Goal: Task Accomplishment & Management: Manage account settings

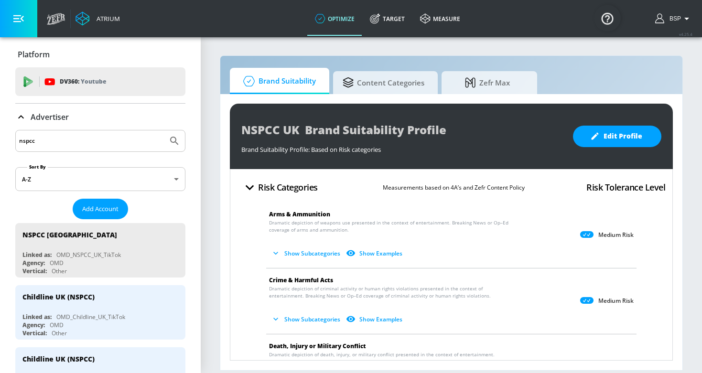
scroll to position [143, 0]
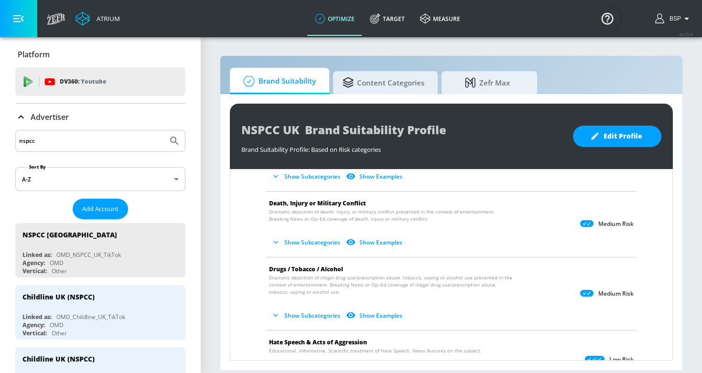
click at [106, 140] on input "nspcc" at bounding box center [91, 141] width 145 height 12
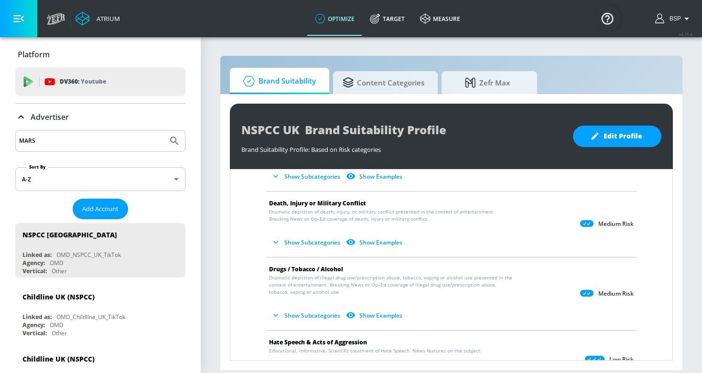
click at [174, 141] on button "Submit Search" at bounding box center [174, 140] width 21 height 21
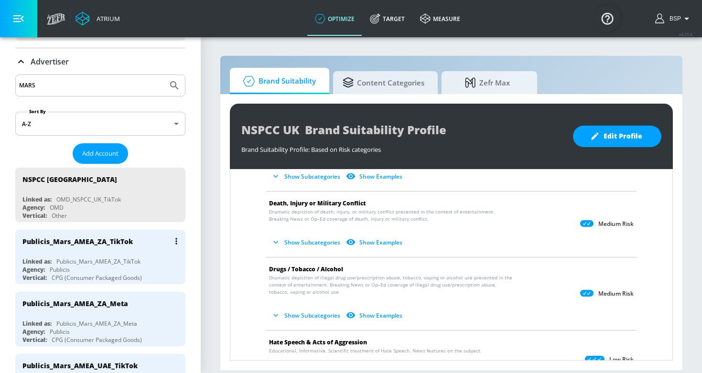
scroll to position [57, 0]
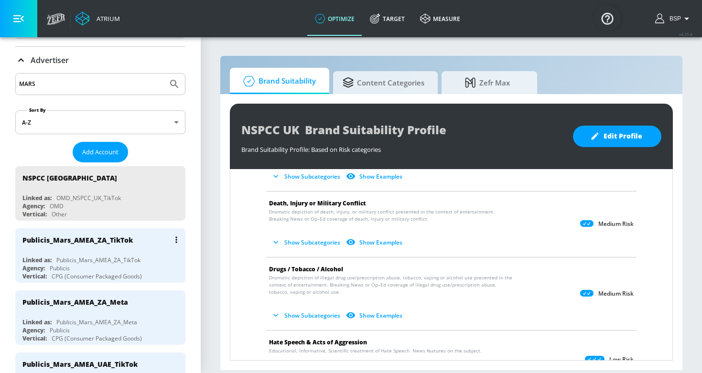
click at [91, 261] on div "Publicis_Mars_AMEA_ZA_TikTok" at bounding box center [98, 260] width 84 height 8
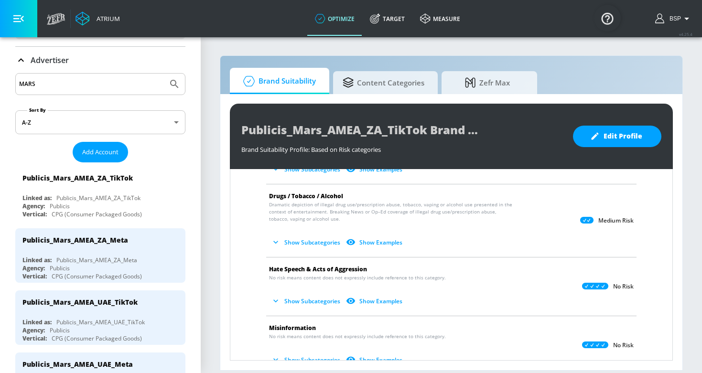
scroll to position [221, 0]
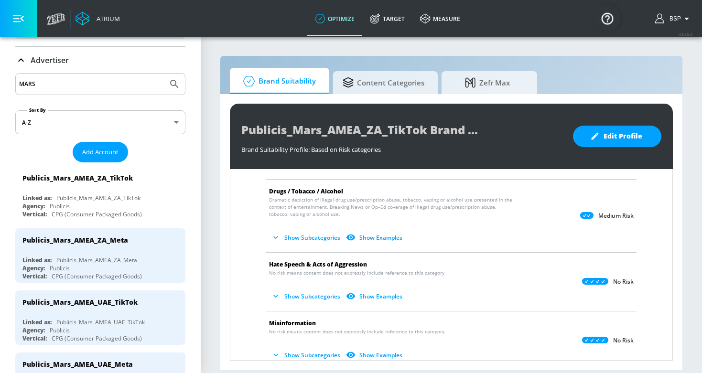
click at [239, 130] on div "Publicis_Mars_AMEA_ZA_TikTok Brand Suitability Profile Brand Suitability Profil…" at bounding box center [451, 136] width 443 height 65
click at [107, 153] on span "Add Account" at bounding box center [100, 152] width 36 height 11
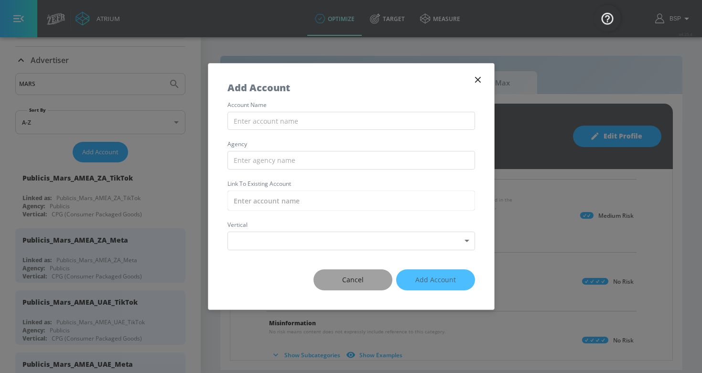
click at [340, 275] on span "Cancel" at bounding box center [353, 280] width 41 height 12
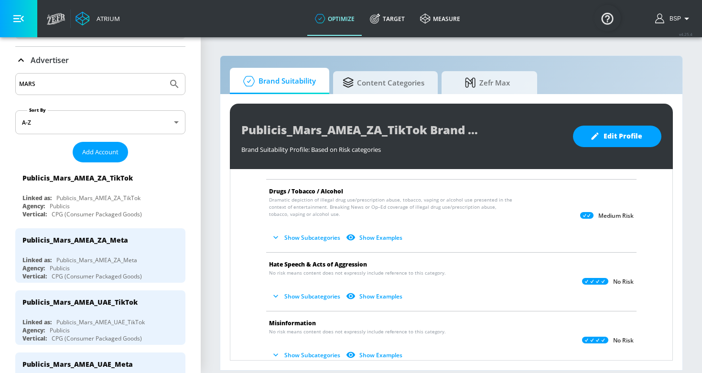
click at [43, 84] on input "MARS" at bounding box center [91, 84] width 145 height 12
paste input "Publicis_Mars_EMEA_NL_TikTok"
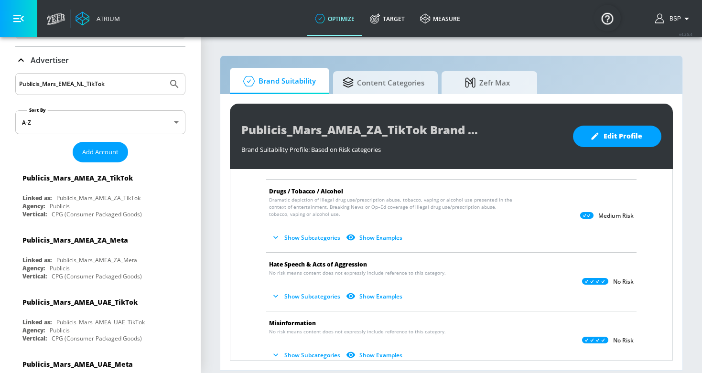
click at [174, 84] on button "Submit Search" at bounding box center [174, 84] width 21 height 21
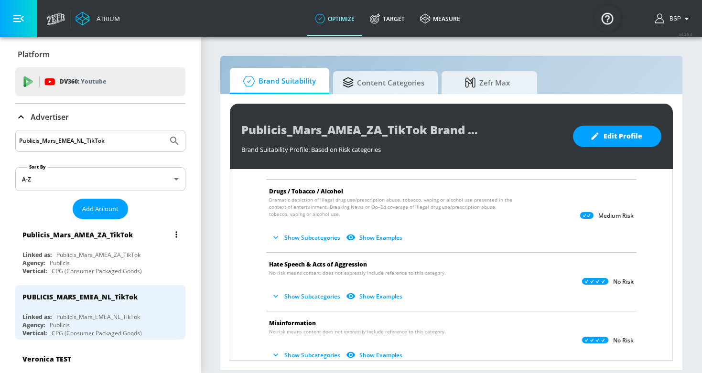
scroll to position [17, 0]
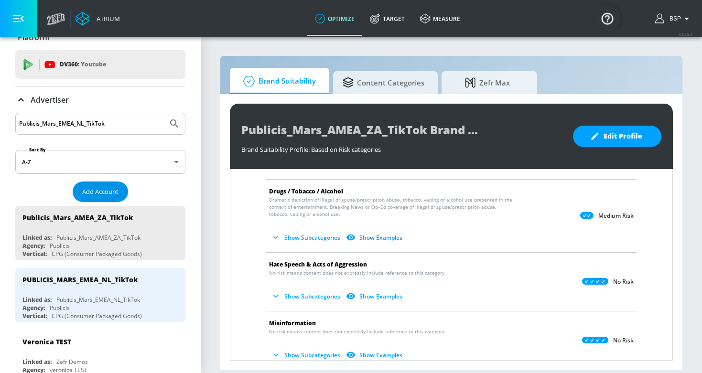
click at [106, 184] on button "Add Account" at bounding box center [100, 192] width 55 height 21
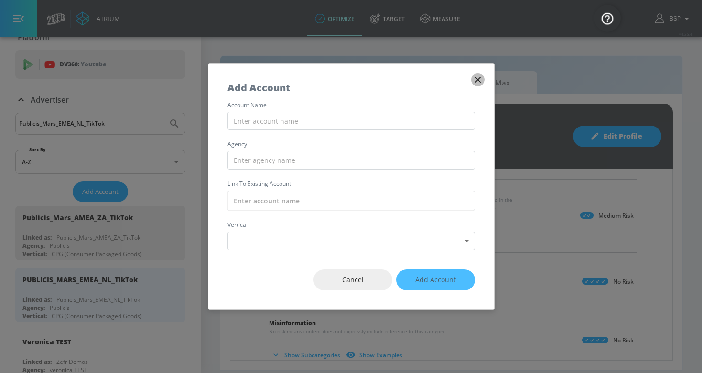
drag, startPoint x: 274, startPoint y: 141, endPoint x: 478, endPoint y: 77, distance: 214.2
click at [478, 77] on icon "button" at bounding box center [478, 80] width 11 height 11
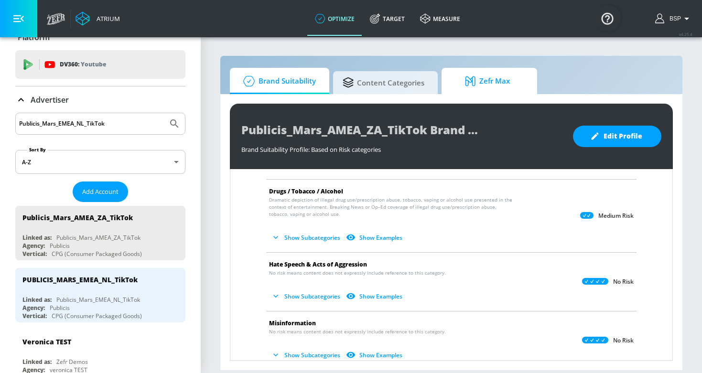
click at [475, 77] on icon at bounding box center [472, 81] width 14 height 11
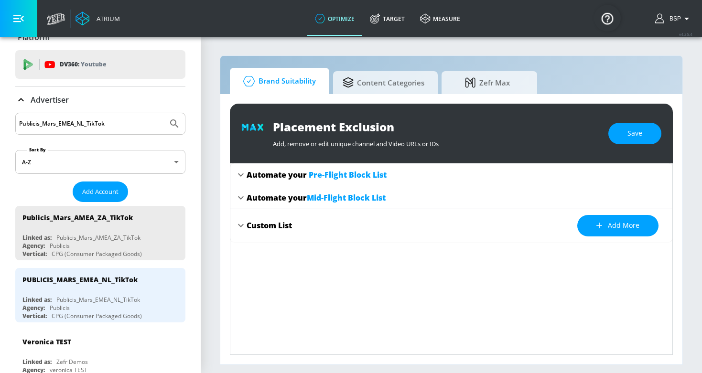
click at [305, 81] on span "Brand Suitability" at bounding box center [277, 81] width 76 height 23
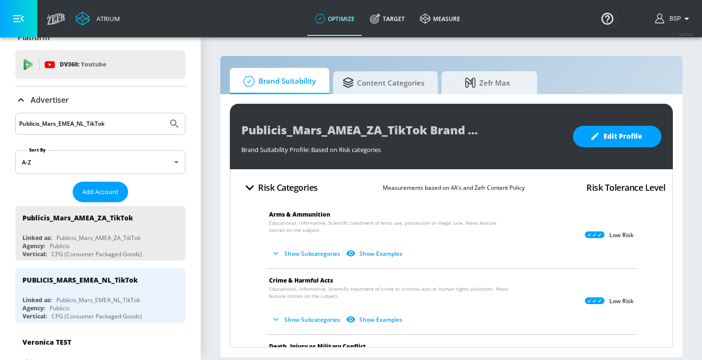
click at [298, 259] on button "Show Subcategories" at bounding box center [306, 254] width 75 height 16
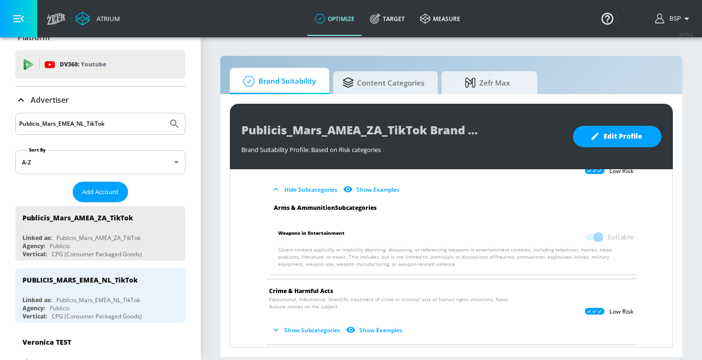
scroll to position [88, 0]
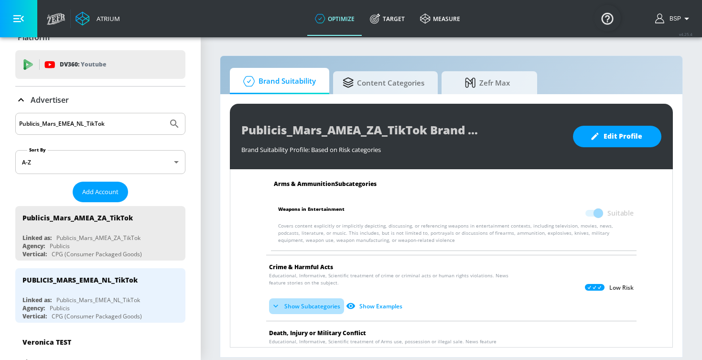
click at [292, 300] on button "Show Subcategories" at bounding box center [306, 306] width 75 height 16
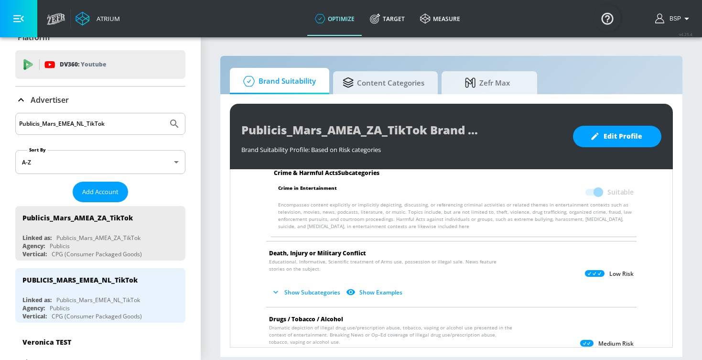
scroll to position [251, 0]
click at [319, 291] on button "Show Subcategories" at bounding box center [306, 291] width 75 height 16
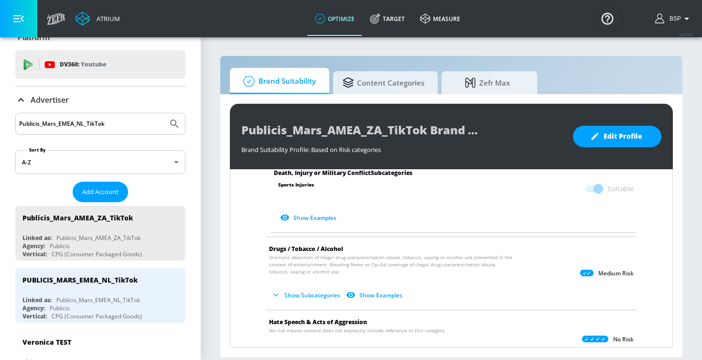
scroll to position [627, 0]
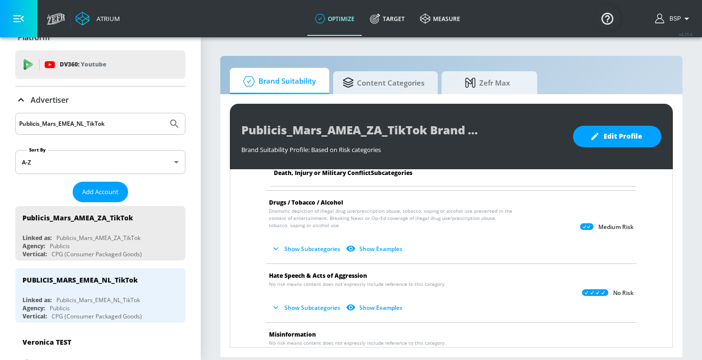
click at [273, 300] on button "Show Subcategories" at bounding box center [306, 308] width 75 height 16
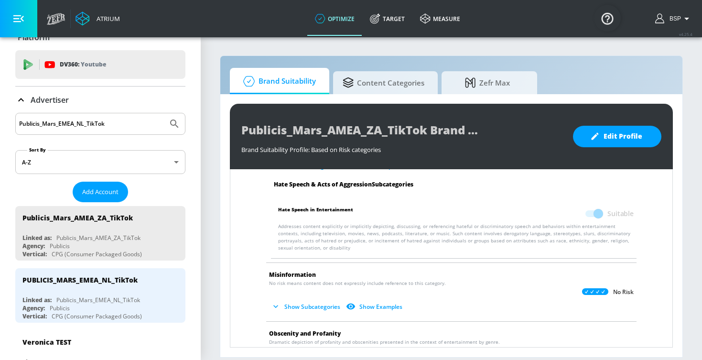
scroll to position [770, 0]
click at [285, 299] on button "Show Subcategories" at bounding box center [306, 306] width 75 height 16
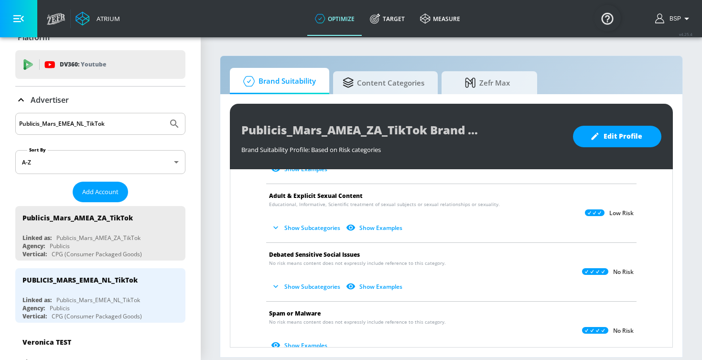
scroll to position [1120, 0]
click at [276, 222] on icon "button" at bounding box center [276, 227] width 10 height 10
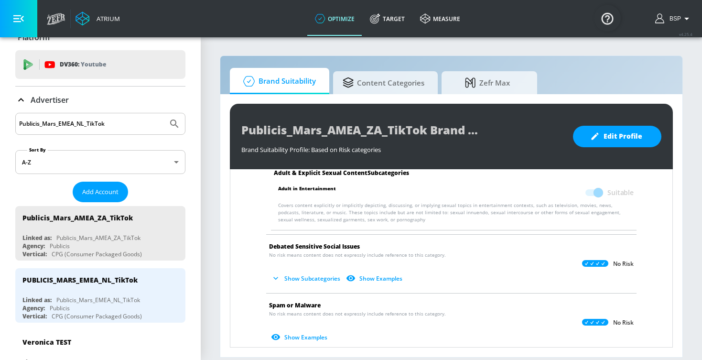
scroll to position [1242, 0]
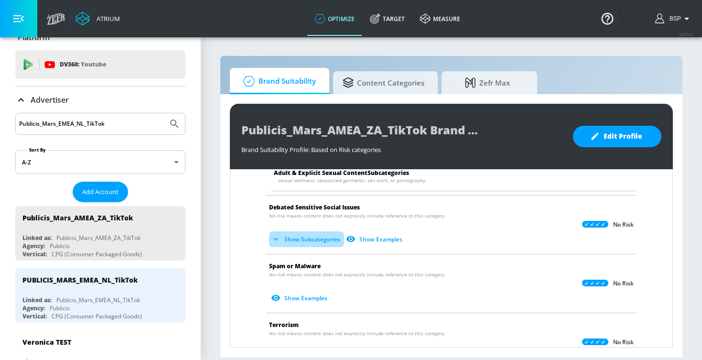
click at [305, 231] on button "Show Subcategories" at bounding box center [306, 239] width 75 height 16
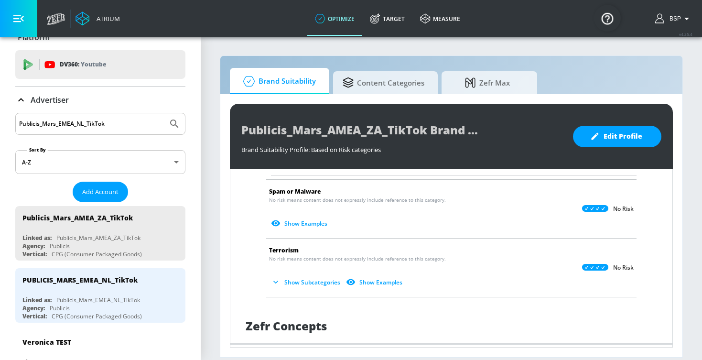
scroll to position [1399, 0]
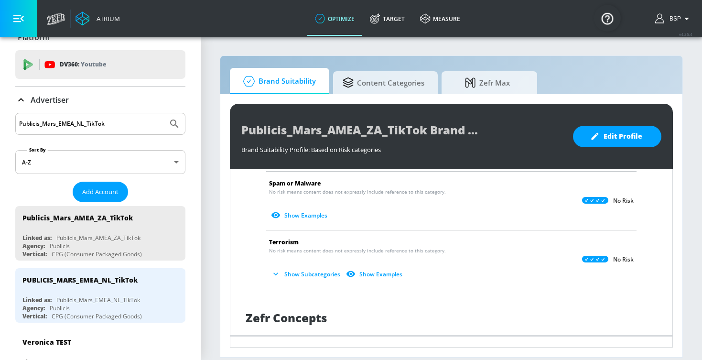
click at [330, 266] on button "Show Subcategories" at bounding box center [306, 274] width 75 height 16
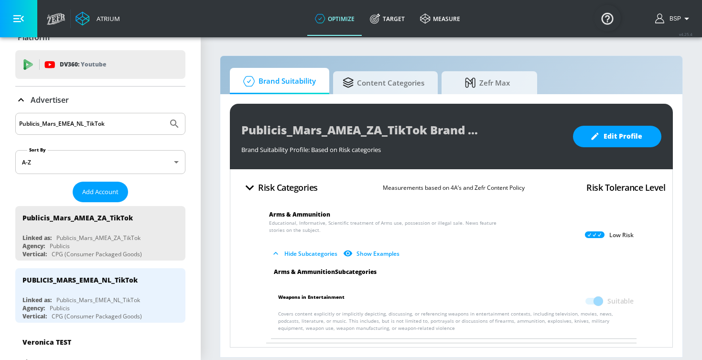
scroll to position [0, 0]
click at [274, 253] on icon "button" at bounding box center [276, 254] width 10 height 10
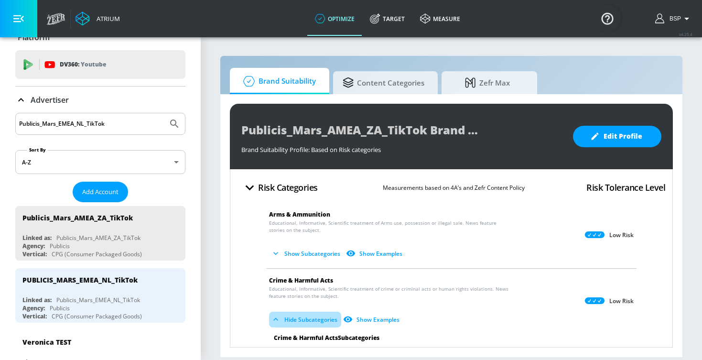
click at [278, 322] on icon "button" at bounding box center [276, 320] width 10 height 10
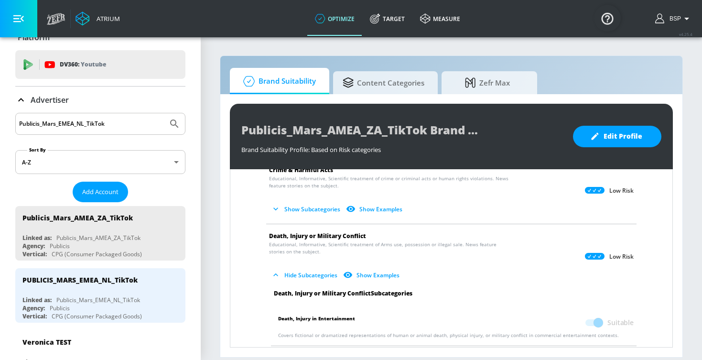
scroll to position [119, 0]
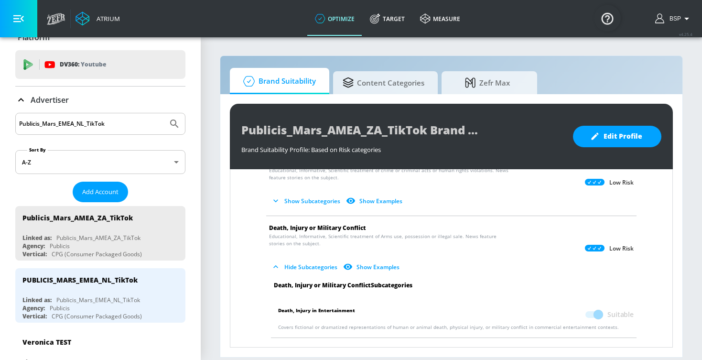
click at [273, 267] on icon "button" at bounding box center [276, 267] width 10 height 10
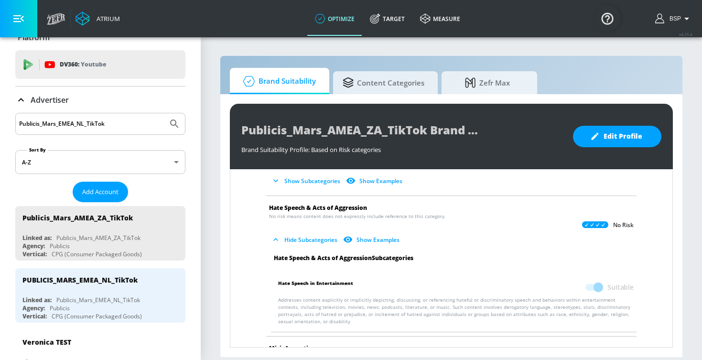
scroll to position [296, 0]
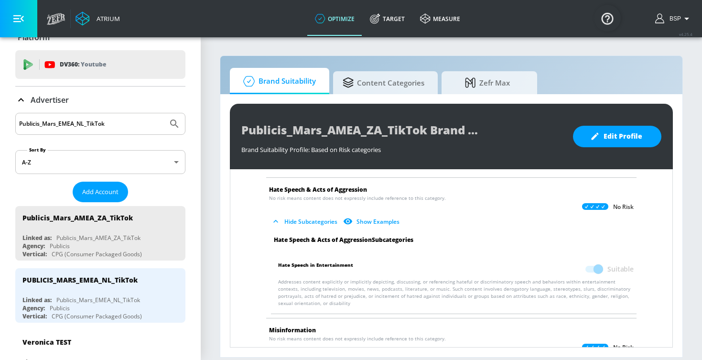
click at [273, 222] on icon "button" at bounding box center [276, 222] width 10 height 10
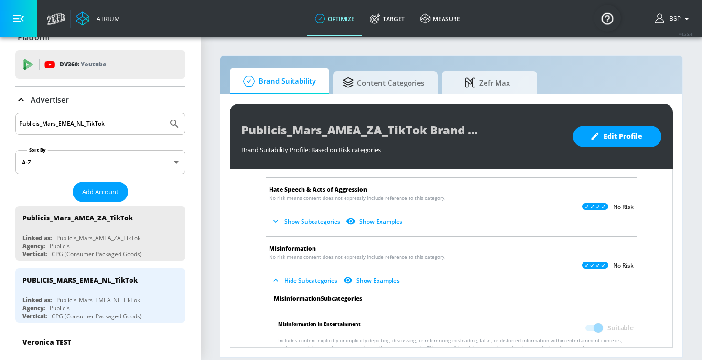
scroll to position [332, 0]
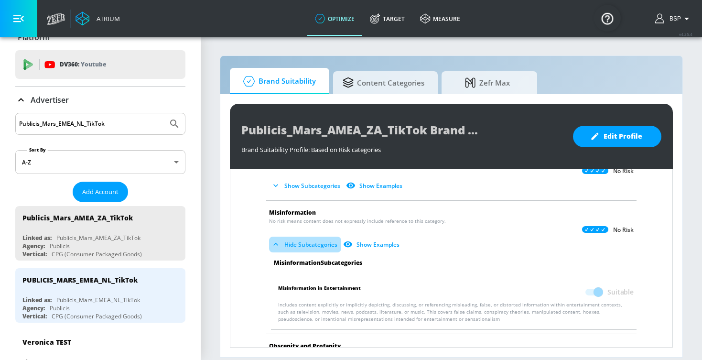
click at [274, 245] on icon "button" at bounding box center [275, 244] width 5 height 3
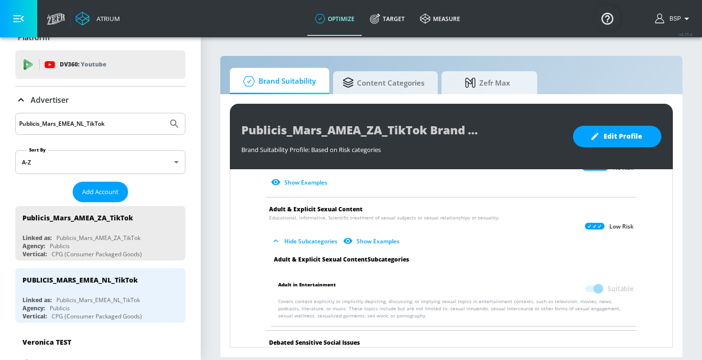
scroll to position [533, 0]
click at [279, 236] on icon "button" at bounding box center [276, 241] width 10 height 10
click at [278, 237] on icon "button" at bounding box center [276, 242] width 10 height 10
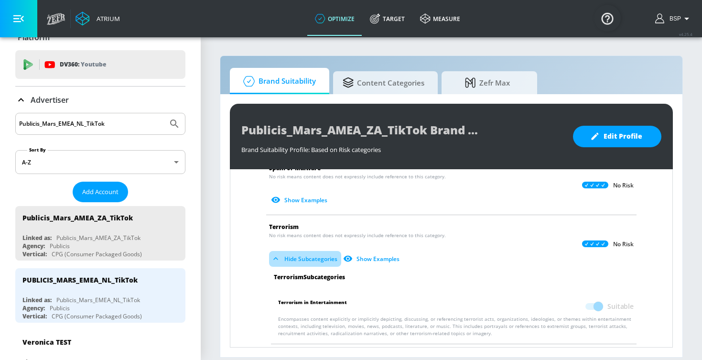
click at [275, 254] on icon "button" at bounding box center [276, 259] width 10 height 10
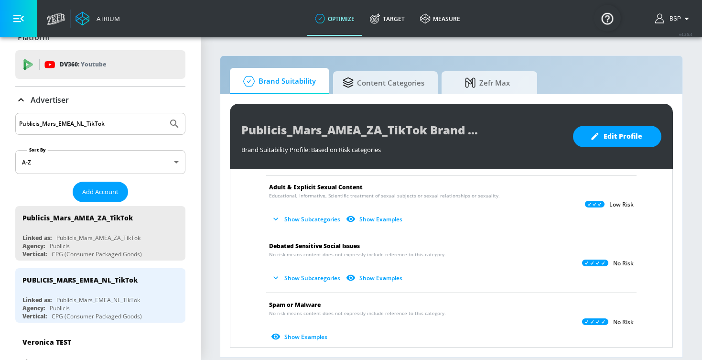
scroll to position [576, 0]
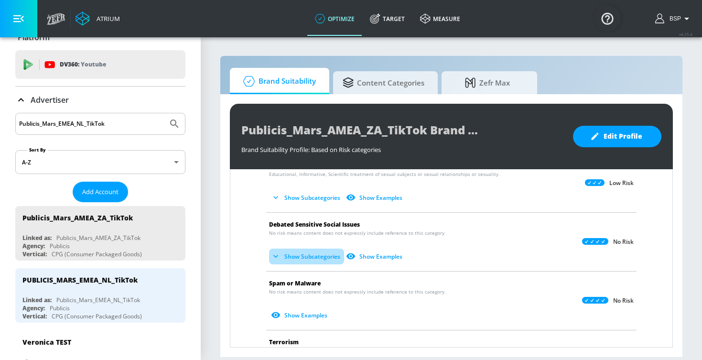
click at [272, 251] on icon "button" at bounding box center [276, 256] width 10 height 10
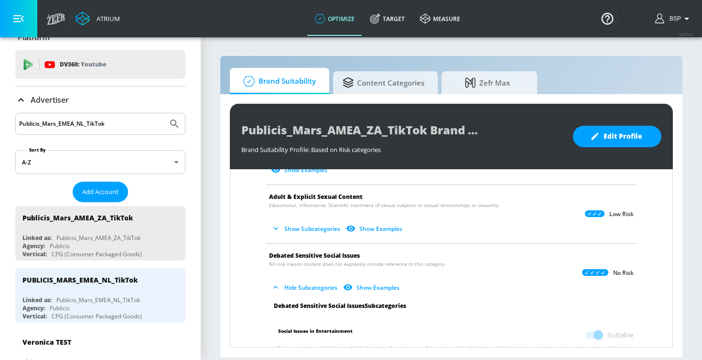
scroll to position [544, 0]
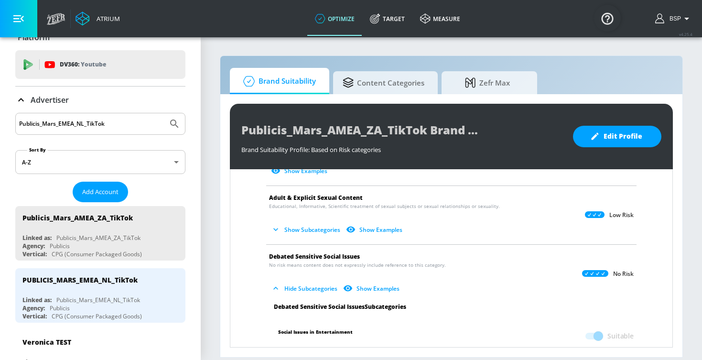
click at [280, 283] on icon "button" at bounding box center [276, 288] width 10 height 10
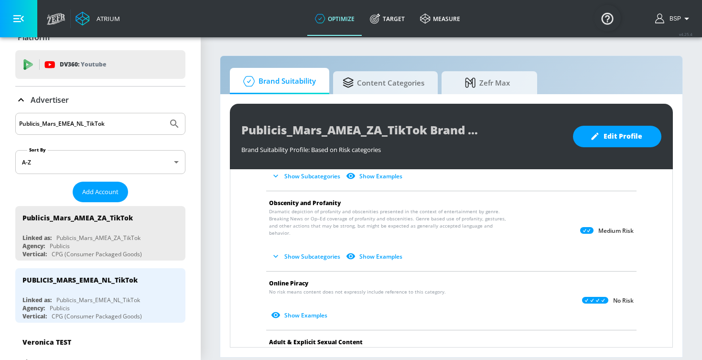
scroll to position [398, 0]
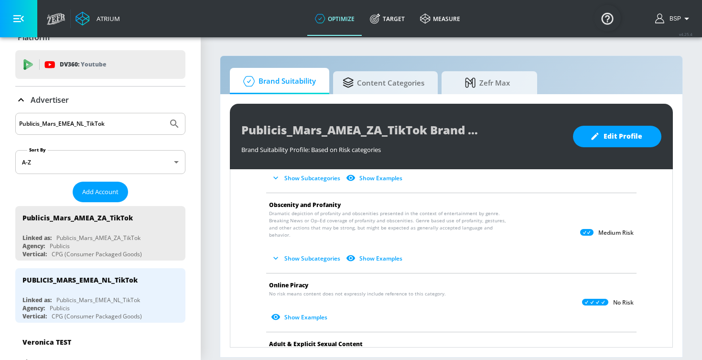
click at [82, 123] on input "Publicis_Mars_EMEA_NL_TikTok" at bounding box center [91, 124] width 145 height 12
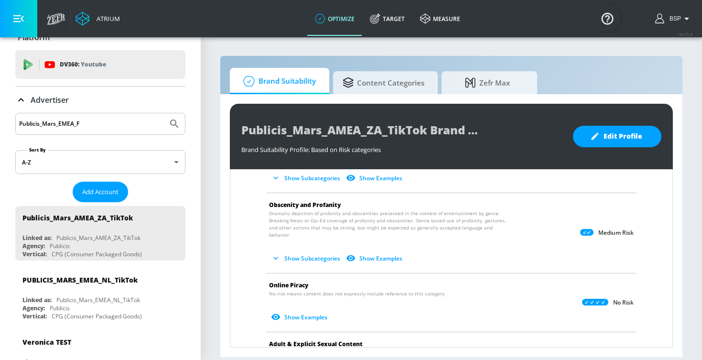
type input "Publicis_Mars_EMEA_FR"
click at [174, 124] on button "Submit Search" at bounding box center [174, 123] width 21 height 21
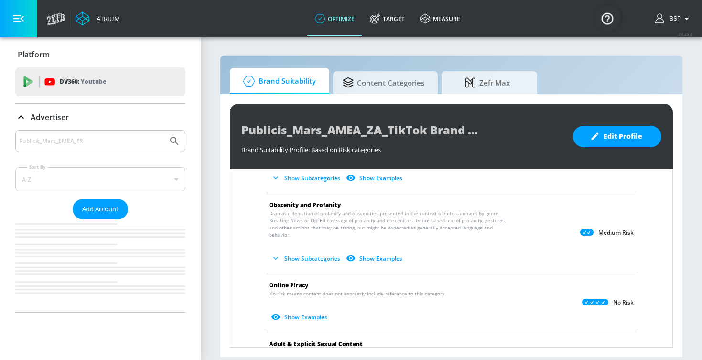
scroll to position [0, 0]
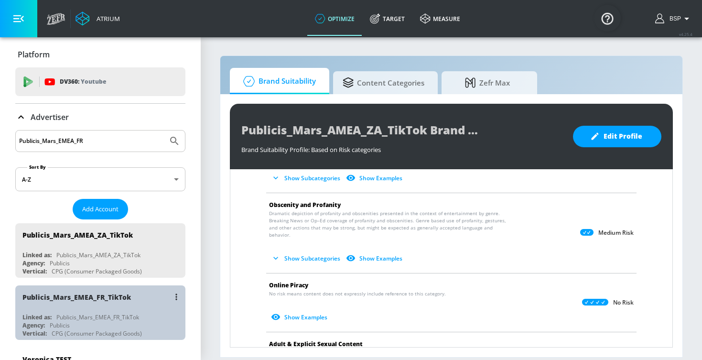
click at [125, 312] on div "Publicis_Mars_EMEA_FR_TikTok Linked as: Publicis_Mars_EMEA_FR_TikTok Agency: Pu…" at bounding box center [100, 312] width 170 height 54
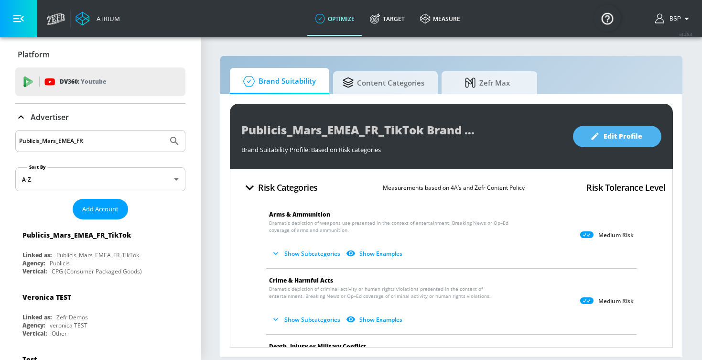
click at [611, 134] on span "Edit Profile" at bounding box center [617, 136] width 50 height 12
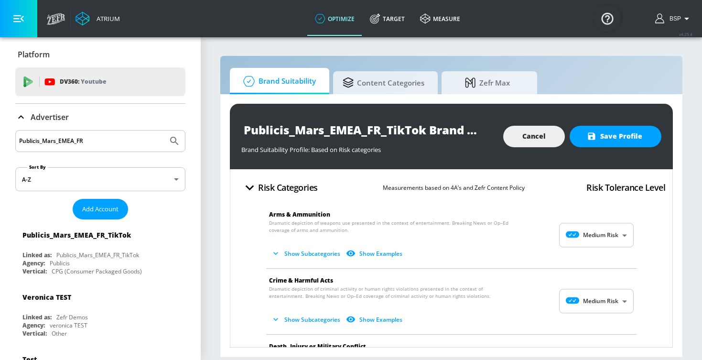
click at [591, 237] on body "Atrium optimize Target measure optimize Target measure v 4.25.4 BSP Platform DV…" at bounding box center [351, 180] width 702 height 360
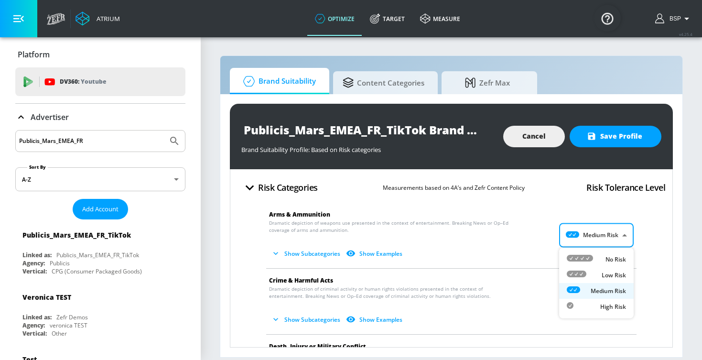
click at [587, 271] on div "Low Risk" at bounding box center [596, 275] width 59 height 10
type input "LOW"
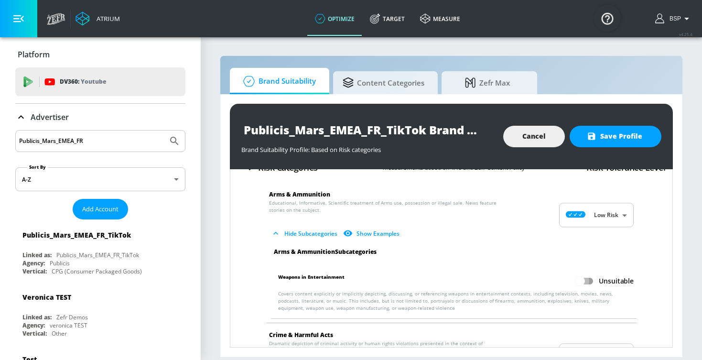
click at [587, 283] on input "Unsuitable" at bounding box center [580, 281] width 54 height 18
checkbox input "true"
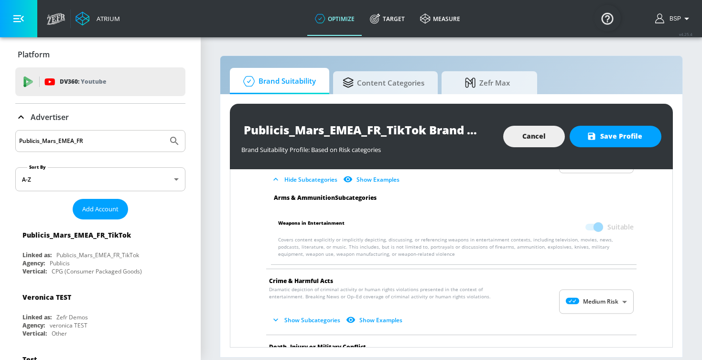
scroll to position [78, 0]
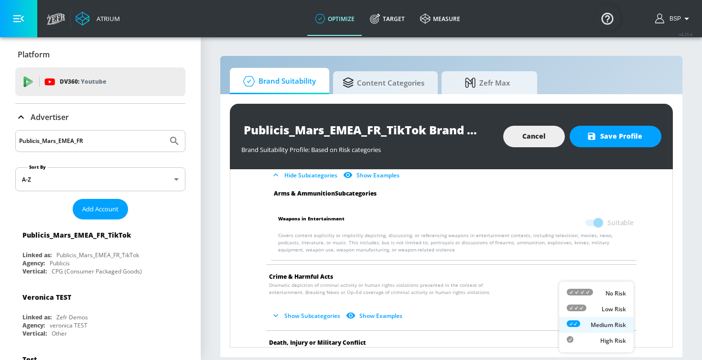
click at [587, 300] on body "Atrium optimize Target measure optimize Target measure v 4.25.4 BSP Platform DV…" at bounding box center [351, 180] width 702 height 360
click at [587, 308] on div "Low Risk" at bounding box center [596, 309] width 59 height 10
type input "LOW"
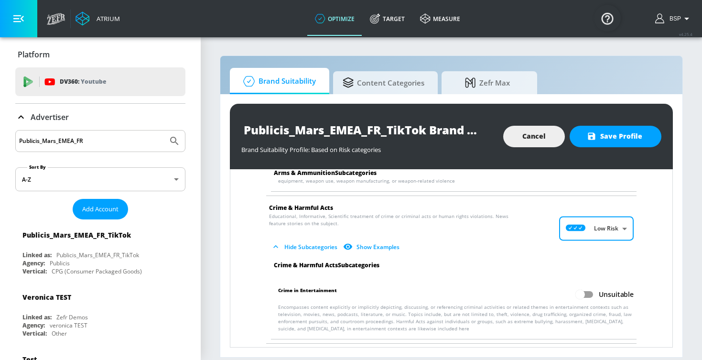
click at [589, 297] on input "Unsuitable" at bounding box center [580, 294] width 54 height 18
checkbox input "true"
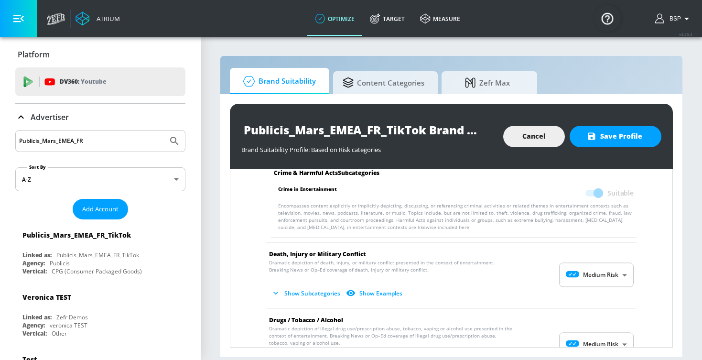
scroll to position [249, 0]
click at [592, 275] on body "Atrium optimize Target measure optimize Target measure v 4.25.4 BSP Platform DV…" at bounding box center [351, 180] width 702 height 360
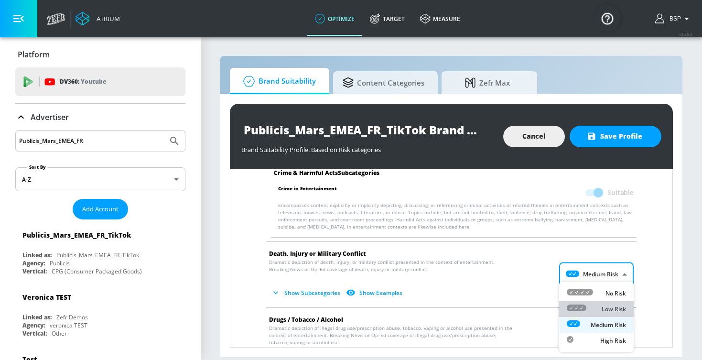
click at [589, 309] on div "Low Risk" at bounding box center [596, 309] width 59 height 10
type input "LOW"
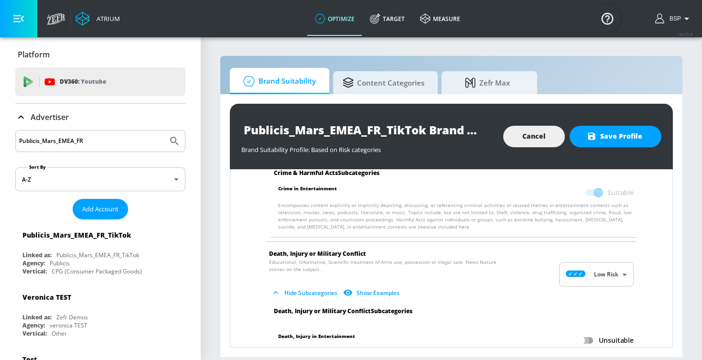
click at [578, 338] on input "Unsuitable" at bounding box center [580, 340] width 54 height 18
checkbox input "true"
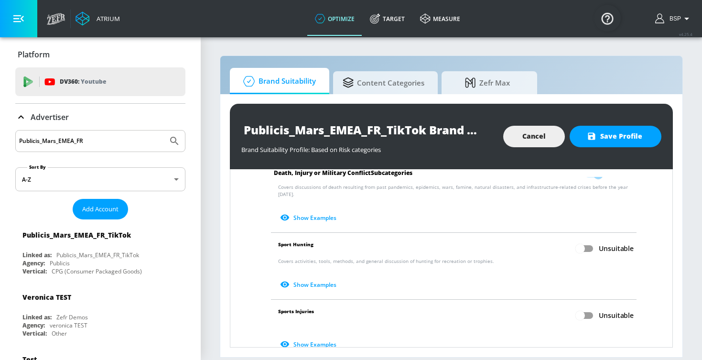
click at [588, 307] on input "Unsuitable" at bounding box center [580, 315] width 54 height 18
checkbox input "true"
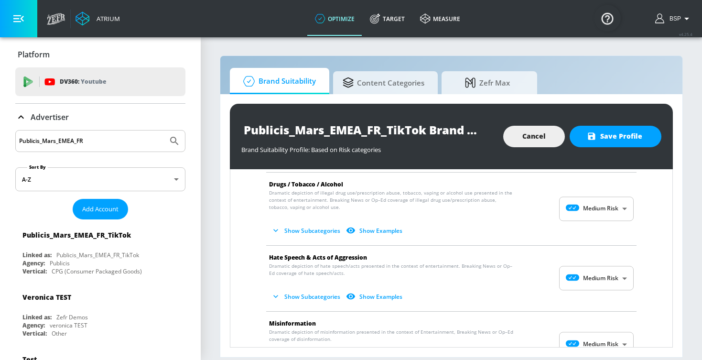
scroll to position [647, 0]
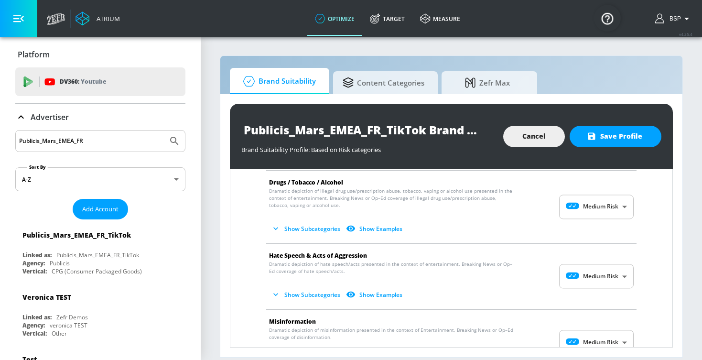
click at [599, 269] on body "Atrium optimize Target measure optimize Target measure v 4.25.4 BSP Platform DV…" at bounding box center [351, 180] width 702 height 360
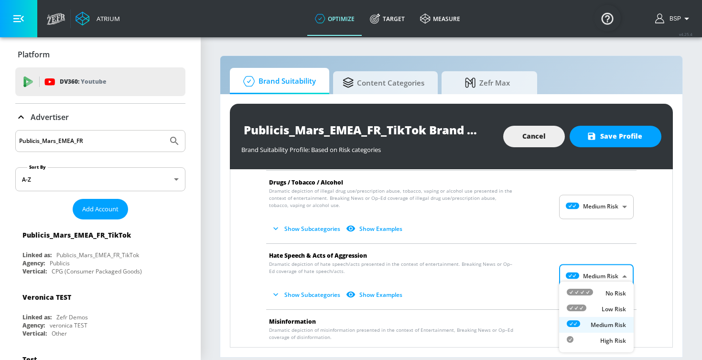
click at [596, 292] on div "No Risk" at bounding box center [596, 293] width 59 height 10
type input "MINIMAL"
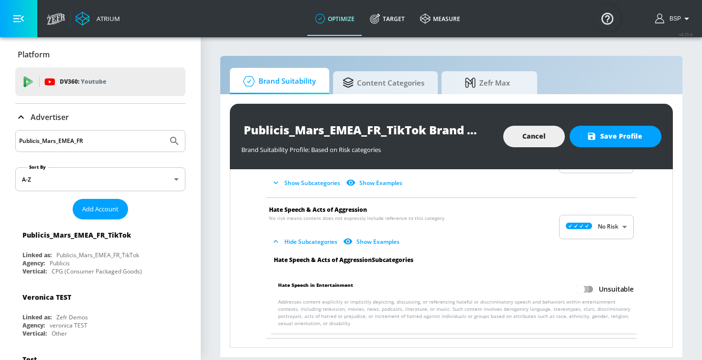
click at [586, 282] on input "Unsuitable" at bounding box center [580, 289] width 54 height 18
checkbox input "true"
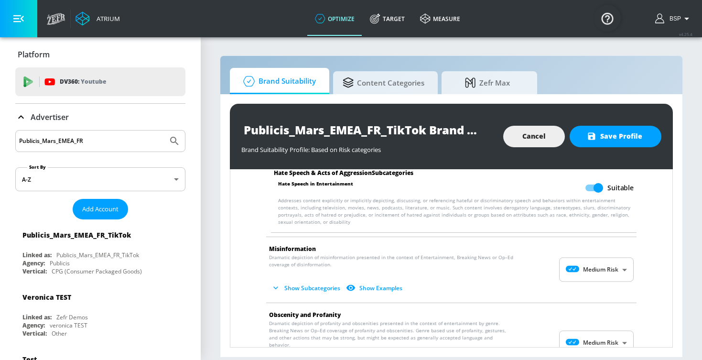
scroll to position [814, 0]
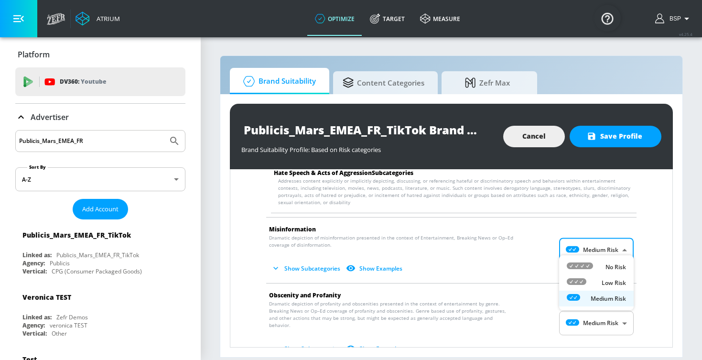
click at [594, 247] on body "Atrium optimize Target measure optimize Target measure v 4.25.4 BSP Platform DV…" at bounding box center [351, 180] width 702 height 360
click at [595, 262] on div "No Risk" at bounding box center [596, 267] width 59 height 10
type input "MINIMAL"
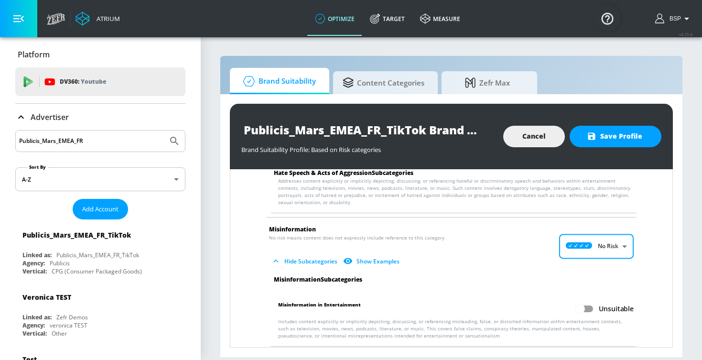
click at [587, 300] on input "Unsuitable" at bounding box center [580, 309] width 54 height 18
checkbox input "true"
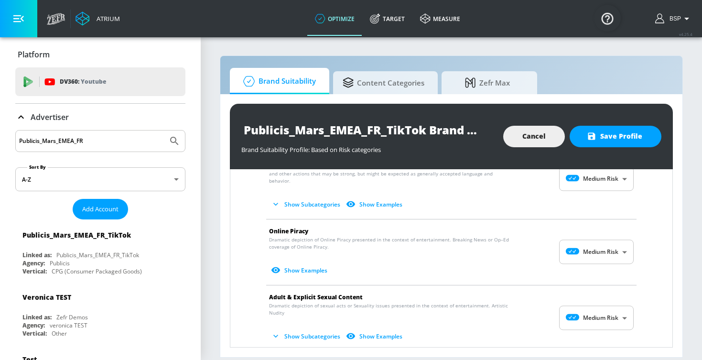
scroll to position [1029, 0]
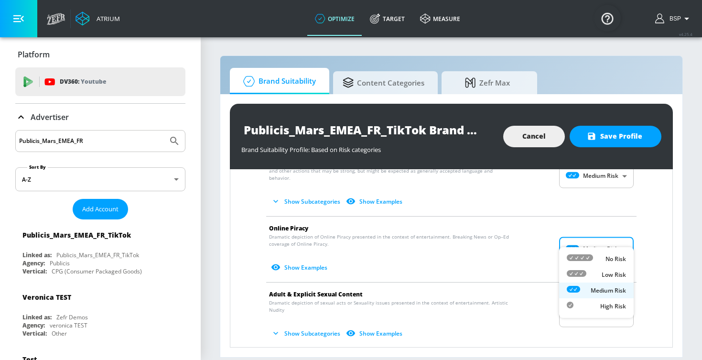
click at [591, 242] on body "Atrium optimize Target measure optimize Target measure v 4.25.4 BSP Platform DV…" at bounding box center [351, 180] width 702 height 360
click at [590, 262] on div at bounding box center [580, 259] width 26 height 10
type input "MINIMAL"
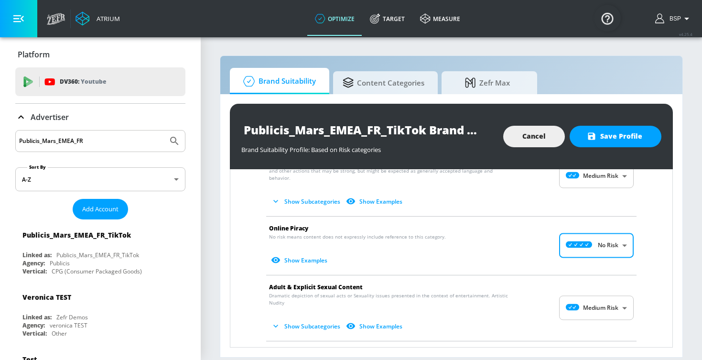
scroll to position [1045, 0]
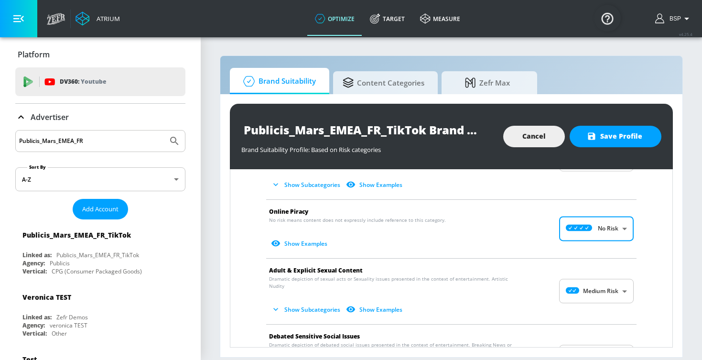
click at [592, 275] on body "Atrium optimize Target measure optimize Target measure v 4.25.4 BSP Platform DV…" at bounding box center [351, 180] width 702 height 360
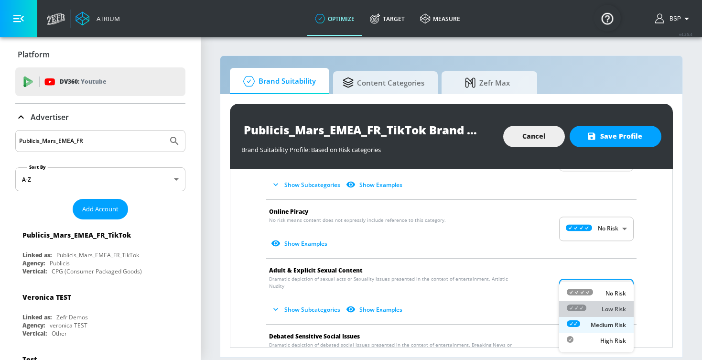
click at [592, 303] on li "Low Risk" at bounding box center [596, 309] width 75 height 16
type input "LOW"
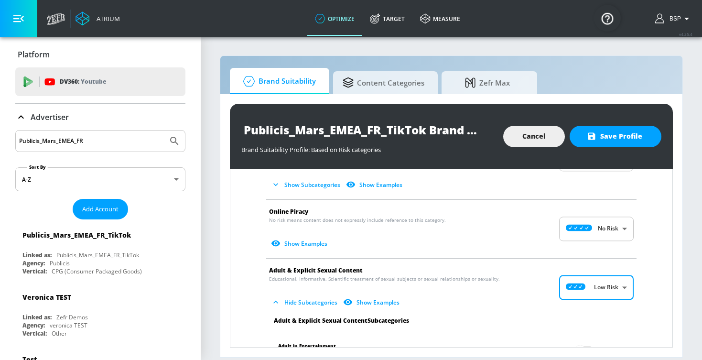
scroll to position [0, 0]
click at [586, 341] on input "Unsuitable" at bounding box center [580, 350] width 54 height 18
checkbox input "true"
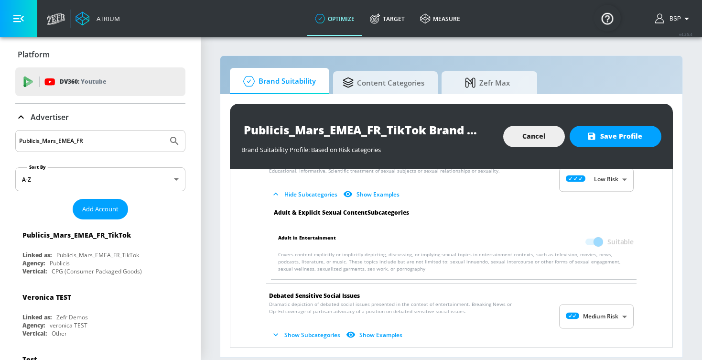
scroll to position [1146, 0]
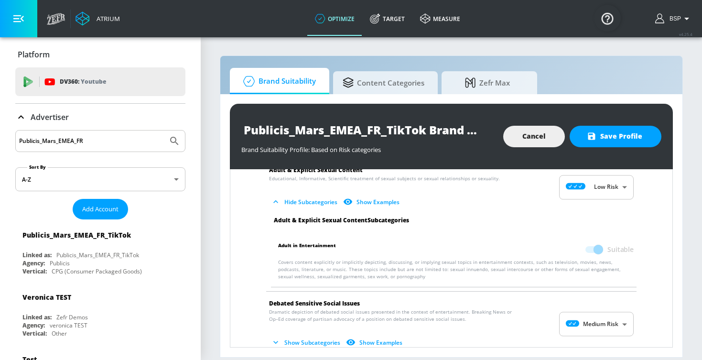
click at [591, 308] on body "Atrium optimize Target measure optimize Target measure v 4.25.4 BSP Platform DV…" at bounding box center [351, 180] width 702 height 360
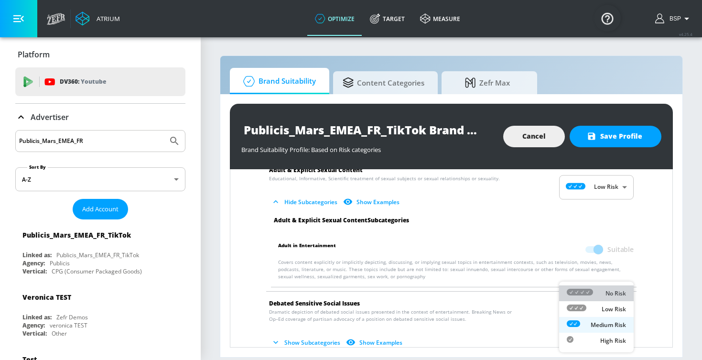
click at [601, 285] on li "No Risk" at bounding box center [596, 293] width 75 height 16
type input "MINIMAL"
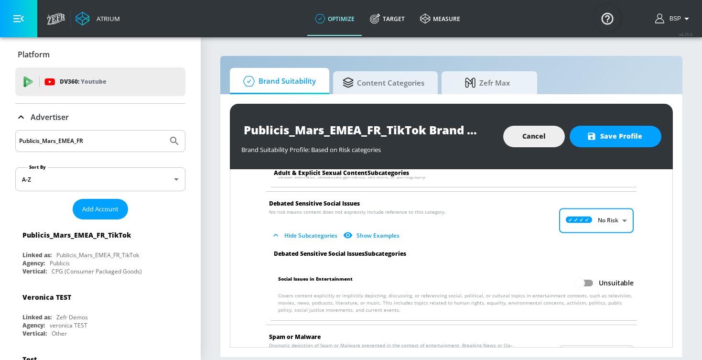
scroll to position [1249, 0]
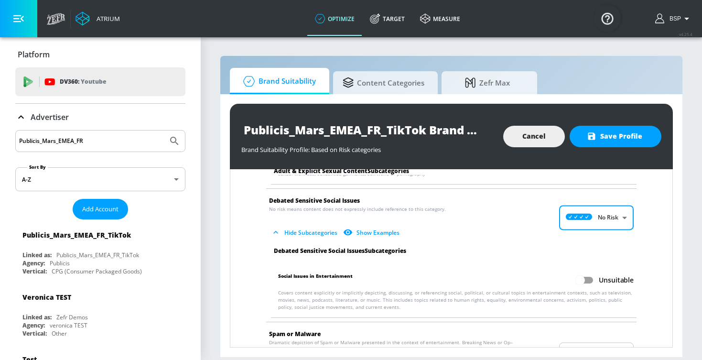
click at [586, 271] on input "Unsuitable" at bounding box center [580, 280] width 54 height 18
checkbox input "true"
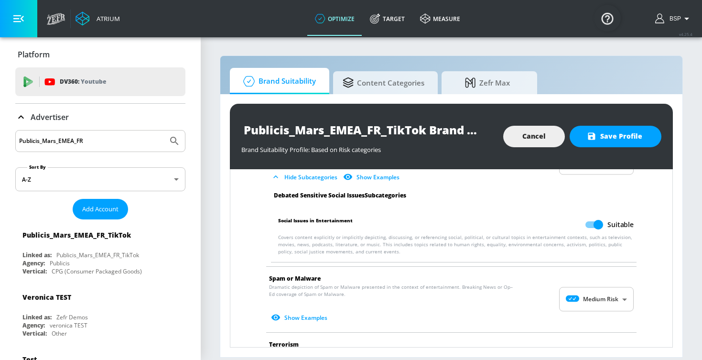
scroll to position [1317, 0]
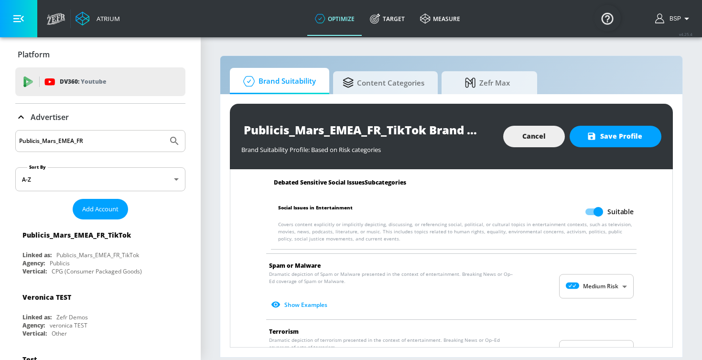
click at [586, 265] on body "Atrium optimize Target measure optimize Target measure v 4.25.4 BSP Platform DV…" at bounding box center [351, 180] width 702 height 360
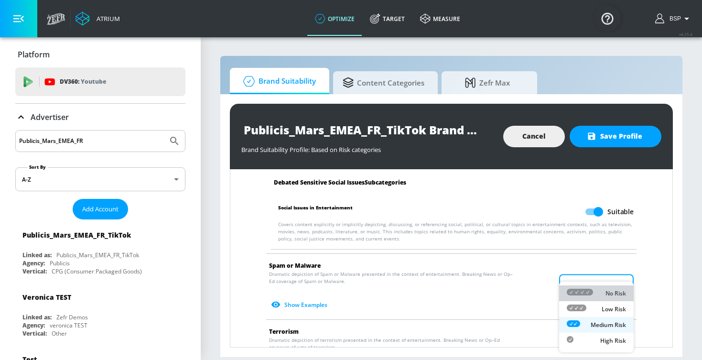
click at [587, 291] on icon at bounding box center [580, 292] width 26 height 7
type input "MINIMAL"
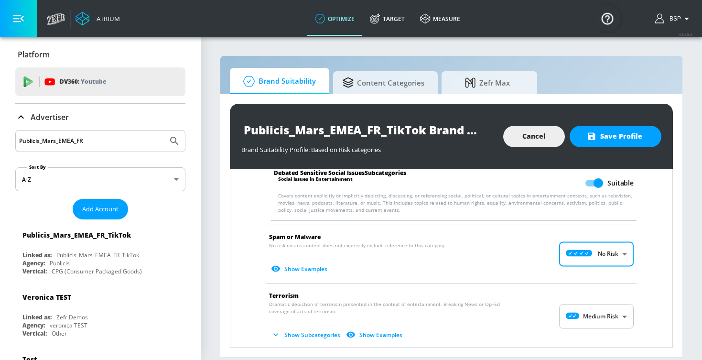
scroll to position [1355, 0]
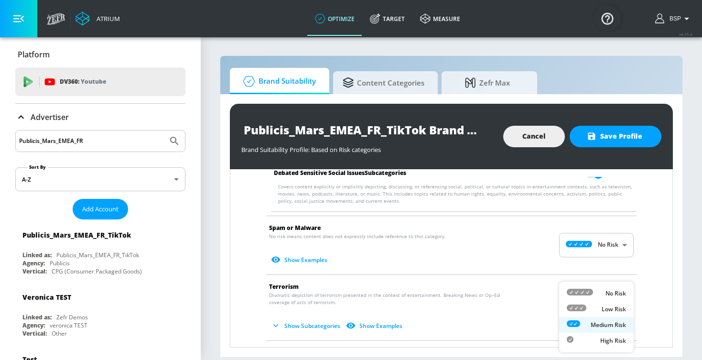
click at [589, 294] on body "Atrium optimize Target measure optimize Target measure v 4.25.4 BSP Platform DV…" at bounding box center [351, 180] width 702 height 360
click at [588, 295] on icon at bounding box center [580, 292] width 26 height 7
type input "MINIMAL"
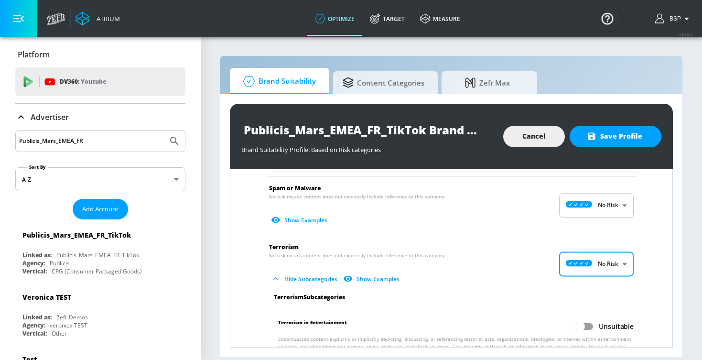
scroll to position [1397, 0]
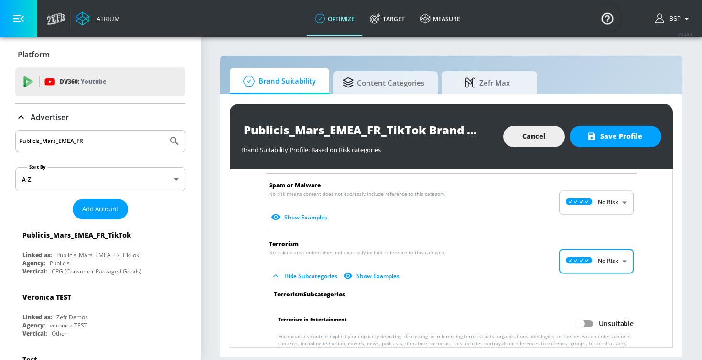
click at [586, 315] on input "Unsuitable" at bounding box center [580, 324] width 54 height 18
checkbox input "true"
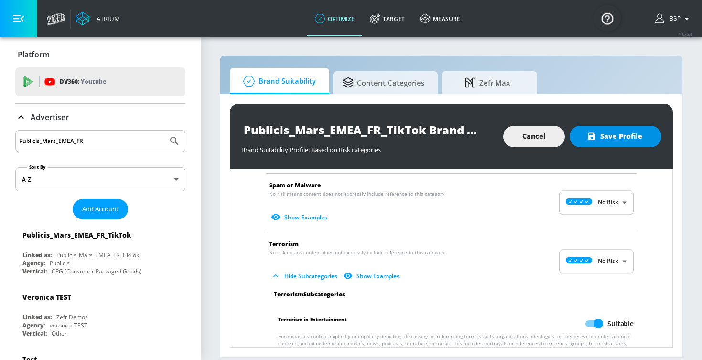
click at [635, 136] on span "Save Profile" at bounding box center [616, 136] width 54 height 12
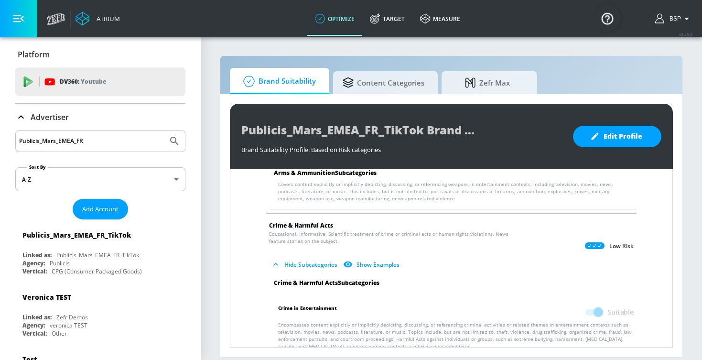
scroll to position [128, 0]
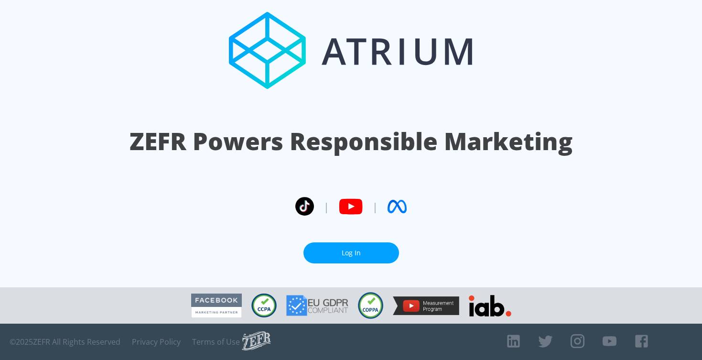
click at [331, 263] on link "Log In" at bounding box center [352, 253] width 96 height 22
click at [333, 254] on link "Log In" at bounding box center [352, 253] width 96 height 22
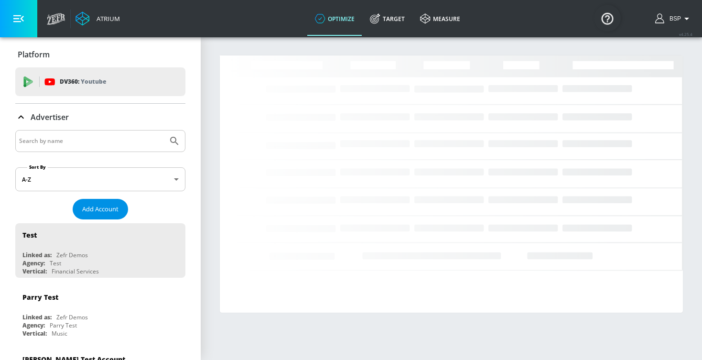
click at [117, 209] on span "Add Account" at bounding box center [100, 209] width 36 height 11
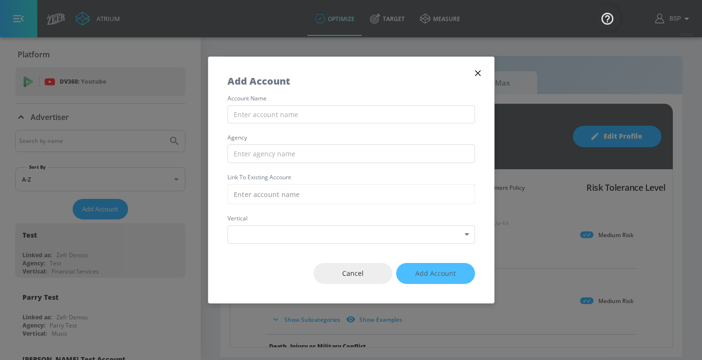
click at [301, 110] on input "text" at bounding box center [352, 114] width 248 height 19
paste input "Publicis_Mars_EMEA_FR_TikTok"
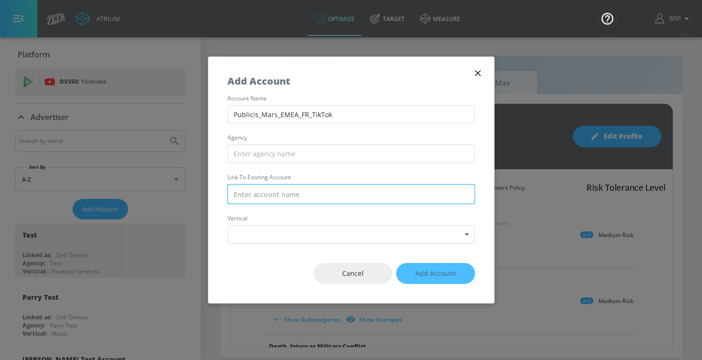
type input "Publicis_Mars_EMEA_FR_TikTok"
click at [261, 197] on input "text" at bounding box center [352, 194] width 248 height 20
paste input "Publicis_Mars_EMEA_FR_TikTok"
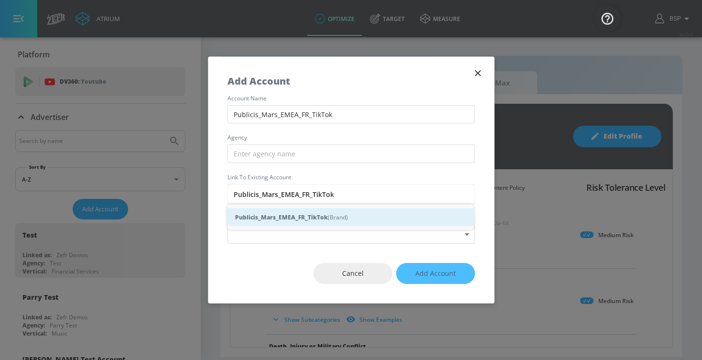
click at [276, 213] on strong "Publicis_Mars_EMEA_FR_TikTok" at bounding box center [281, 217] width 93 height 10
type input "Publicis_Mars_EMEA_FR_TikTok (Brand)"
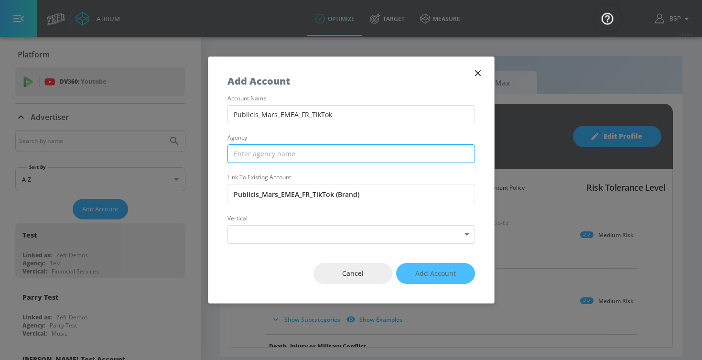
click at [295, 154] on input "text" at bounding box center [352, 153] width 248 height 19
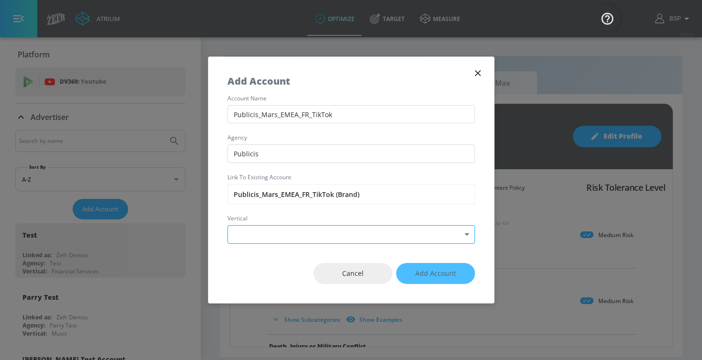
type input "Publicis"
click at [296, 228] on body "Atrium optimize Target measure optimize Target measure v 4.25.4 BSP Platform DV…" at bounding box center [351, 180] width 702 height 360
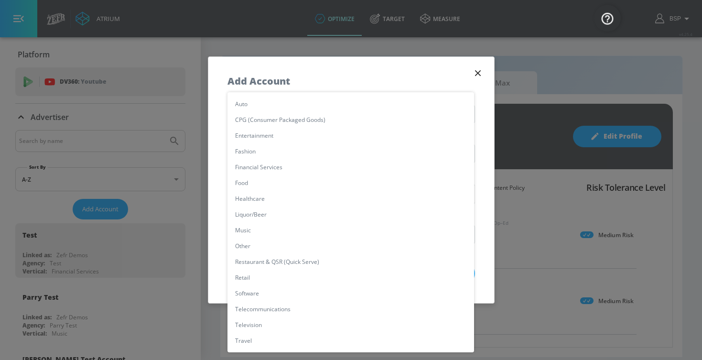
click at [310, 114] on li "CPG (Consumer Packaged Goods)" at bounding box center [351, 120] width 247 height 16
type input "[object Object]"
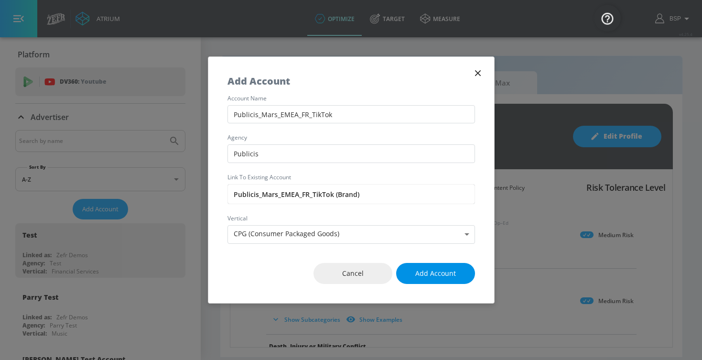
click at [419, 269] on span "Add Account" at bounding box center [435, 274] width 41 height 12
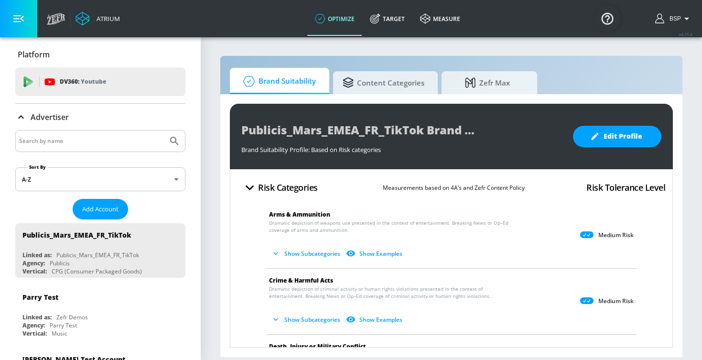
click at [101, 202] on button "Add Account" at bounding box center [100, 209] width 55 height 21
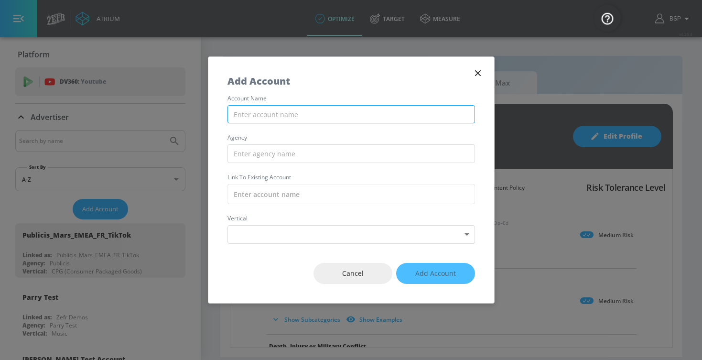
click at [307, 114] on input "text" at bounding box center [352, 114] width 248 height 19
paste input "Publicis_Mars_EMEA_PL_TikTok"
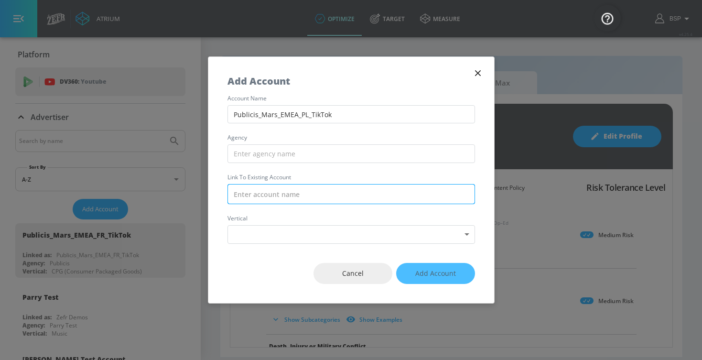
type input "Publicis_Mars_EMEA_PL_TikTok"
click at [315, 188] on input "text" at bounding box center [352, 194] width 248 height 20
paste input "Publicis_Mars_EMEA_PL_TikTok"
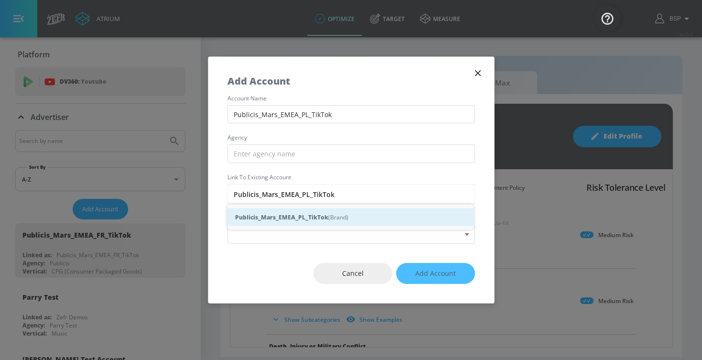
click at [321, 222] on strong "Publicis_Mars_EMEA_PL_TikTok" at bounding box center [281, 217] width 93 height 10
type input "Publicis_Mars_EMEA_PL_TikTok (Brand)"
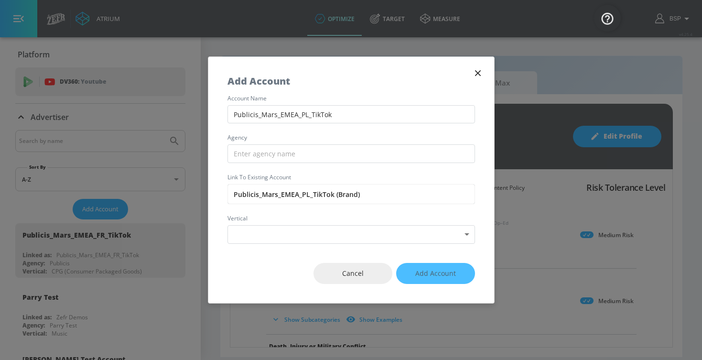
click at [291, 143] on div "account name Publicis_Mars_EMEA_PL_TikTok agency Link to Existing Account Publi…" at bounding box center [351, 170] width 286 height 148
click at [290, 153] on input "text" at bounding box center [352, 153] width 248 height 19
type input "Publicis"
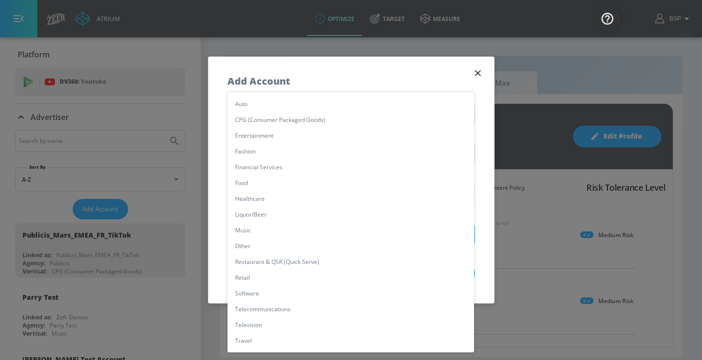
click at [291, 229] on body "Atrium optimize Target measure optimize Target measure v 4.25.4 BSP Platform DV…" at bounding box center [351, 180] width 702 height 360
click at [287, 126] on li "CPG (Consumer Packaged Goods)" at bounding box center [351, 120] width 247 height 16
type input "[object Object]"
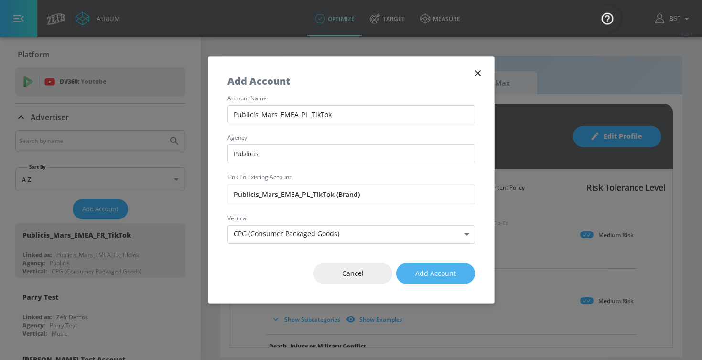
click at [435, 270] on span "Add Account" at bounding box center [435, 274] width 41 height 12
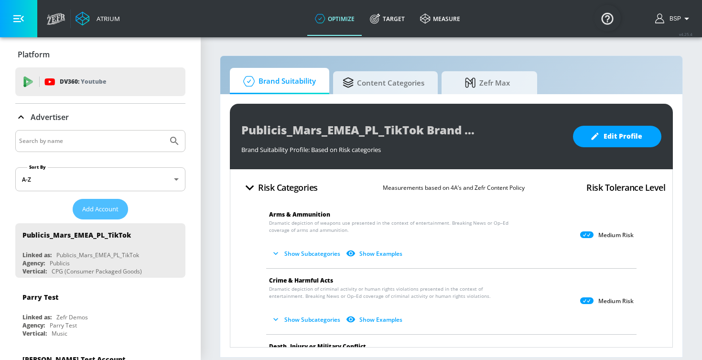
click at [115, 204] on span "Add Account" at bounding box center [100, 209] width 36 height 11
click at [115, 216] on button "Add Account" at bounding box center [100, 209] width 55 height 21
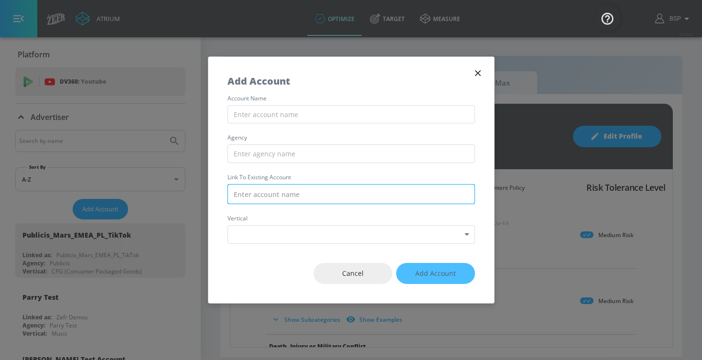
click at [278, 197] on input "text" at bounding box center [352, 194] width 248 height 20
paste input "Publicis_Mars_EMEA_IT_TikTok"
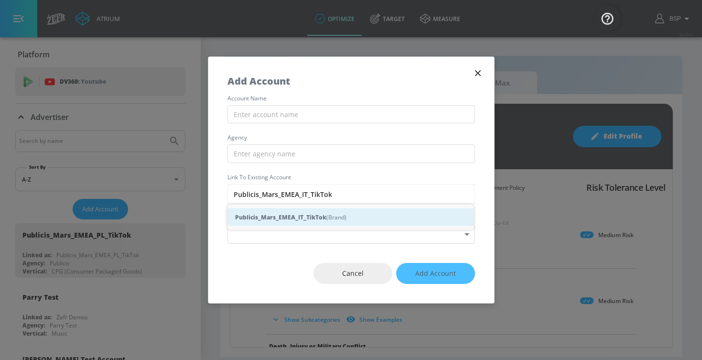
click at [288, 211] on div "Publicis_Mars_EMEA_IT_TikTok (Brand)" at bounding box center [351, 217] width 247 height 18
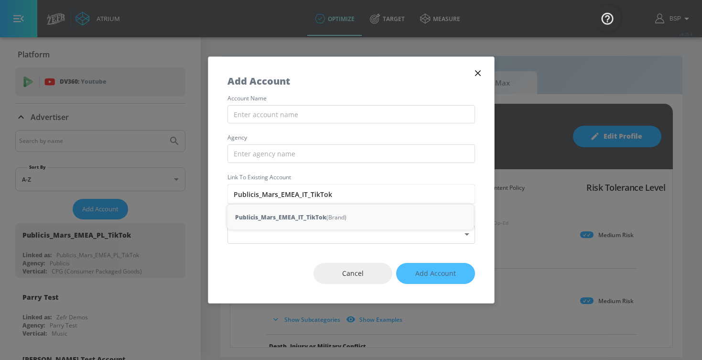
type input "Publicis_Mars_EMEA_IT_TikTok (Brand)"
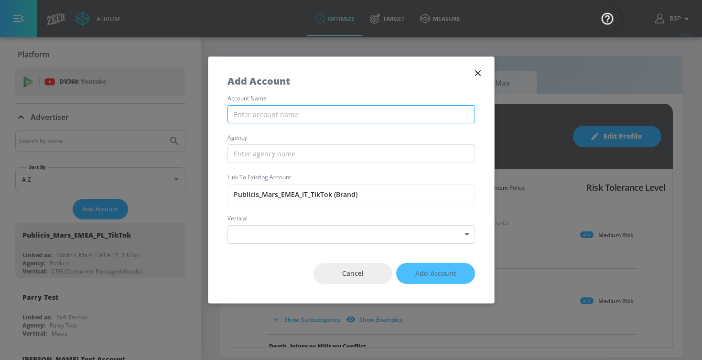
click at [276, 118] on input "text" at bounding box center [352, 114] width 248 height 19
paste input "Publicis_Mars_EMEA_IT_TikTok"
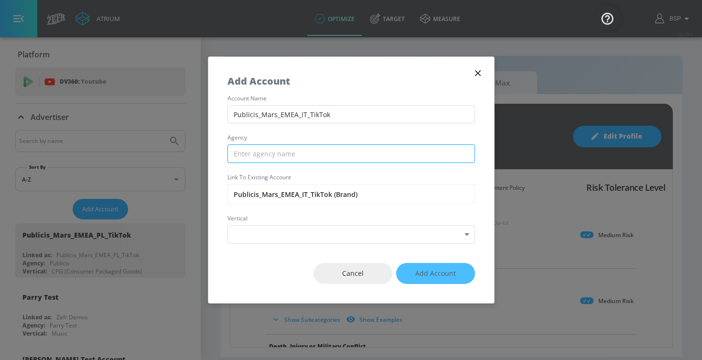
type input "Publicis_Mars_EMEA_IT_TikTok"
click at [276, 156] on input "text" at bounding box center [352, 153] width 248 height 19
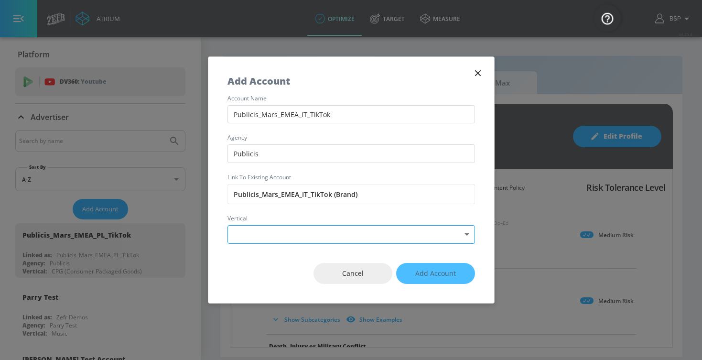
type input "Publicis"
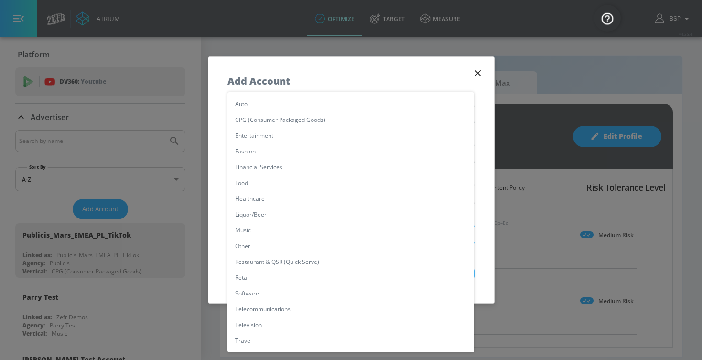
click at [273, 232] on body "Atrium optimize Target measure optimize Target measure v 4.25.4 BSP Platform DV…" at bounding box center [351, 180] width 702 height 360
click at [277, 123] on li "CPG (Consumer Packaged Goods)" at bounding box center [351, 120] width 247 height 16
type input "[object Object]"
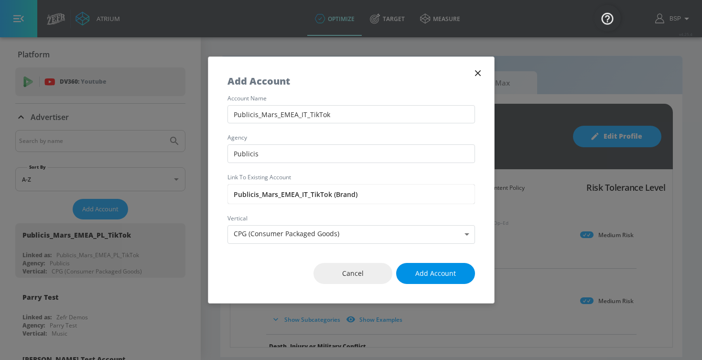
click at [468, 272] on button "Add Account" at bounding box center [435, 274] width 79 height 22
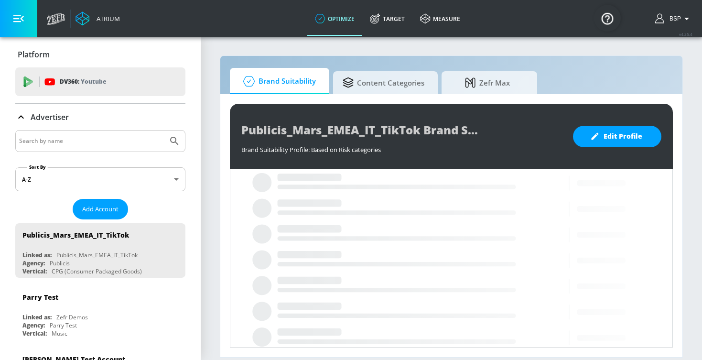
click at [110, 205] on span "Add Account" at bounding box center [100, 209] width 36 height 11
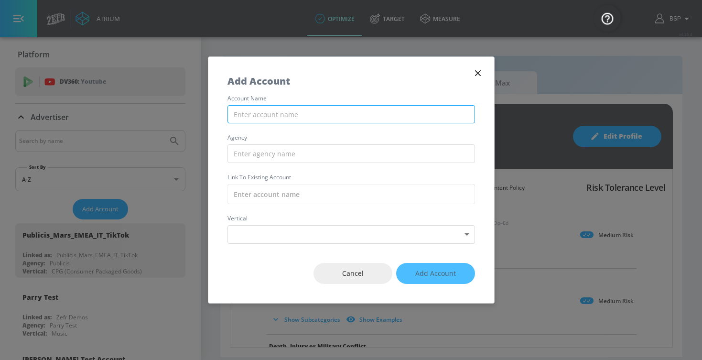
click at [302, 111] on input "text" at bounding box center [352, 114] width 248 height 19
paste input "Publicis_Mars_EMEA_DE_TikTok"
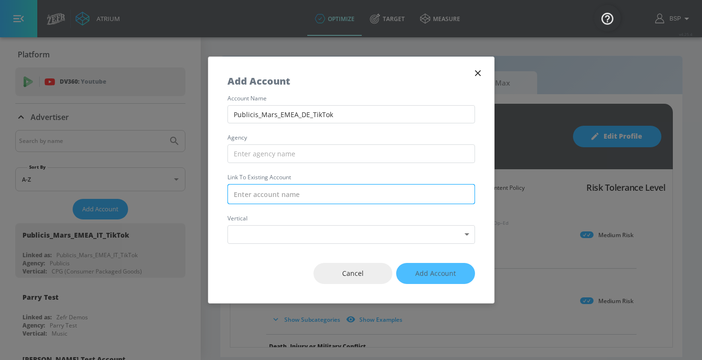
type input "Publicis_Mars_EMEA_DE_TikTok"
click at [263, 206] on div "account name Publicis_Mars_EMEA_DE_TikTok agency Link to Existing Account verti…" at bounding box center [351, 170] width 286 height 148
click at [258, 198] on input "text" at bounding box center [352, 194] width 248 height 20
paste input "Publicis_Mars_EMEA_DE_TikTok"
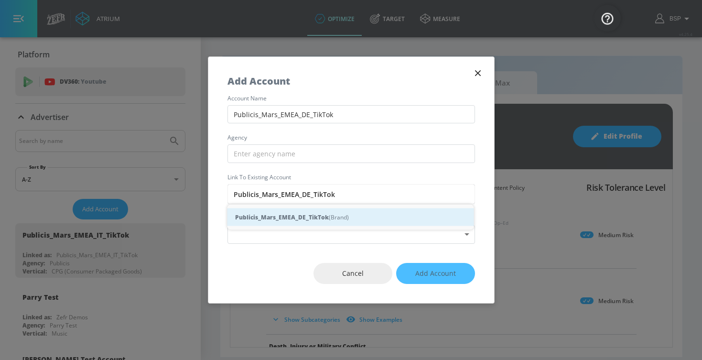
click at [285, 218] on strong "Publicis_Mars_EMEA_DE_TikTok" at bounding box center [282, 217] width 94 height 10
type input "Publicis_Mars_EMEA_DE_TikTok (Brand)"
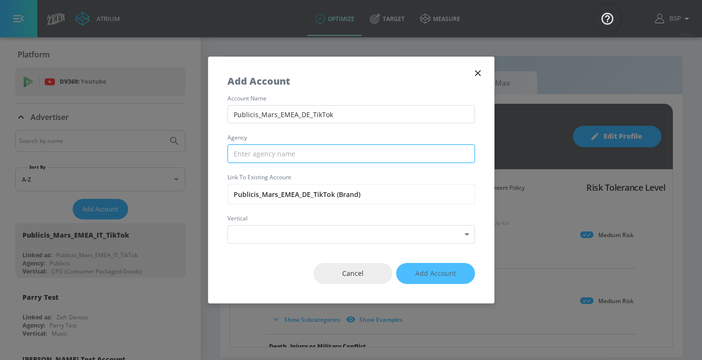
click at [283, 153] on input "text" at bounding box center [352, 153] width 248 height 19
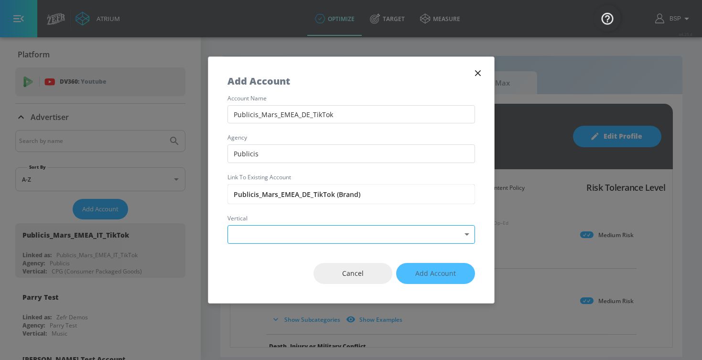
type input "Publicis"
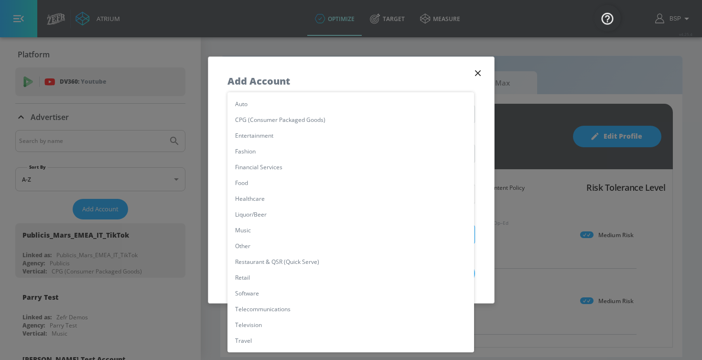
click at [286, 228] on body "Atrium optimize Target measure optimize Target measure v 4.25.4 BSP Platform DV…" at bounding box center [351, 180] width 702 height 360
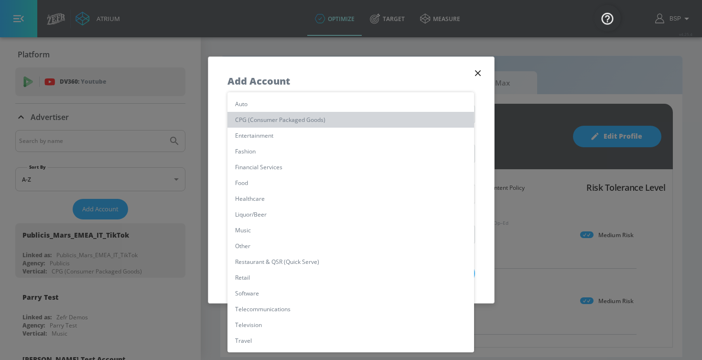
click at [315, 113] on li "CPG (Consumer Packaged Goods)" at bounding box center [351, 120] width 247 height 16
type input "[object Object]"
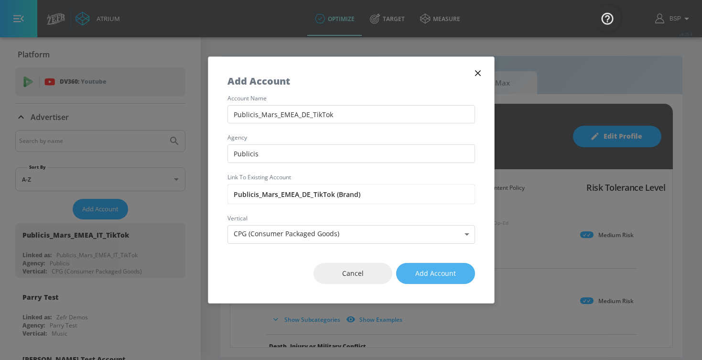
click at [471, 273] on button "Add Account" at bounding box center [435, 274] width 79 height 22
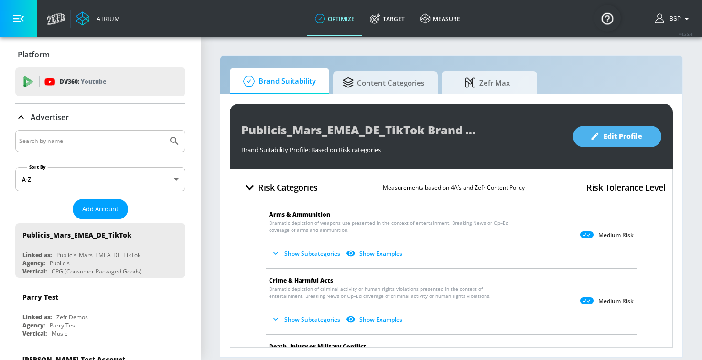
click at [630, 139] on span "Edit Profile" at bounding box center [617, 136] width 50 height 12
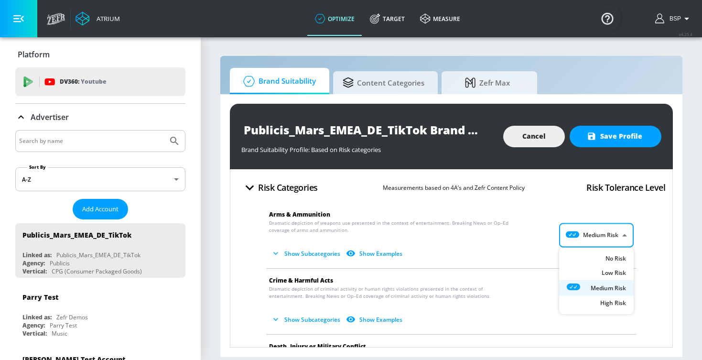
click at [585, 244] on body "Atrium optimize Target measure optimize Target measure v 4.25.4 BSP Platform DV…" at bounding box center [351, 180] width 702 height 360
type input "LOW"
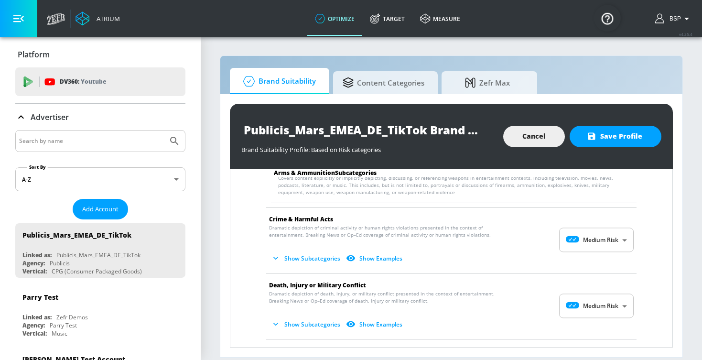
scroll to position [165, 0]
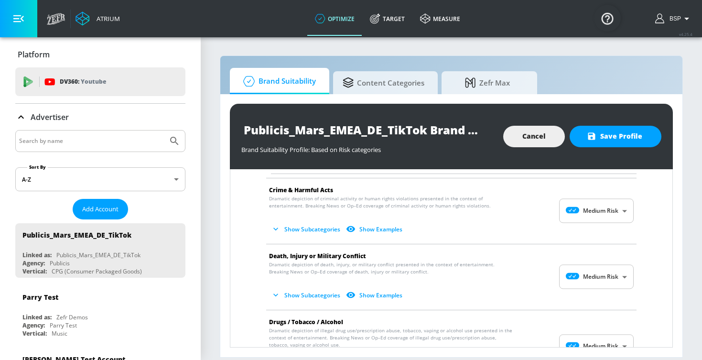
click at [312, 230] on button "Show Subcategories" at bounding box center [306, 229] width 75 height 16
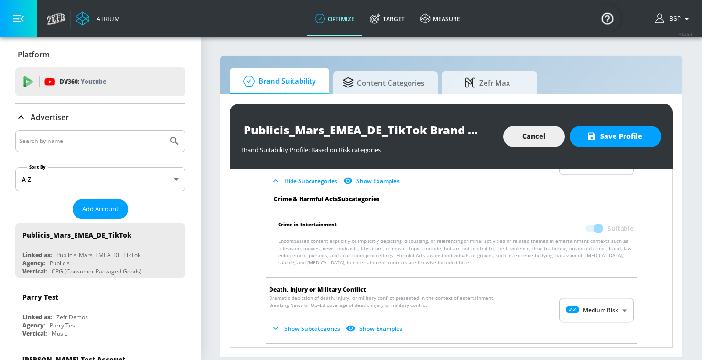
scroll to position [217, 0]
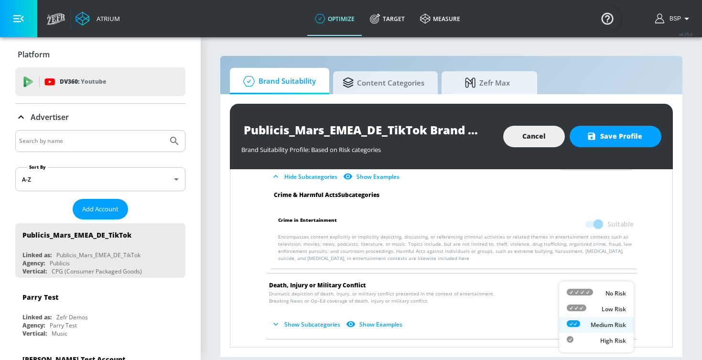
click at [588, 300] on body "Atrium optimize Target measure optimize Target measure v 4.25.4 BSP Platform DV…" at bounding box center [351, 180] width 702 height 360
click at [593, 304] on div "Low Risk" at bounding box center [596, 309] width 59 height 10
type input "LOW"
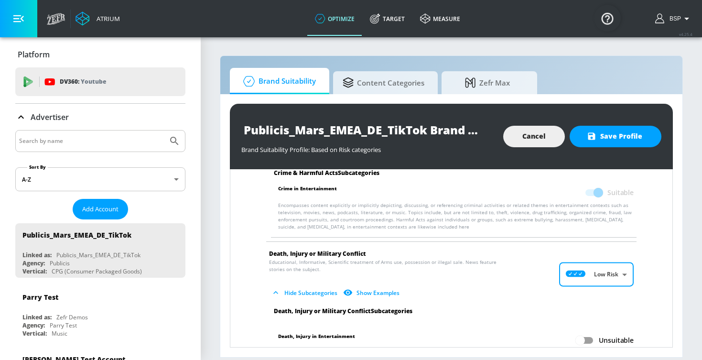
scroll to position [326, 0]
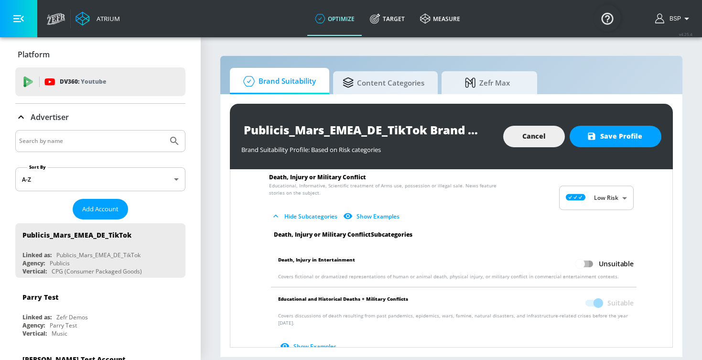
click at [587, 262] on input "Unsuitable" at bounding box center [580, 264] width 54 height 18
checkbox input "true"
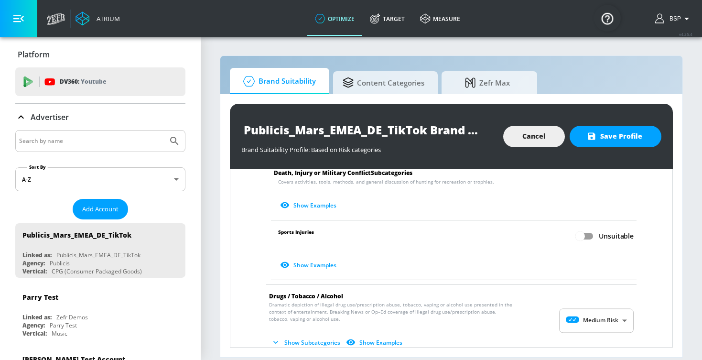
scroll to position [542, 0]
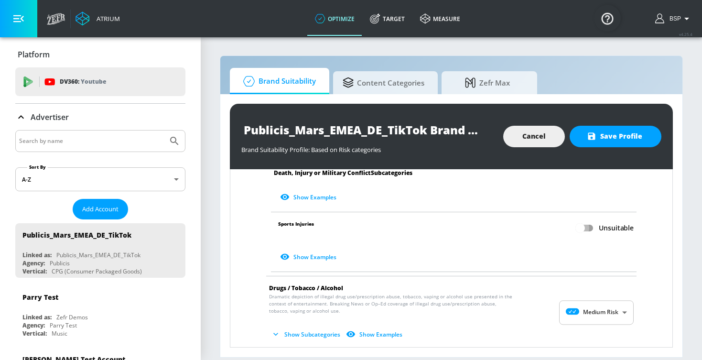
click at [589, 220] on input "Unsuitable" at bounding box center [580, 228] width 54 height 18
checkbox input "true"
click at [578, 310] on body "Atrium optimize Target measure optimize Target measure v 4.25.4 BSP Platform DV…" at bounding box center [351, 180] width 702 height 360
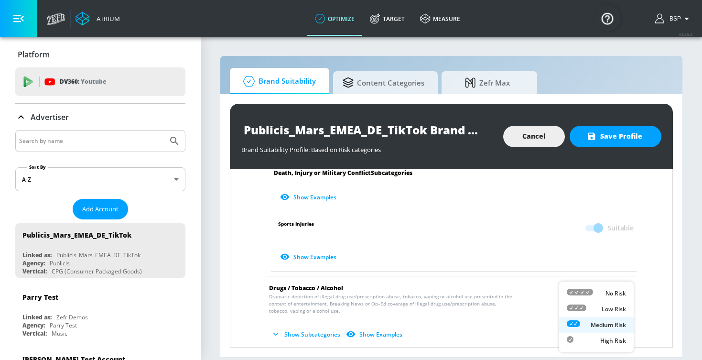
click at [291, 325] on div at bounding box center [351, 180] width 702 height 360
click at [276, 333] on icon "button" at bounding box center [275, 334] width 5 height 3
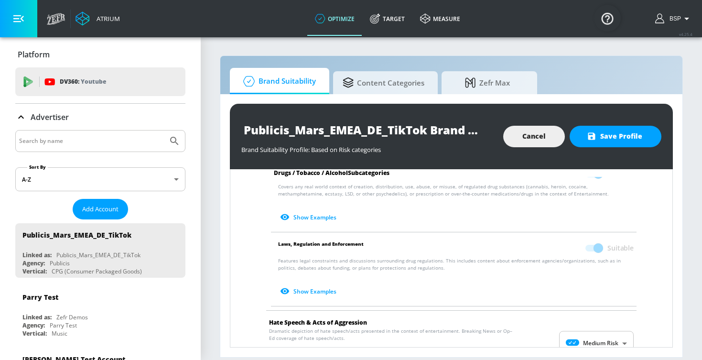
scroll to position [857, 0]
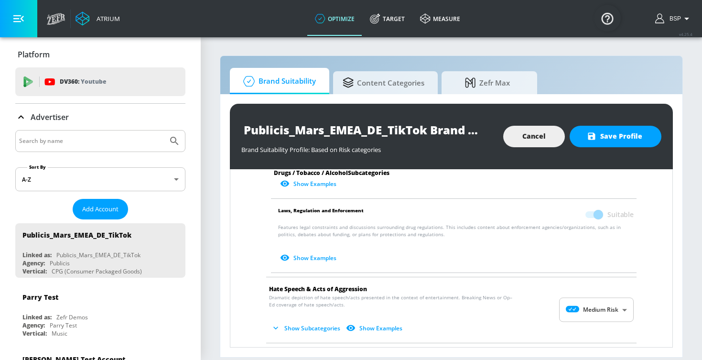
click at [569, 297] on body "Atrium optimize Target measure optimize Target measure v 4.25.4 BSP Platform DV…" at bounding box center [351, 180] width 702 height 360
click at [585, 294] on icon at bounding box center [580, 292] width 26 height 7
type input "MINIMAL"
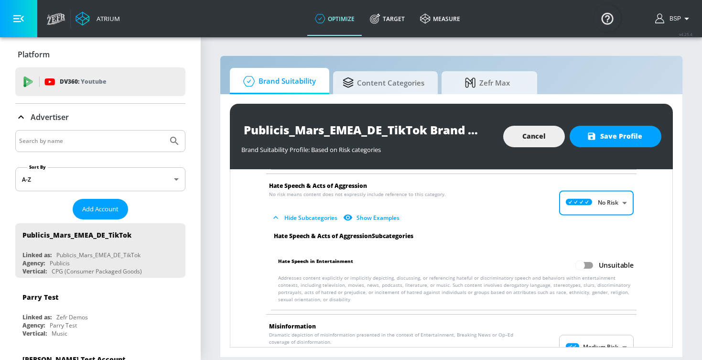
scroll to position [969, 0]
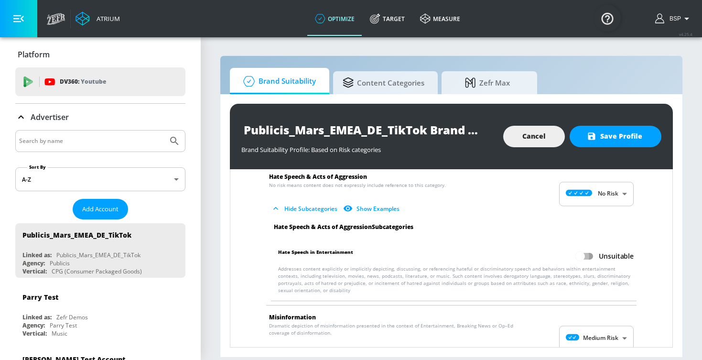
click at [584, 250] on input "Unsuitable" at bounding box center [580, 256] width 54 height 18
checkbox input "true"
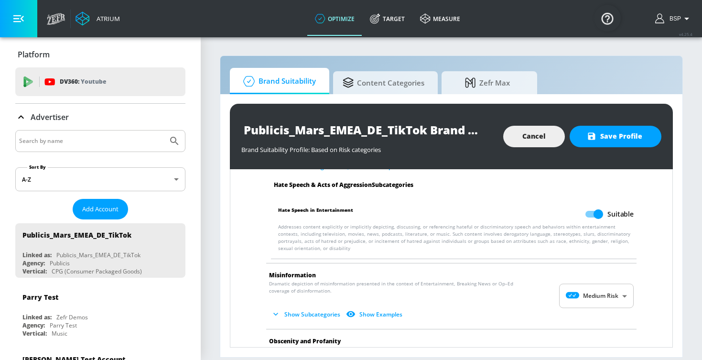
scroll to position [1013, 0]
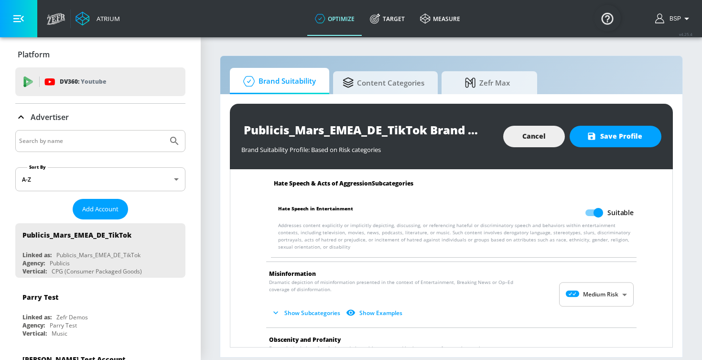
click at [581, 285] on body "Atrium optimize Target measure optimize Target measure v 4.25.4 BSP Platform DV…" at bounding box center [351, 180] width 702 height 360
click at [580, 306] on icon at bounding box center [580, 307] width 26 height 7
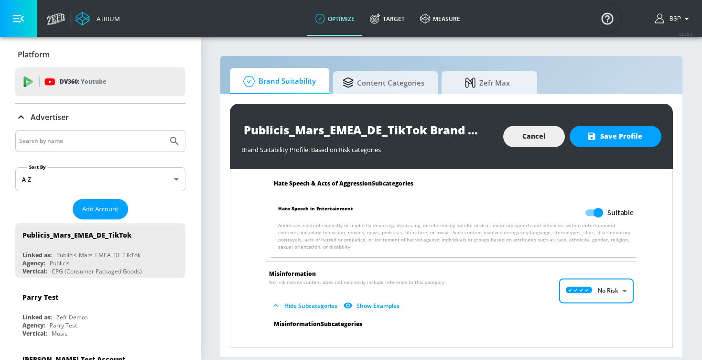
type input "MINIMAL"
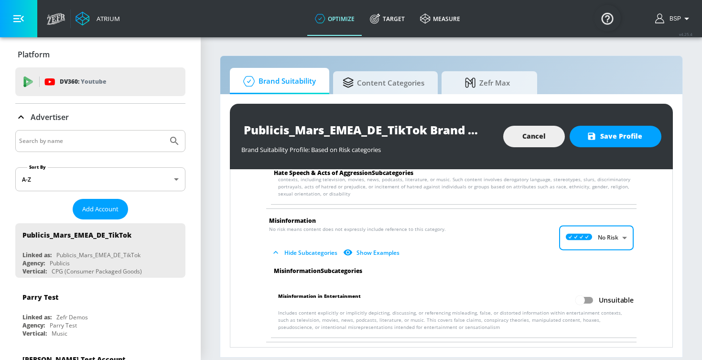
click at [586, 294] on input "Unsuitable" at bounding box center [580, 300] width 54 height 18
checkbox input "true"
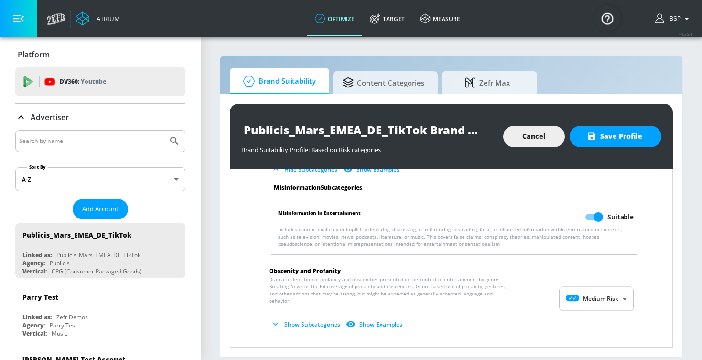
scroll to position [1171, 0]
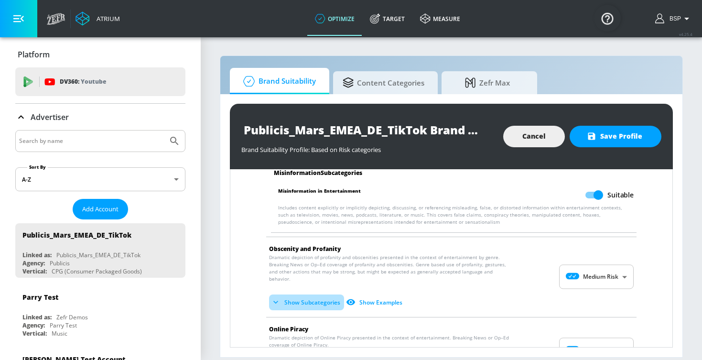
click at [324, 294] on button "Show Subcategories" at bounding box center [306, 302] width 75 height 16
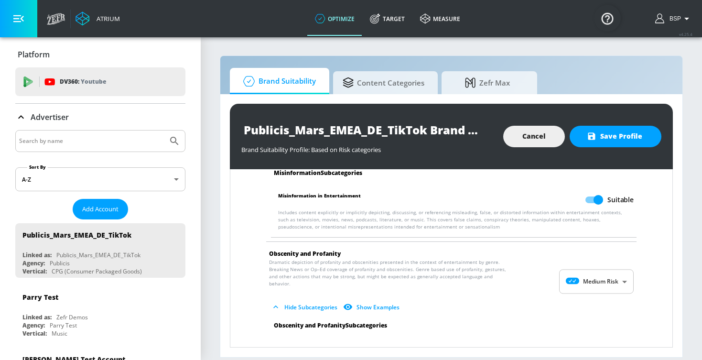
scroll to position [1174, 0]
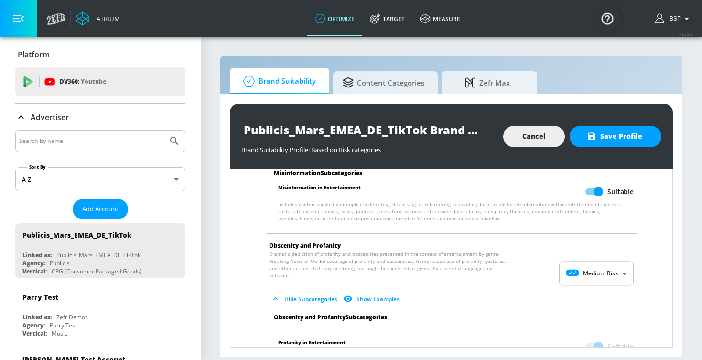
click at [307, 291] on button "Hide Subcategories" at bounding box center [305, 299] width 72 height 16
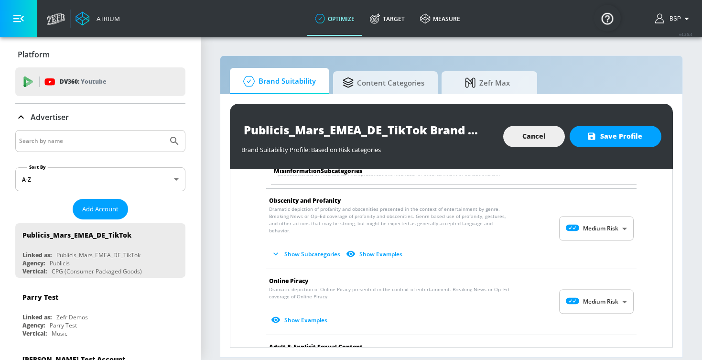
scroll to position [1239, 0]
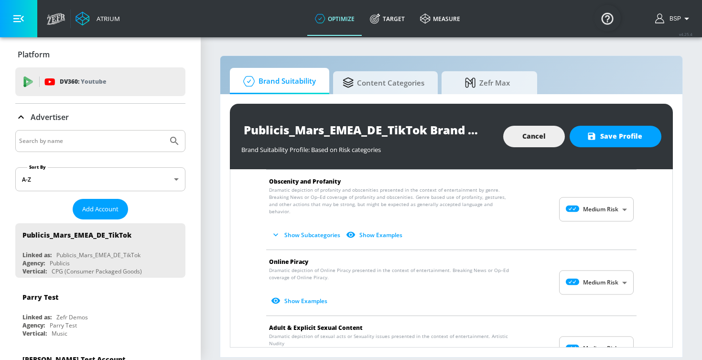
click at [590, 271] on body "Atrium optimize Target measure optimize Target measure v 4.25.4 BSP Platform DV…" at bounding box center [351, 180] width 702 height 360
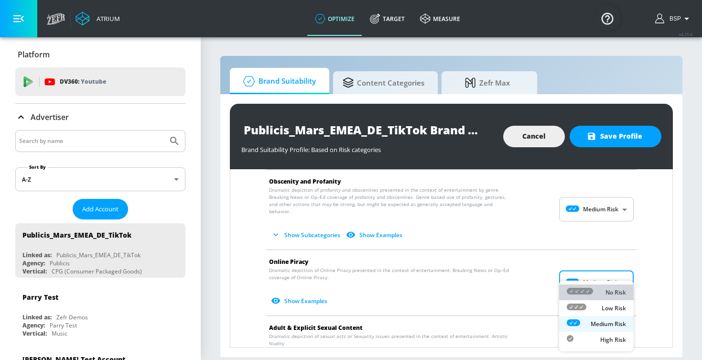
click at [584, 287] on div at bounding box center [580, 292] width 26 height 10
type input "MINIMAL"
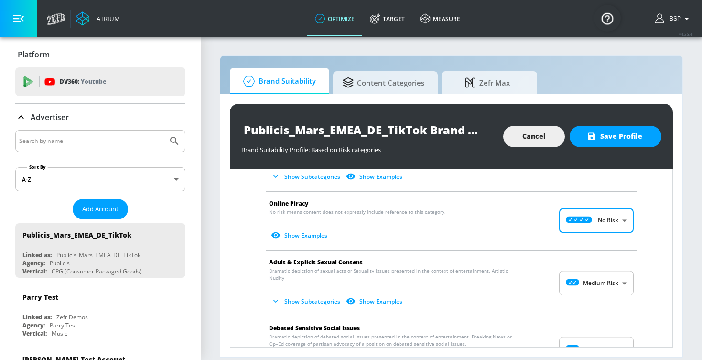
scroll to position [1304, 0]
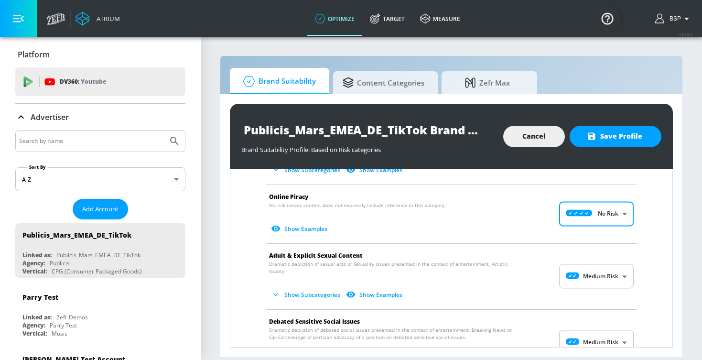
click at [591, 264] on body "Atrium optimize Target measure optimize Target measure v 4.25.4 BSP Platform DV…" at bounding box center [351, 180] width 702 height 360
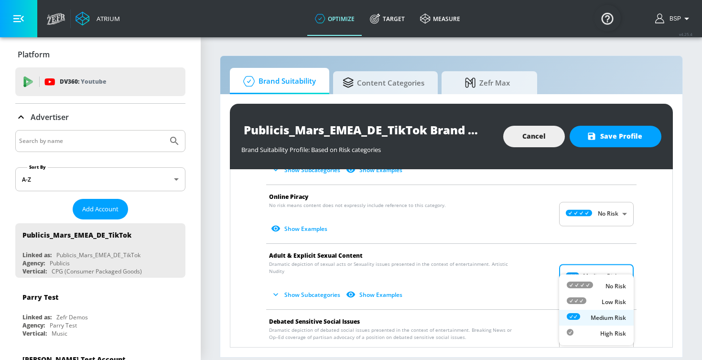
click at [582, 302] on icon at bounding box center [577, 300] width 20 height 7
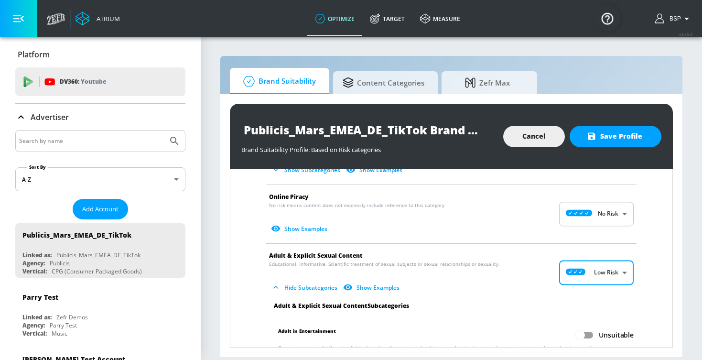
type input "LOW"
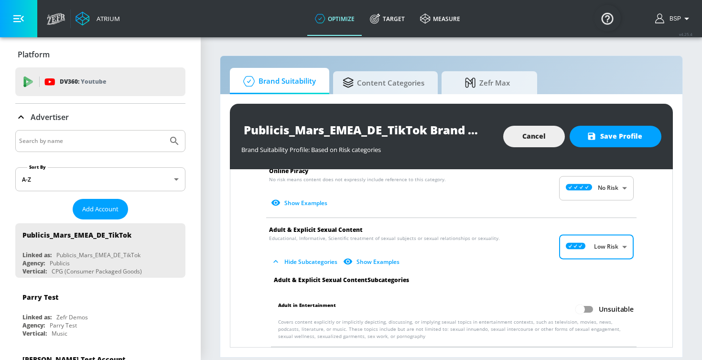
scroll to position [1333, 0]
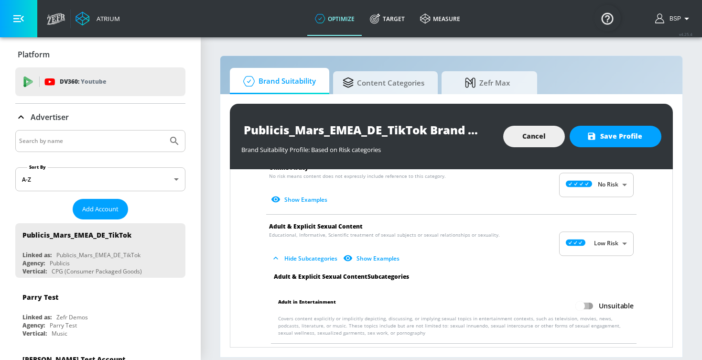
click at [589, 297] on input "Unsuitable" at bounding box center [580, 306] width 54 height 18
checkbox input "true"
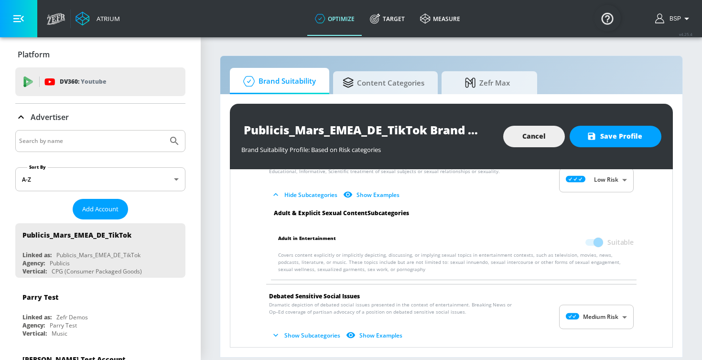
scroll to position [1422, 0]
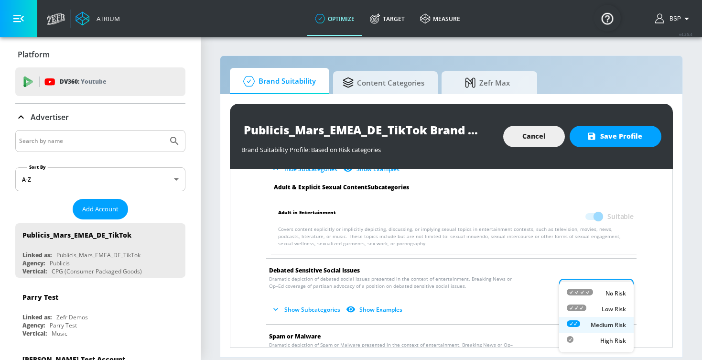
click at [600, 275] on body "Atrium optimize Target measure optimize Target measure v 4.25.4 BSP Platform DV…" at bounding box center [351, 180] width 702 height 360
click at [596, 288] on div "No Risk" at bounding box center [596, 293] width 59 height 10
type input "MINIMAL"
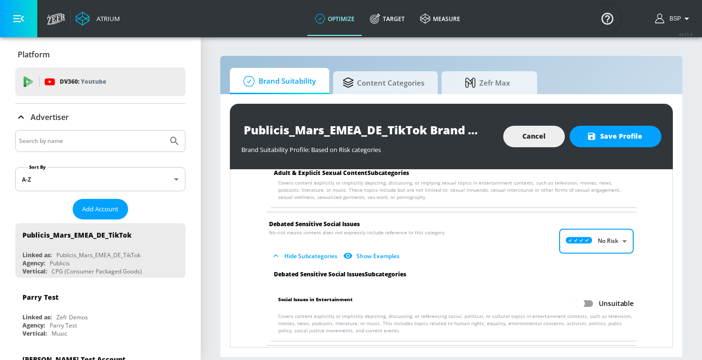
scroll to position [1479, 0]
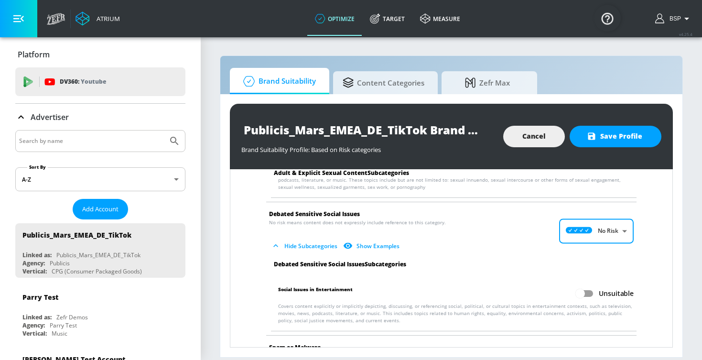
click at [582, 284] on input "Unsuitable" at bounding box center [580, 293] width 54 height 18
checkbox input "true"
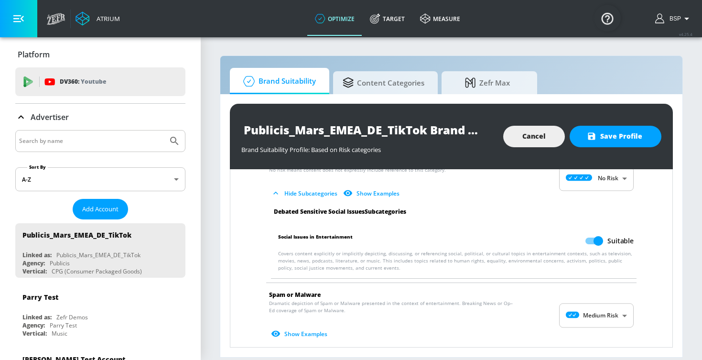
scroll to position [1543, 0]
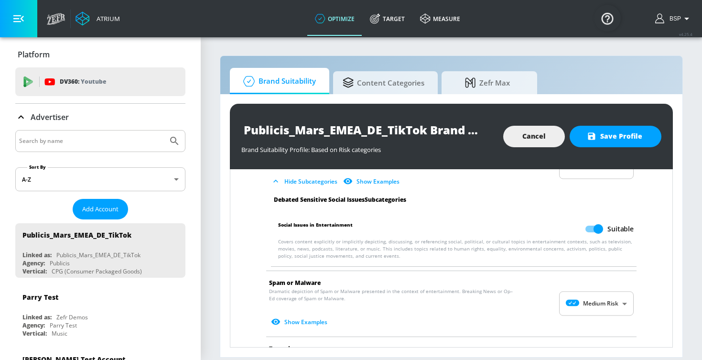
click at [581, 284] on body "Atrium optimize Target measure optimize Target measure v 4.25.4 BSP Platform DV…" at bounding box center [351, 180] width 702 height 360
click at [579, 293] on icon at bounding box center [580, 292] width 26 height 7
type input "MINIMAL"
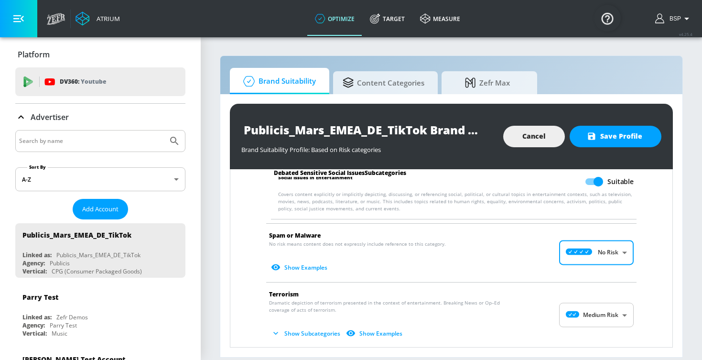
scroll to position [1606, 0]
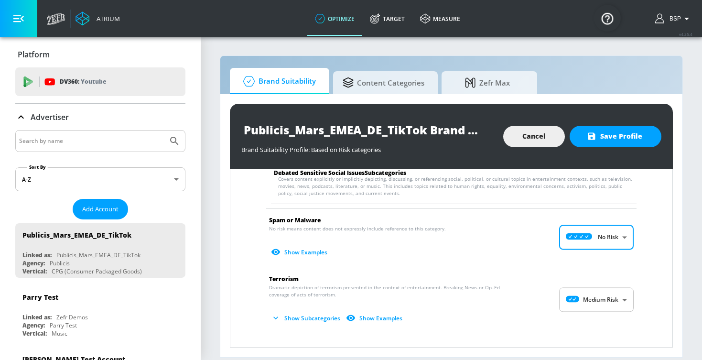
click at [592, 282] on body "Atrium optimize Target measure optimize Target measure v 4.25.4 BSP Platform DV…" at bounding box center [351, 180] width 702 height 360
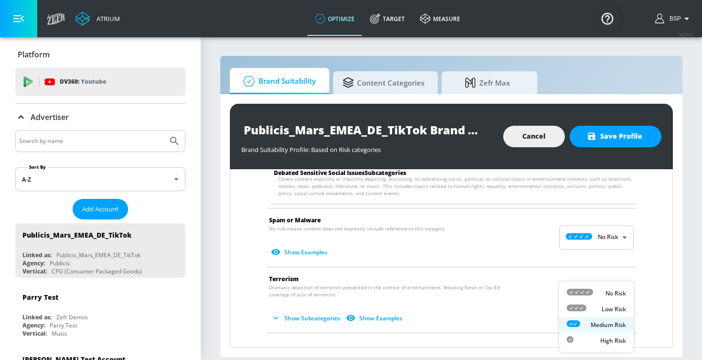
click at [592, 294] on icon at bounding box center [580, 292] width 26 height 7
type input "MINIMAL"
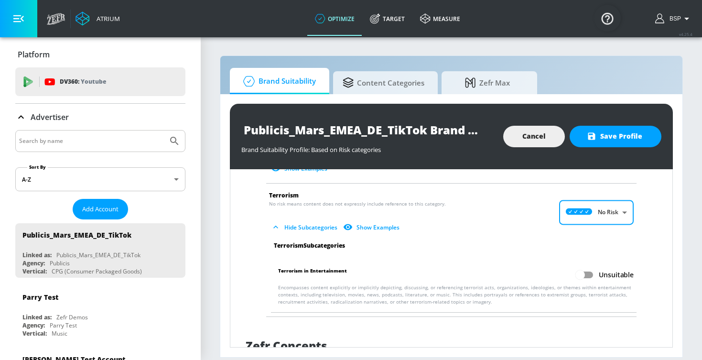
scroll to position [1696, 0]
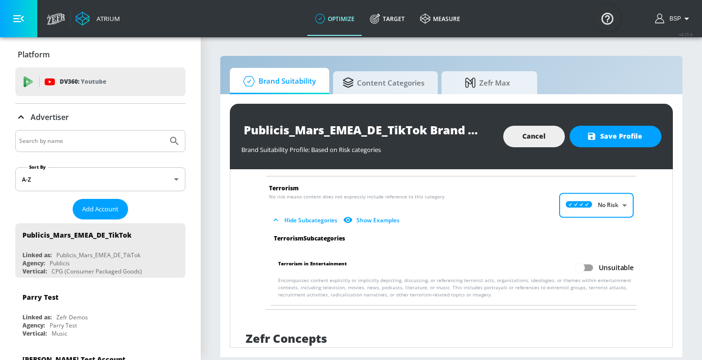
click at [581, 259] on input "Unsuitable" at bounding box center [580, 268] width 54 height 18
checkbox input "true"
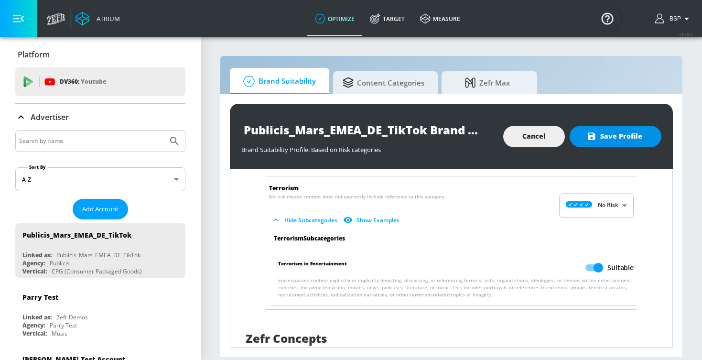
click at [622, 141] on span "Save Profile" at bounding box center [616, 136] width 54 height 12
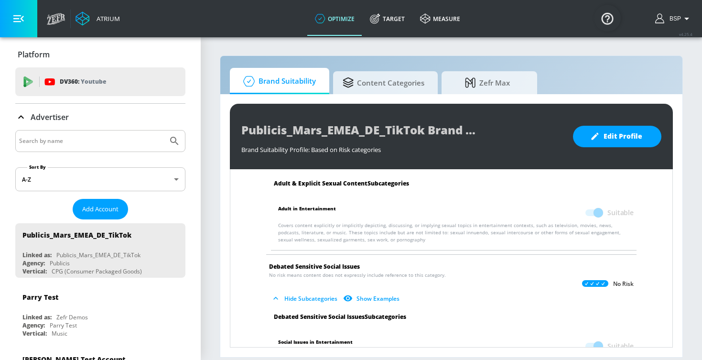
scroll to position [1420, 0]
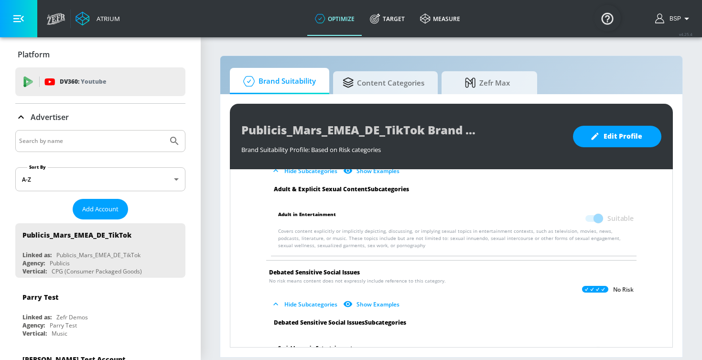
click at [207, 124] on section "Brand Suitability Content Categories Zefr Max Publicis_Mars_EMEA_DE_TikTok Bran…" at bounding box center [451, 198] width 501 height 324
click at [131, 136] on input "Search by name" at bounding box center [91, 141] width 145 height 12
paste input "Publicis_Mars_EMEA_DE_TikTok"
click at [83, 141] on input "Publicis_Mars_EMEA_DE_TikTok" at bounding box center [91, 141] width 145 height 12
click at [174, 141] on button "Submit Search" at bounding box center [174, 140] width 21 height 21
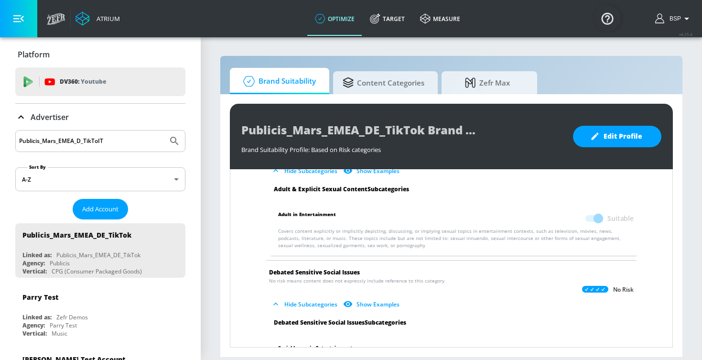
click at [100, 142] on input "Publicis_Mars_EMEA_D_TikToIT" at bounding box center [91, 141] width 145 height 12
drag, startPoint x: 107, startPoint y: 142, endPoint x: 76, endPoint y: 142, distance: 30.6
click at [76, 142] on input "Publicis_Mars_EMEA_D_TikToIT" at bounding box center [91, 141] width 145 height 12
type input "Publicis_Mars_EMEA_IT"
click at [174, 141] on button "Submit Search" at bounding box center [174, 140] width 21 height 21
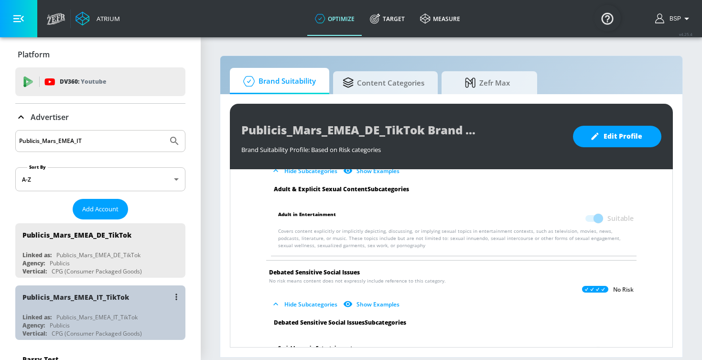
click at [129, 305] on div "Publicis_Mars_EMEA_IT_TikTok" at bounding box center [102, 296] width 161 height 23
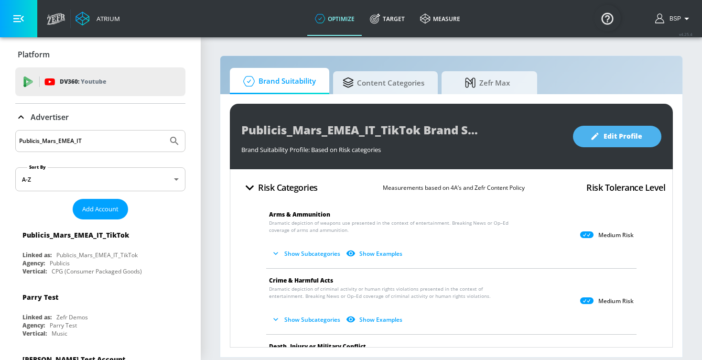
click at [607, 146] on button "Edit Profile" at bounding box center [617, 137] width 88 height 22
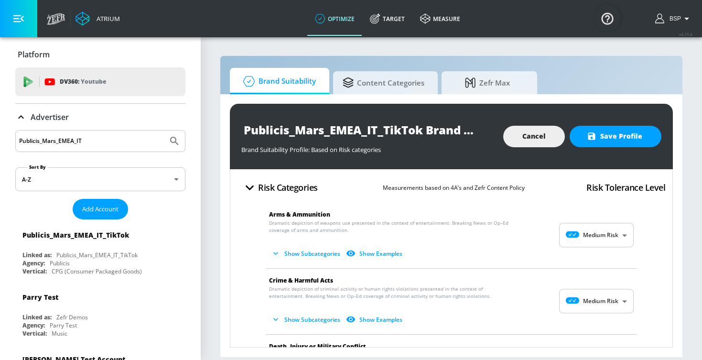
click at [574, 249] on span "Show Subcategories Show Examples" at bounding box center [443, 254] width 349 height 16
click at [583, 242] on body "Atrium optimize Target measure optimize Target measure v 4.25.4 BSP Platform DV…" at bounding box center [351, 180] width 702 height 360
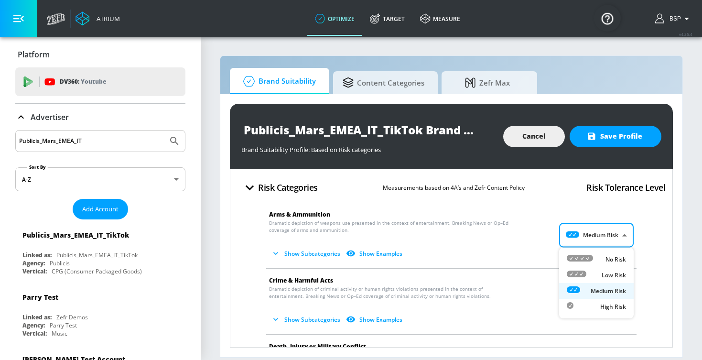
click at [585, 271] on icon at bounding box center [577, 274] width 20 height 7
type input "LOW"
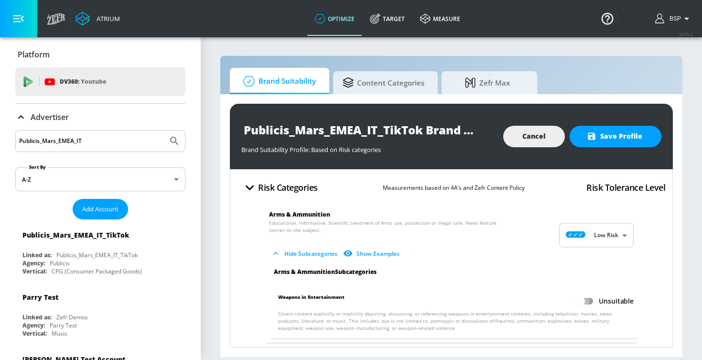
click at [583, 303] on input "Unsuitable" at bounding box center [580, 301] width 54 height 18
checkbox input "true"
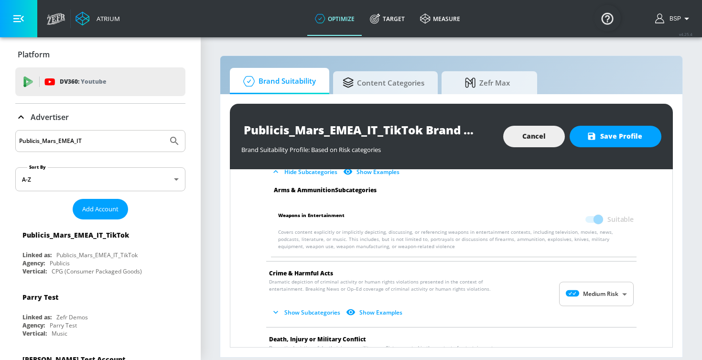
scroll to position [115, 0]
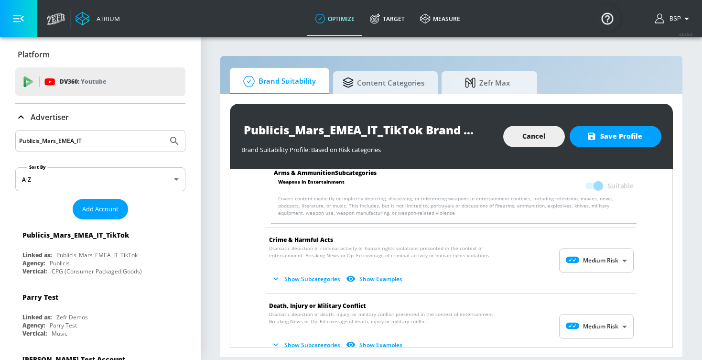
click at [587, 272] on body "Atrium optimize Target measure optimize Target measure v 4.25.4 BSP Platform DV…" at bounding box center [351, 180] width 702 height 360
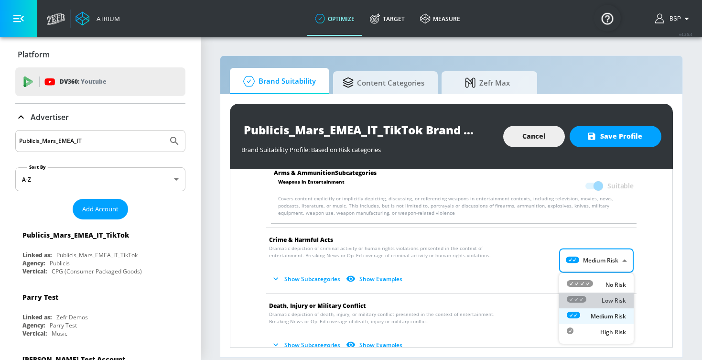
click at [587, 296] on div "Low Risk" at bounding box center [596, 300] width 59 height 10
type input "LOW"
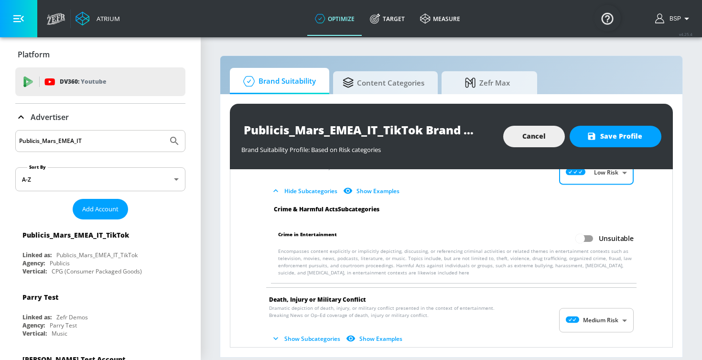
scroll to position [227, 0]
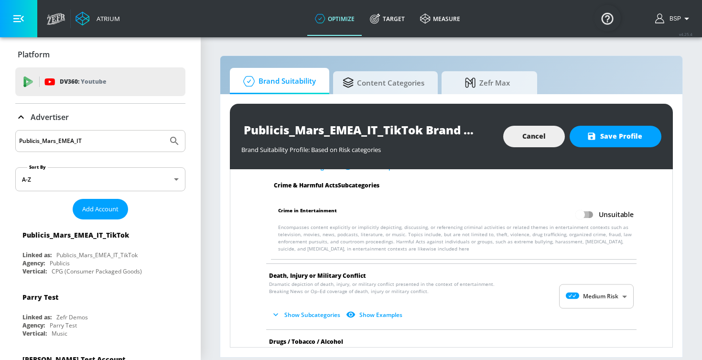
click at [584, 217] on input "Unsuitable" at bounding box center [580, 215] width 54 height 18
checkbox input "true"
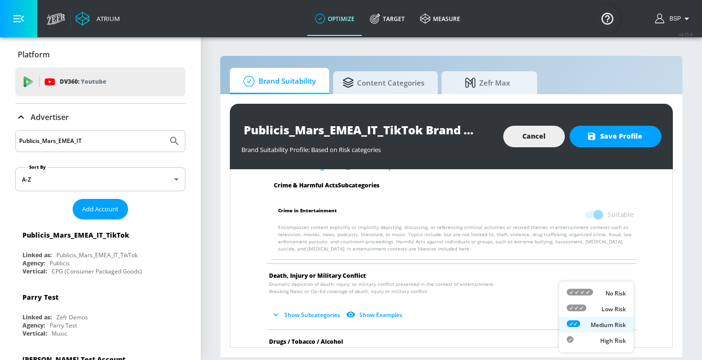
click at [585, 300] on body "Atrium optimize Target measure optimize Target measure v 4.25.4 BSP Platform DV…" at bounding box center [351, 180] width 702 height 360
click at [592, 310] on div "Low Risk" at bounding box center [596, 309] width 59 height 10
type input "LOW"
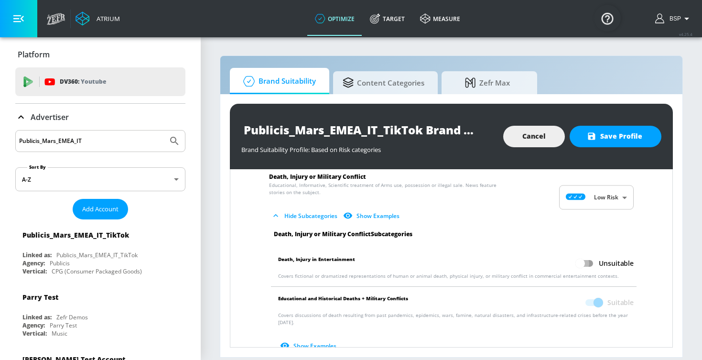
click at [588, 265] on input "Unsuitable" at bounding box center [580, 263] width 54 height 18
checkbox input "true"
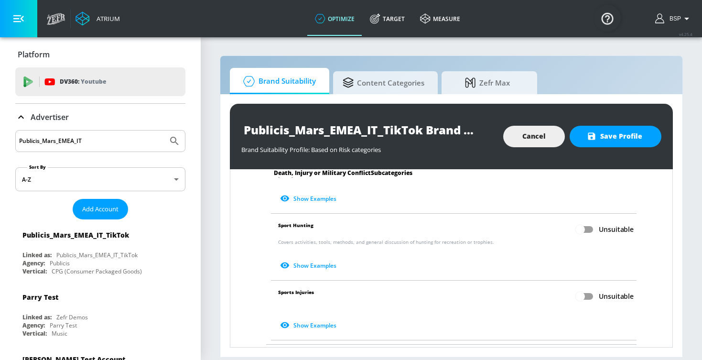
click at [587, 289] on input "Unsuitable" at bounding box center [580, 296] width 54 height 18
checkbox input "true"
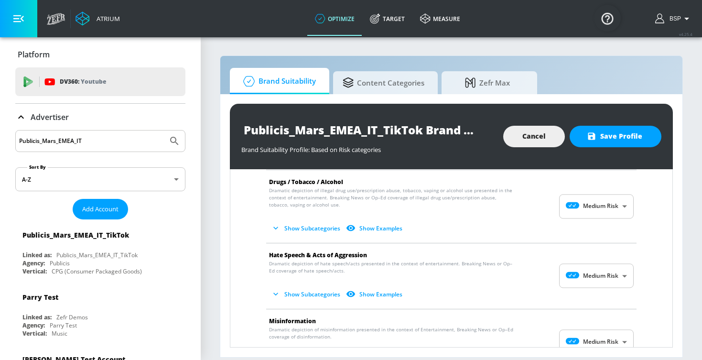
scroll to position [649, 0]
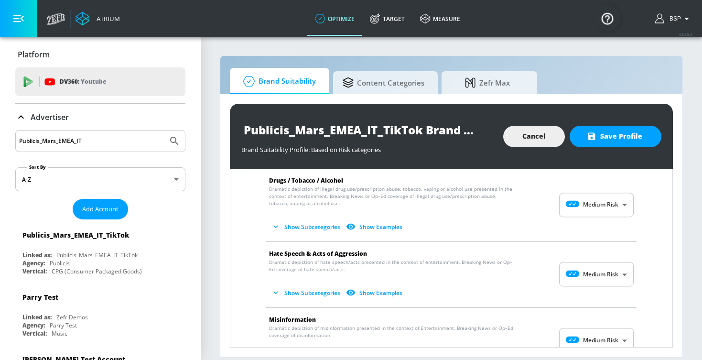
click at [591, 272] on body "Atrium optimize Target measure optimize Target measure v 4.25.4 BSP Platform DV…" at bounding box center [351, 180] width 702 height 360
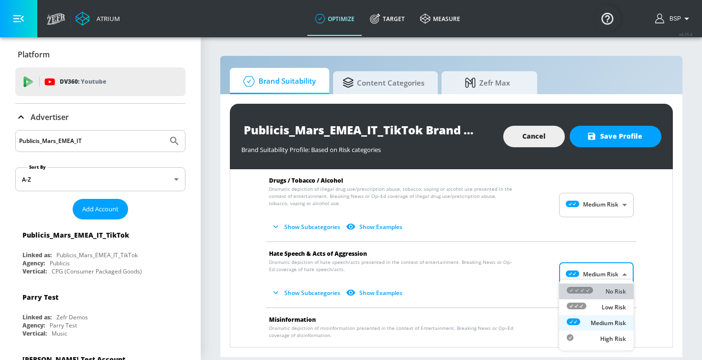
click at [591, 284] on li "No Risk" at bounding box center [596, 291] width 75 height 16
type input "MINIMAL"
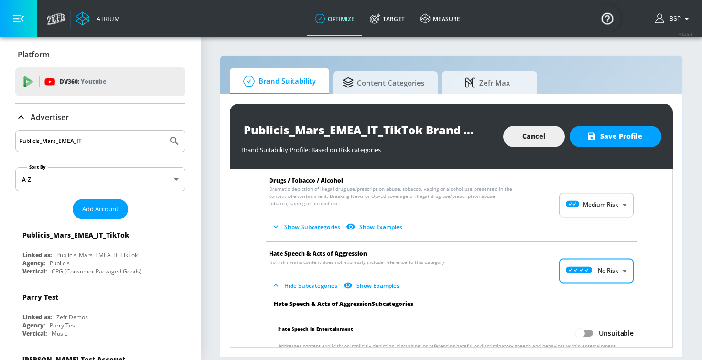
click at [581, 324] on input "Unsuitable" at bounding box center [580, 333] width 54 height 18
checkbox input "true"
click at [307, 219] on button "Show Subcategories" at bounding box center [306, 227] width 75 height 16
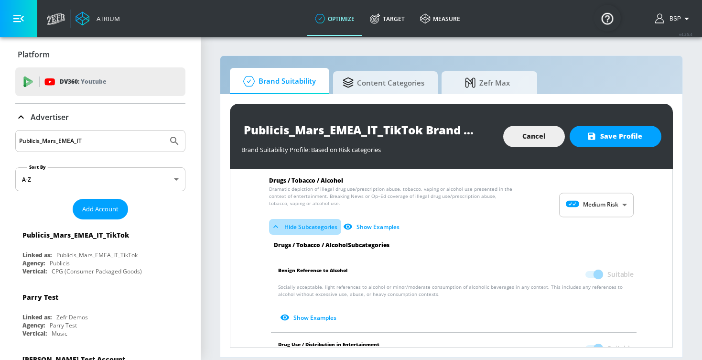
click at [307, 219] on button "Hide Subcategories" at bounding box center [305, 227] width 72 height 16
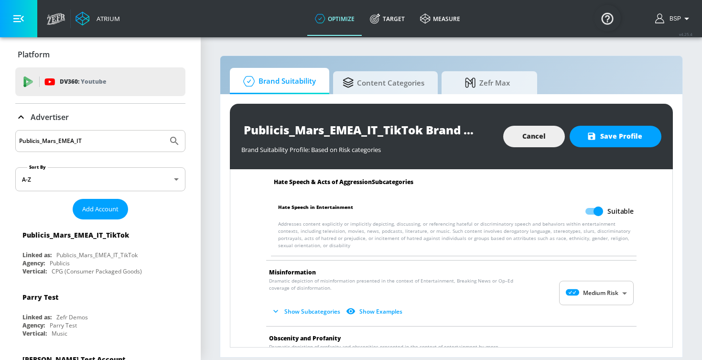
scroll to position [780, 0]
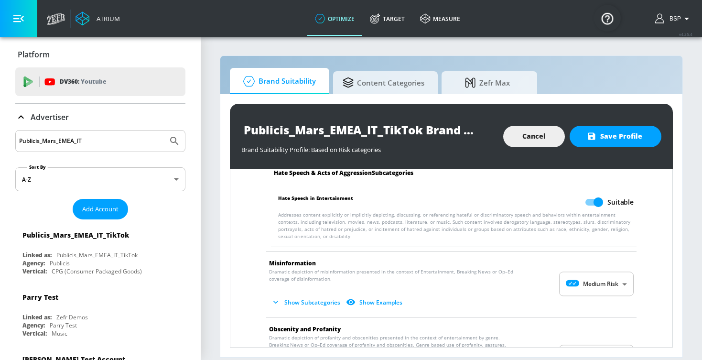
click at [585, 266] on body "Atrium optimize Target measure optimize Target measure v 4.25.4 BSP Platform DV…" at bounding box center [351, 180] width 702 height 360
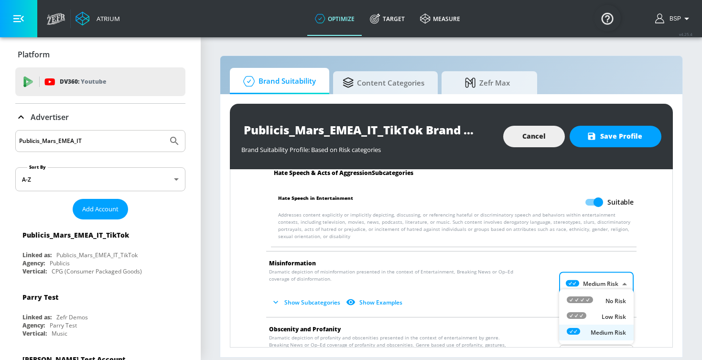
click at [586, 296] on icon at bounding box center [580, 299] width 26 height 7
type input "MINIMAL"
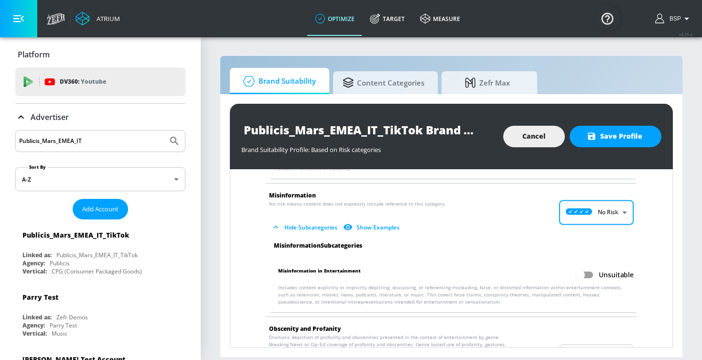
scroll to position [863, 0]
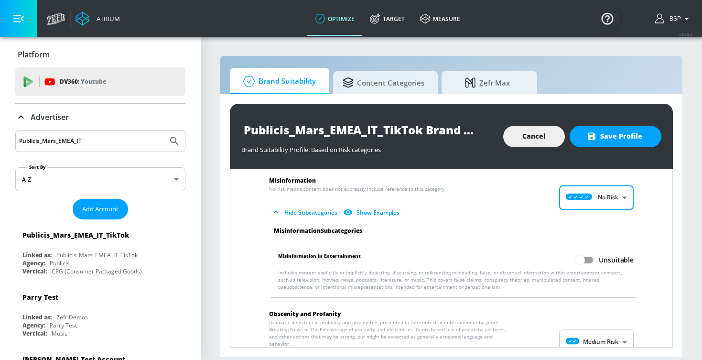
click at [581, 252] on input "Unsuitable" at bounding box center [580, 260] width 54 height 18
checkbox input "true"
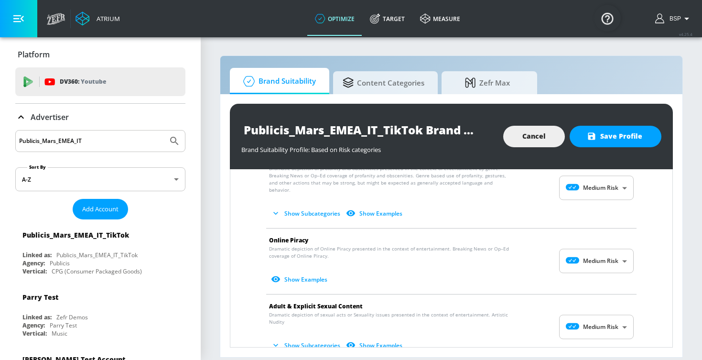
scroll to position [1018, 0]
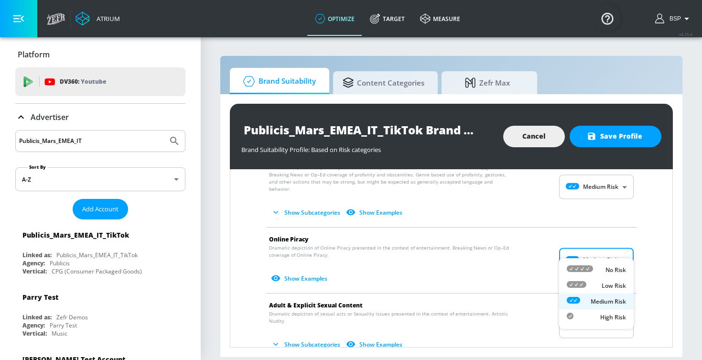
click at [585, 252] on body "Atrium optimize Target measure optimize Target measure v 4.25.4 BSP Platform DV…" at bounding box center [351, 180] width 702 height 360
click at [585, 272] on div at bounding box center [580, 270] width 26 height 10
type input "MINIMAL"
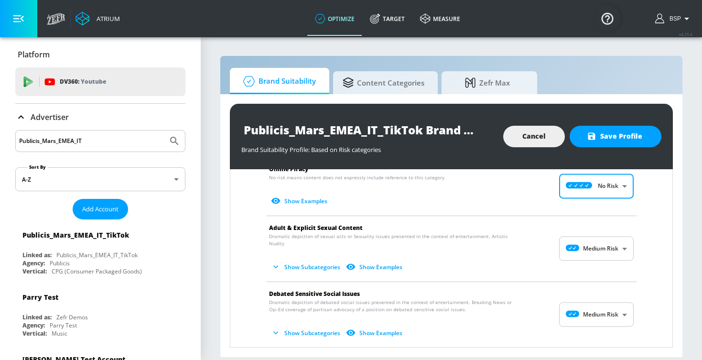
scroll to position [1088, 0]
click at [584, 236] on body "Atrium optimize Target measure optimize Target measure v 4.25.4 BSP Platform DV…" at bounding box center [351, 180] width 702 height 360
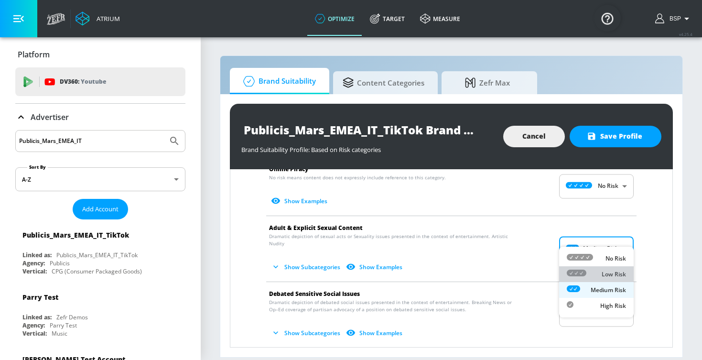
click at [584, 271] on icon at bounding box center [577, 273] width 20 height 7
type input "LOW"
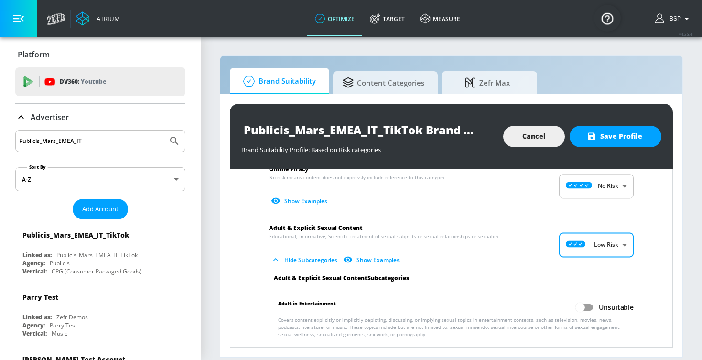
click at [580, 298] on input "Unsuitable" at bounding box center [580, 307] width 54 height 18
checkbox input "true"
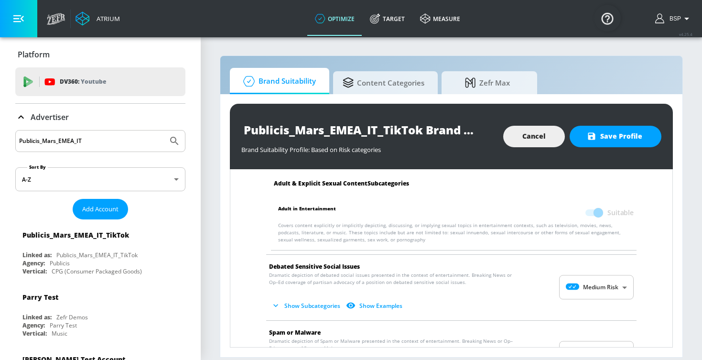
scroll to position [1185, 0]
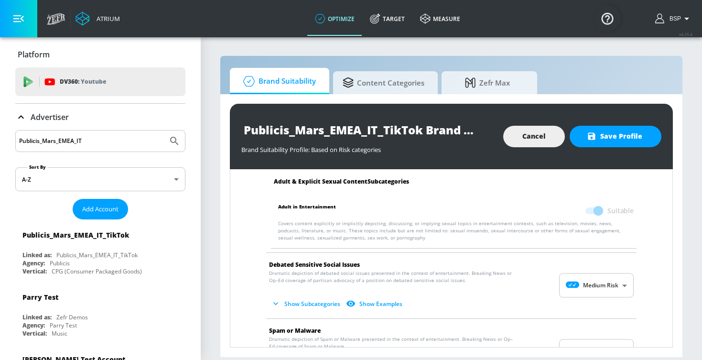
click at [583, 274] on body "Atrium optimize Target measure optimize Target measure v 4.25.4 BSP Platform DV…" at bounding box center [351, 180] width 702 height 360
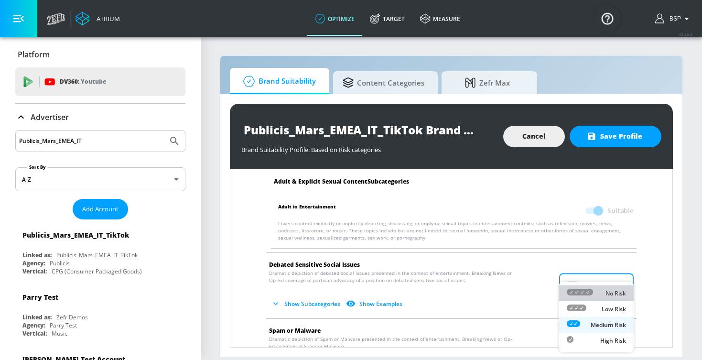
click at [583, 287] on li "No Risk" at bounding box center [596, 293] width 75 height 16
type input "MINIMAL"
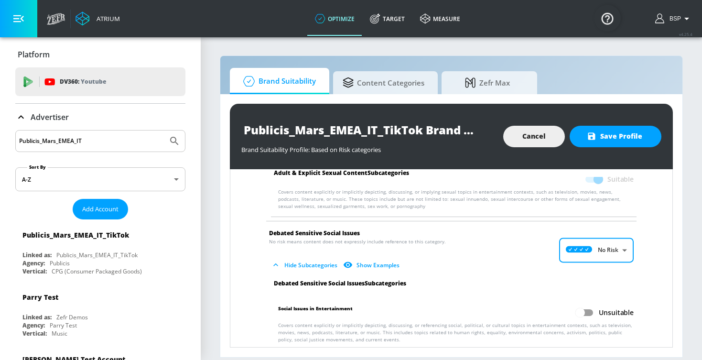
scroll to position [1290, 0]
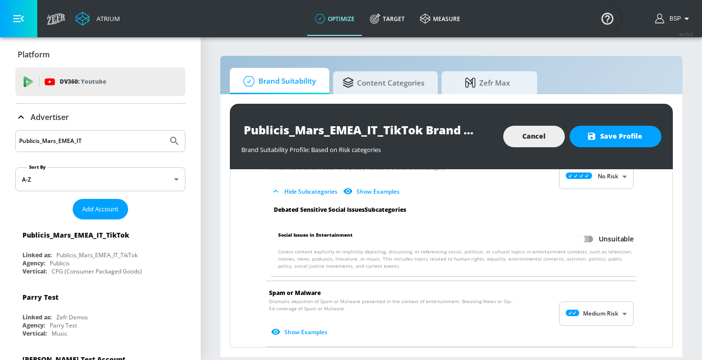
click at [580, 230] on input "Unsuitable" at bounding box center [580, 239] width 54 height 18
checkbox input "true"
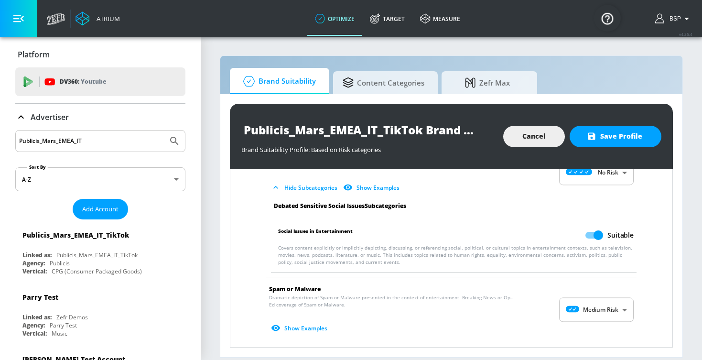
scroll to position [1294, 0]
click at [585, 300] on body "Atrium optimize Target measure optimize Target measure v 4.25.4 BSP Platform DV…" at bounding box center [351, 180] width 702 height 360
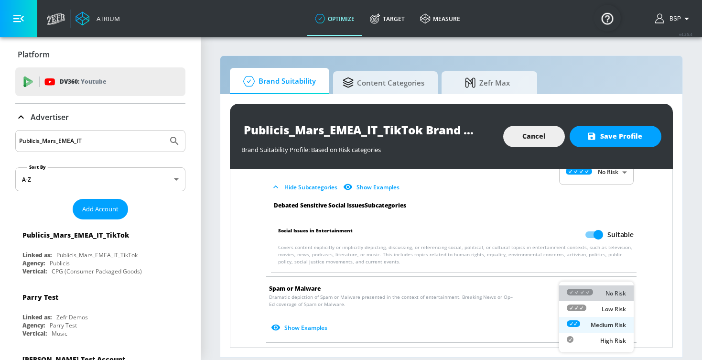
click at [590, 294] on icon at bounding box center [580, 292] width 26 height 7
type input "MINIMAL"
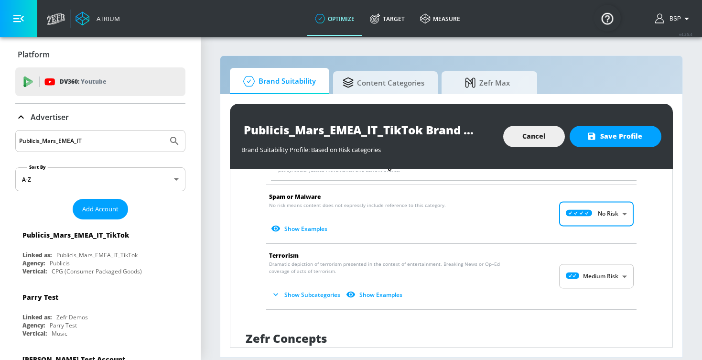
scroll to position [1396, 0]
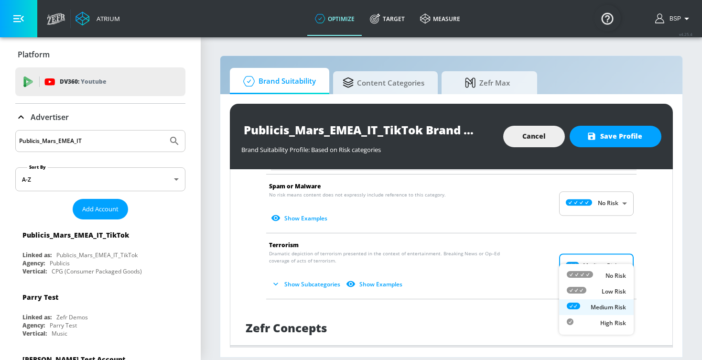
click at [590, 255] on body "Atrium optimize Target measure optimize Target measure v 4.25.4 BSP Platform DV…" at bounding box center [351, 180] width 702 height 360
click at [590, 265] on ul "No Risk Low Risk Medium Risk High Risk" at bounding box center [596, 299] width 75 height 71
click at [591, 274] on icon at bounding box center [580, 274] width 26 height 7
type input "MINIMAL"
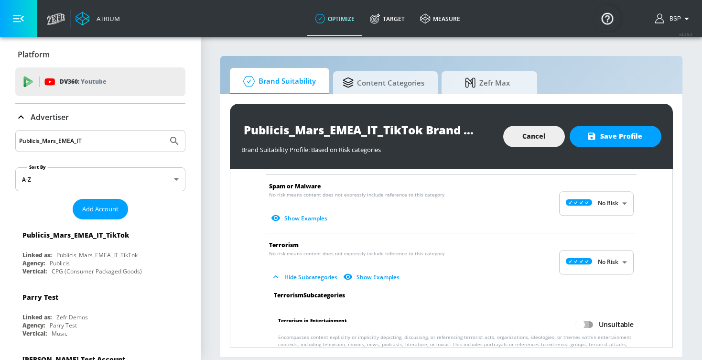
click at [587, 315] on input "Unsuitable" at bounding box center [580, 324] width 54 height 18
checkbox input "true"
click at [626, 138] on span "Save Profile" at bounding box center [616, 136] width 54 height 12
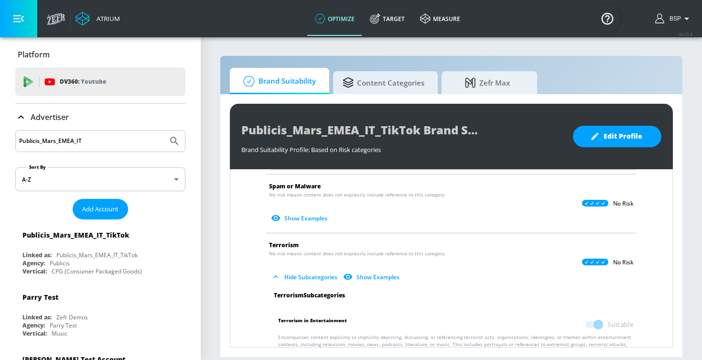
click at [91, 143] on input "Publicis_Mars_EMEA_IT" at bounding box center [91, 141] width 145 height 12
type input "Publicis_Mars_EMEA_PL"
click at [174, 141] on button "Submit Search" at bounding box center [174, 140] width 21 height 21
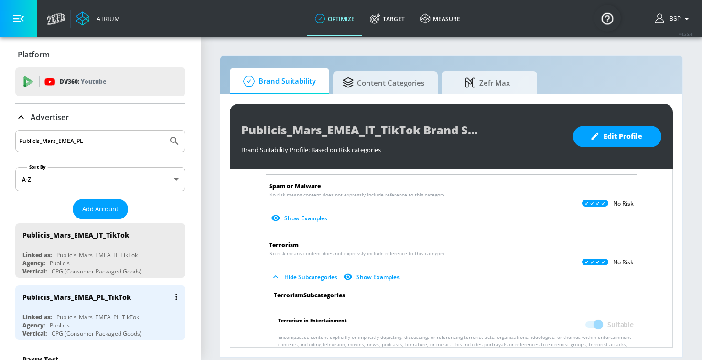
click at [101, 301] on div "Publicis_Mars_EMEA_PL_TikTok" at bounding box center [102, 296] width 161 height 23
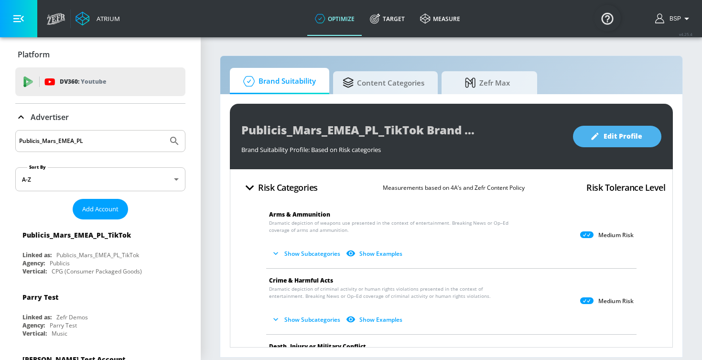
click at [634, 139] on span "Edit Profile" at bounding box center [617, 136] width 50 height 12
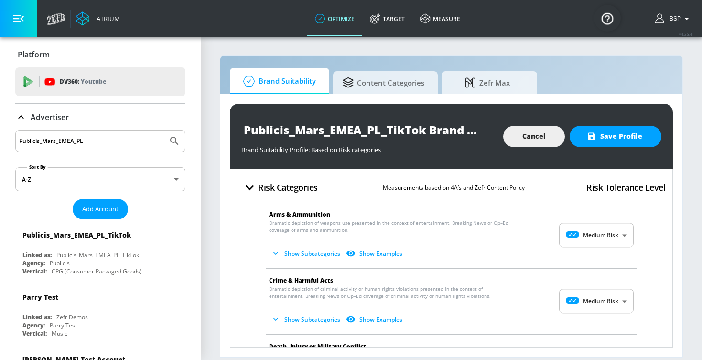
click at [587, 240] on body "Atrium optimize Target measure optimize Target measure v 4.25.4 BSP Platform DV…" at bounding box center [351, 180] width 702 height 360
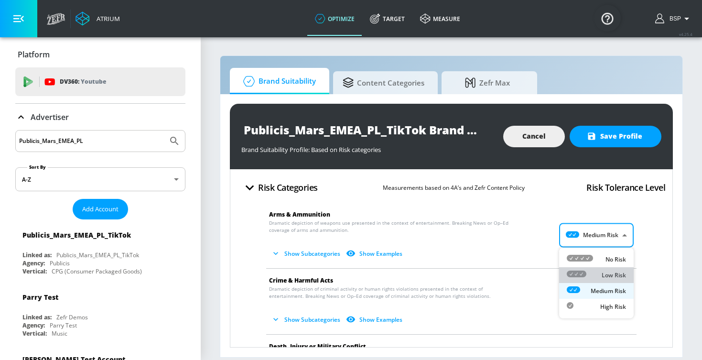
click at [587, 279] on div "Low Risk" at bounding box center [596, 275] width 59 height 10
type input "LOW"
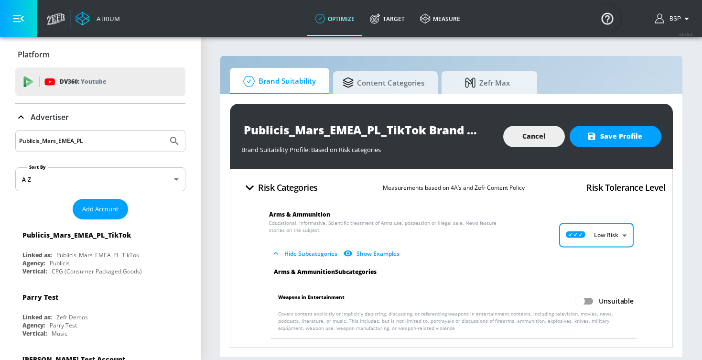
click at [578, 301] on input "Unsuitable" at bounding box center [580, 301] width 54 height 18
checkbox input "true"
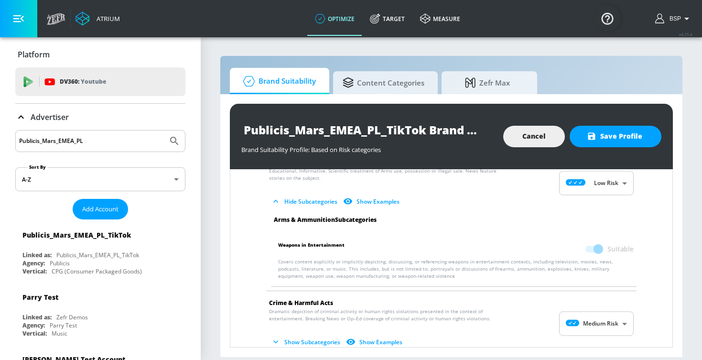
scroll to position [76, 0]
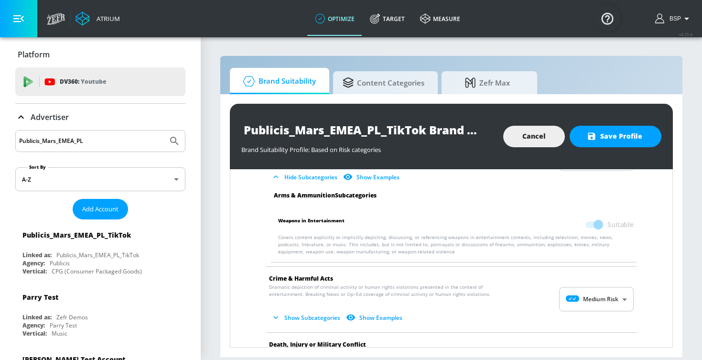
click at [587, 291] on body "Atrium optimize Target measure optimize Target measure v 4.25.4 BSP Platform DV…" at bounding box center [351, 180] width 702 height 360
click at [587, 313] on div "Low Risk" at bounding box center [596, 309] width 59 height 10
type input "LOW"
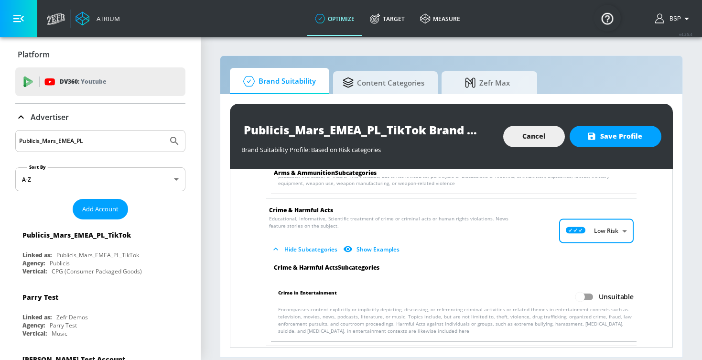
scroll to position [149, 0]
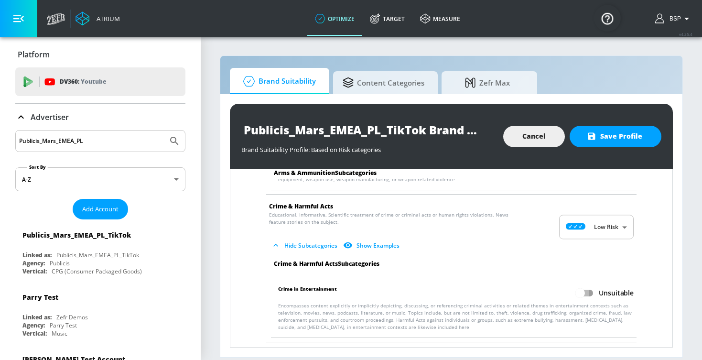
click at [587, 295] on input "Unsuitable" at bounding box center [580, 293] width 54 height 18
checkbox input "true"
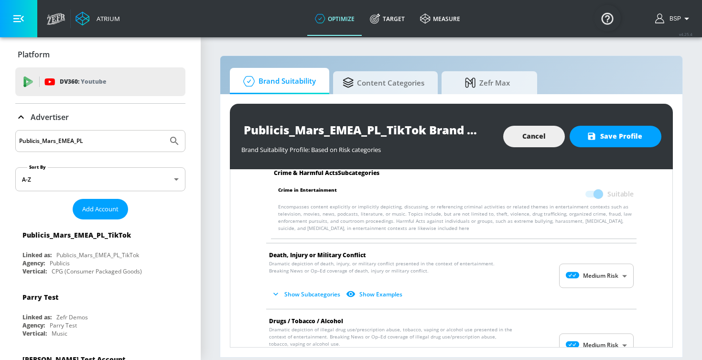
scroll to position [254, 0]
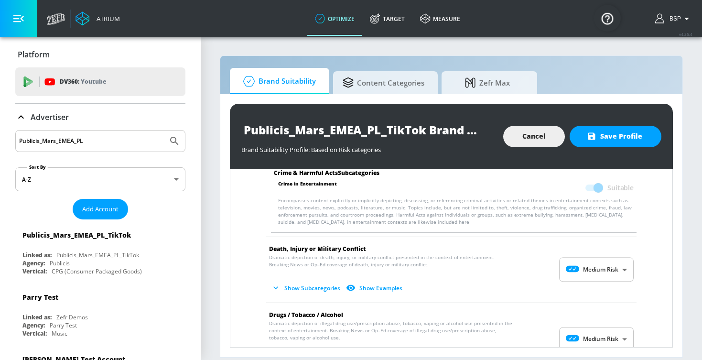
click at [591, 267] on body "Atrium optimize Target measure optimize Target measure v 4.25.4 BSP Platform DV…" at bounding box center [351, 180] width 702 height 360
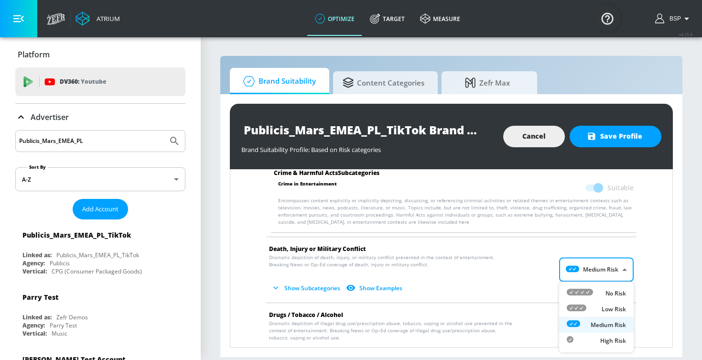
click at [591, 308] on div "Low Risk" at bounding box center [596, 309] width 59 height 10
type input "LOW"
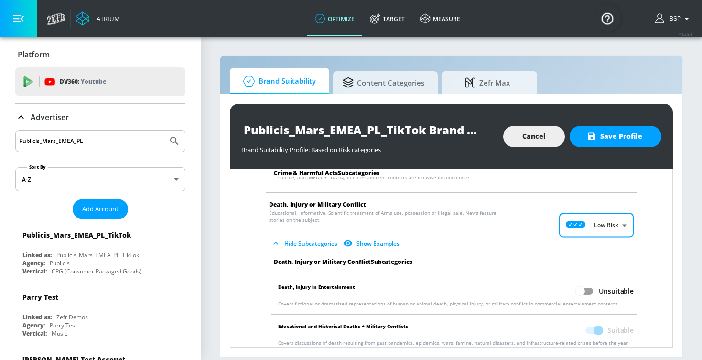
scroll to position [311, 0]
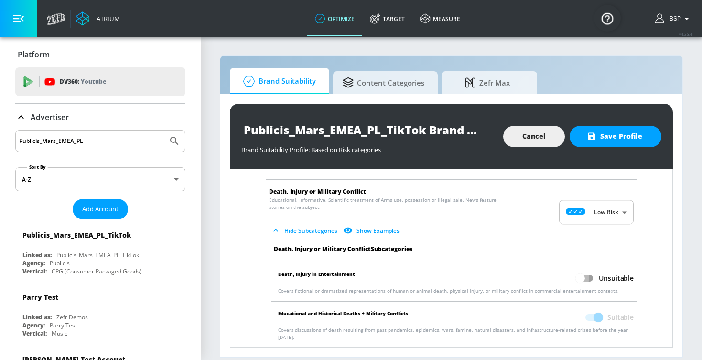
click at [588, 276] on input "Unsuitable" at bounding box center [580, 278] width 54 height 18
checkbox input "true"
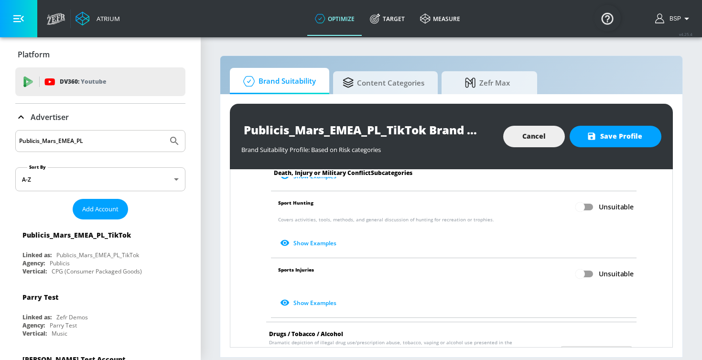
click at [585, 270] on input "Unsuitable" at bounding box center [580, 274] width 54 height 18
checkbox input "true"
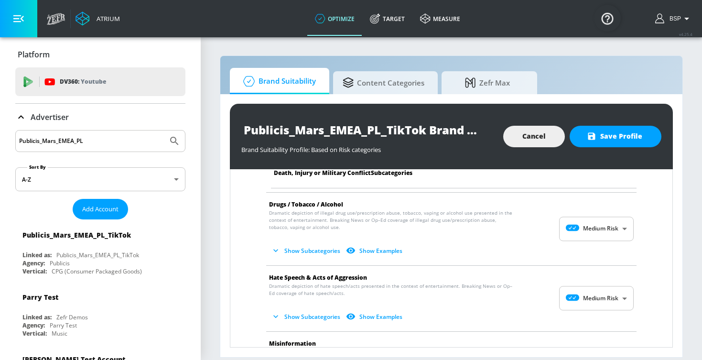
scroll to position [636, 0]
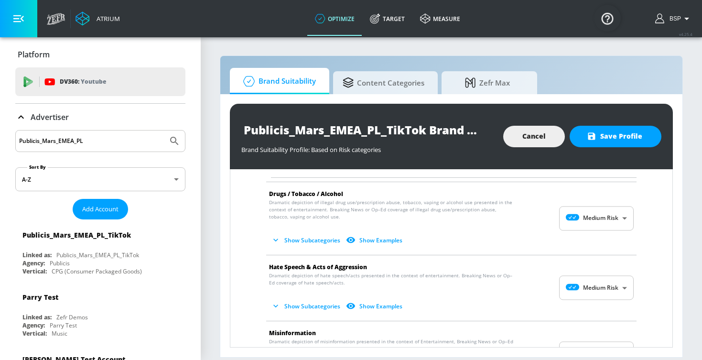
click at [585, 278] on body "Atrium optimize Target measure optimize Target measure v 4.25.4 BSP Platform DV…" at bounding box center [351, 180] width 702 height 360
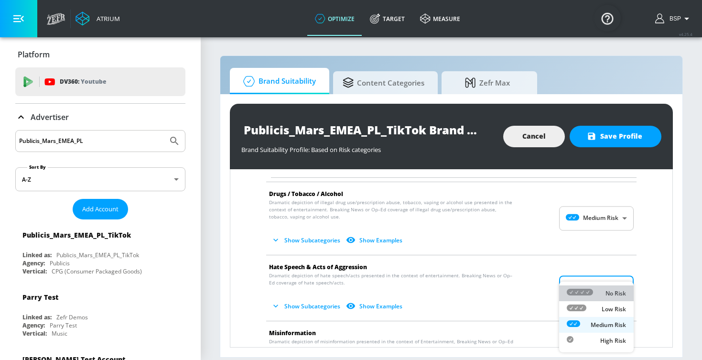
click at [585, 288] on div at bounding box center [580, 293] width 26 height 10
type input "MINIMAL"
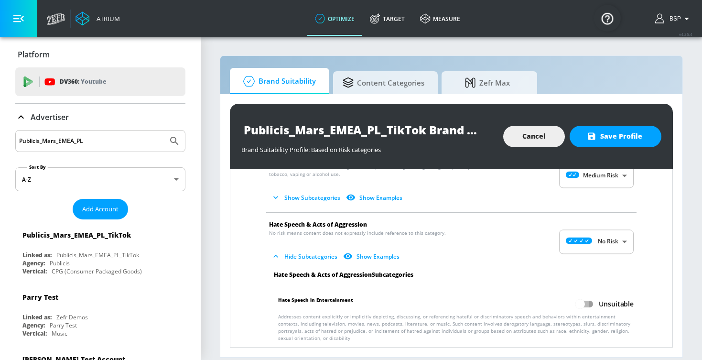
click at [585, 295] on input "Unsuitable" at bounding box center [580, 304] width 54 height 18
checkbox input "true"
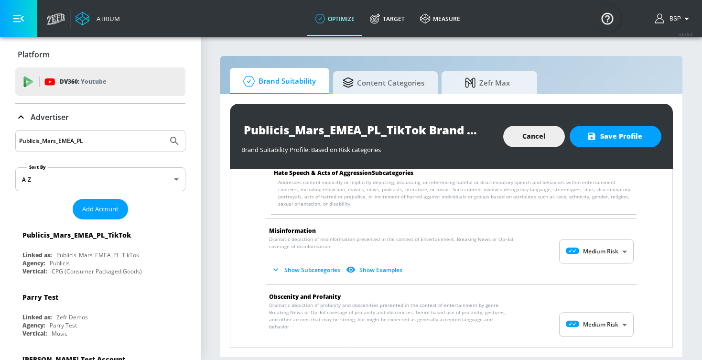
scroll to position [818, 0]
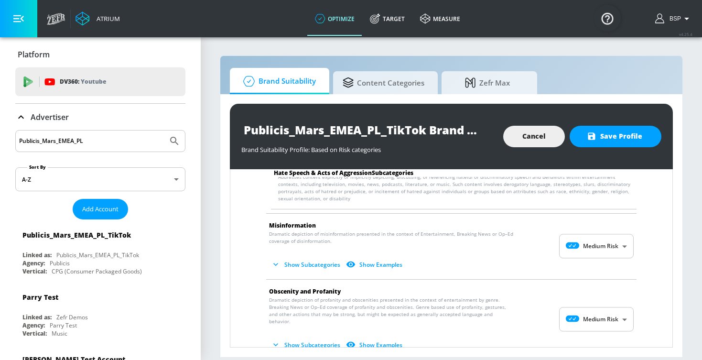
click at [601, 242] on body "Atrium optimize Target measure optimize Target measure v 4.25.4 BSP Platform DV…" at bounding box center [351, 180] width 702 height 360
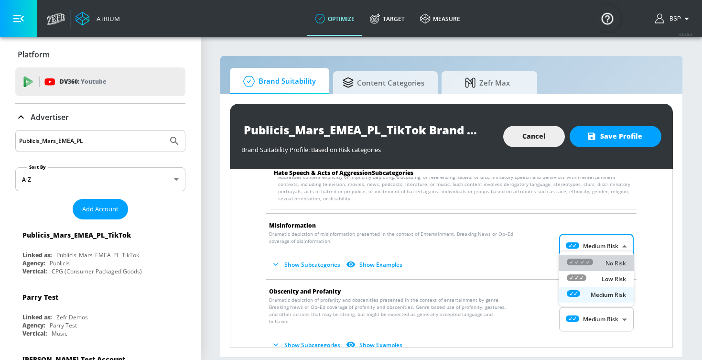
click at [598, 259] on div "No Risk" at bounding box center [596, 263] width 59 height 10
type input "MINIMAL"
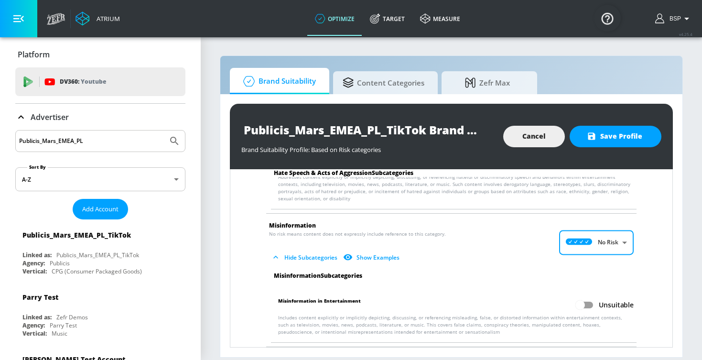
click at [583, 298] on input "Unsuitable" at bounding box center [580, 305] width 54 height 18
checkbox input "true"
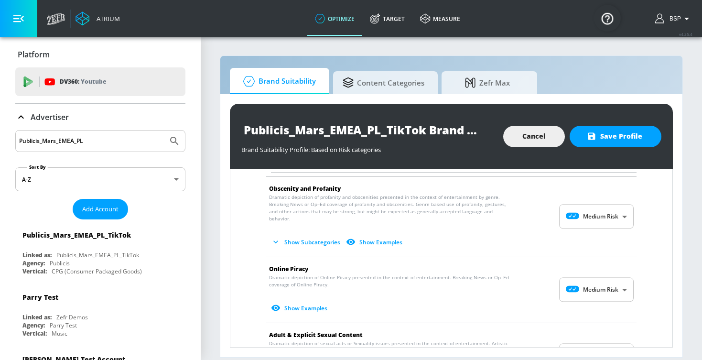
scroll to position [1020, 0]
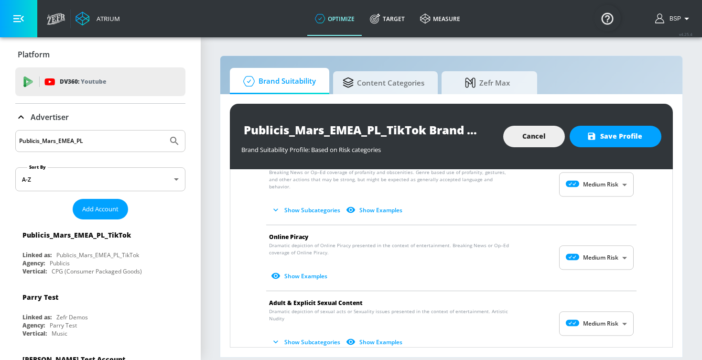
click at [582, 242] on body "Atrium optimize Target measure optimize Target measure v 4.25.4 BSP Platform DV…" at bounding box center [351, 180] width 702 height 360
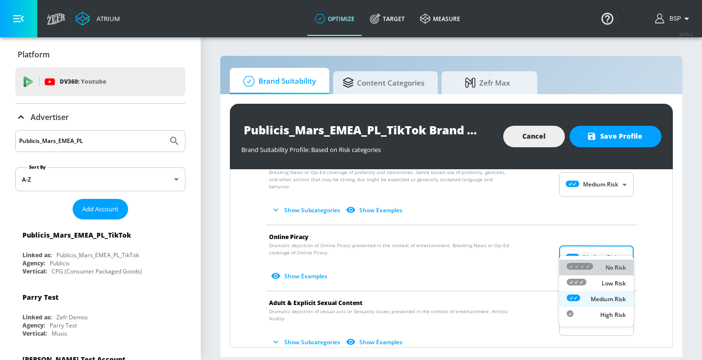
click at [581, 262] on li "No Risk" at bounding box center [596, 268] width 75 height 16
type input "MINIMAL"
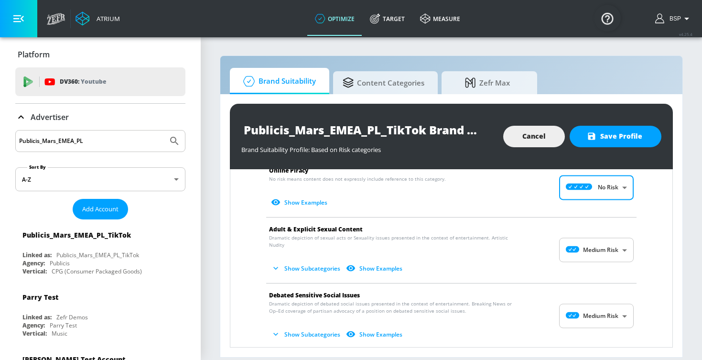
scroll to position [1090, 0]
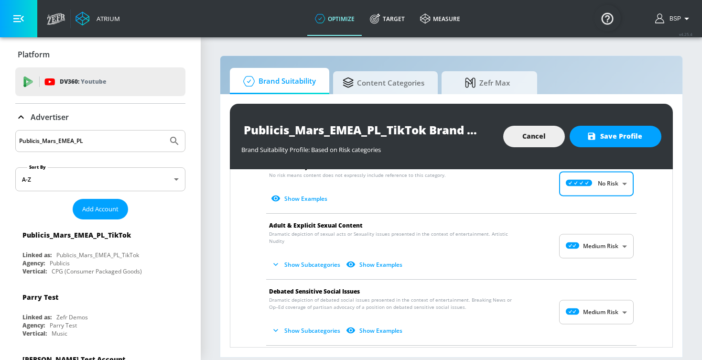
click at [584, 230] on body "Atrium optimize Target measure optimize Target measure v 4.25.4 BSP Platform DV…" at bounding box center [351, 180] width 702 height 360
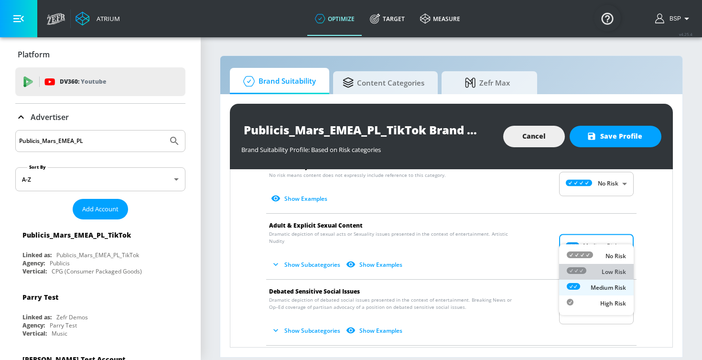
click at [584, 267] on icon at bounding box center [577, 270] width 20 height 7
type input "LOW"
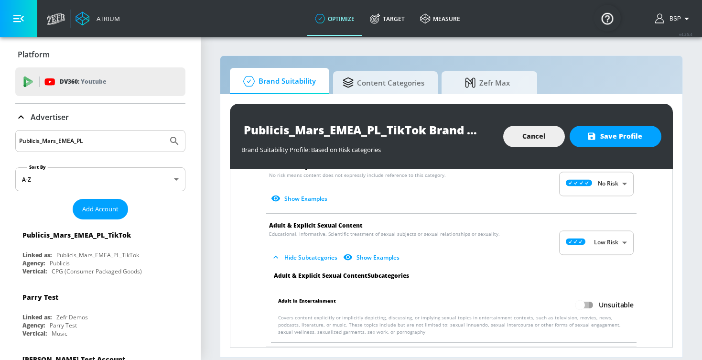
click at [580, 296] on input "Unsuitable" at bounding box center [580, 305] width 54 height 18
checkbox input "true"
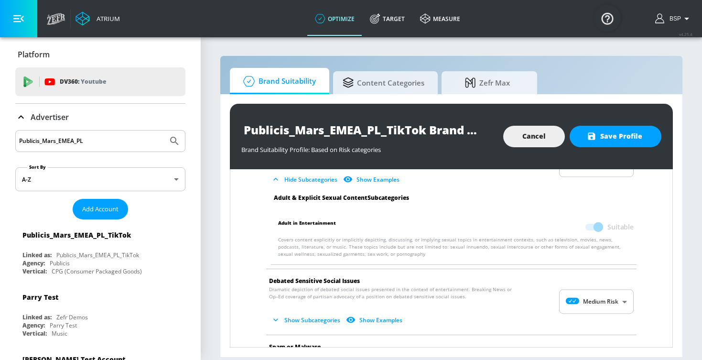
scroll to position [1169, 0]
click at [584, 287] on body "Atrium optimize Target measure optimize Target measure v 4.25.4 BSP Platform DV…" at bounding box center [351, 180] width 702 height 360
click at [584, 295] on icon at bounding box center [580, 292] width 26 height 7
type input "MINIMAL"
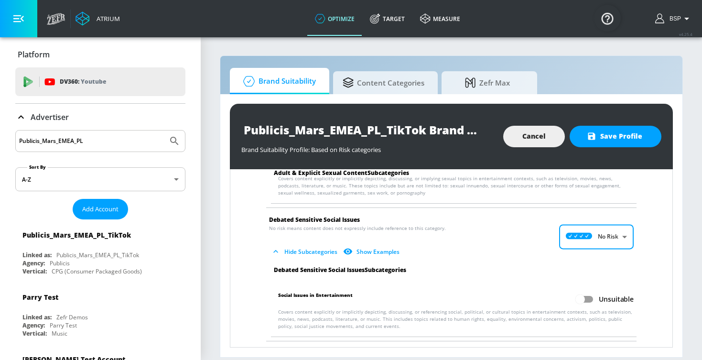
click at [584, 290] on input "Unsuitable" at bounding box center [580, 299] width 54 height 18
checkbox input "true"
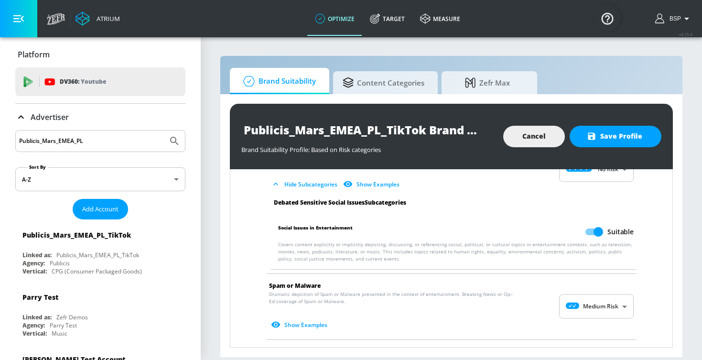
scroll to position [1302, 0]
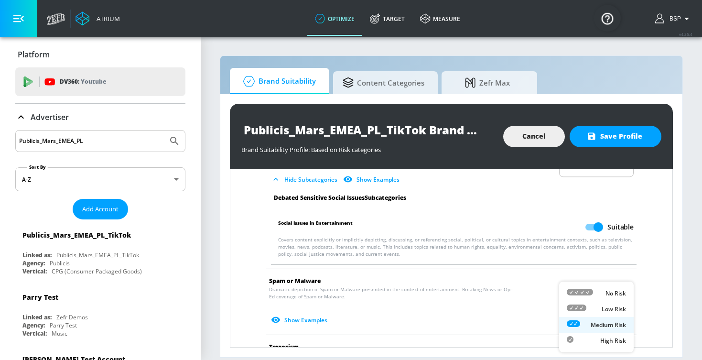
click at [583, 293] on body "Atrium optimize Target measure optimize Target measure v 4.25.4 BSP Platform DV…" at bounding box center [351, 180] width 702 height 360
click at [580, 289] on icon at bounding box center [580, 292] width 26 height 7
type input "MINIMAL"
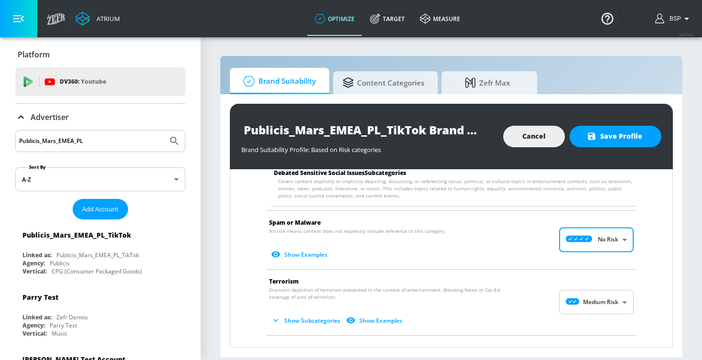
scroll to position [1377, 0]
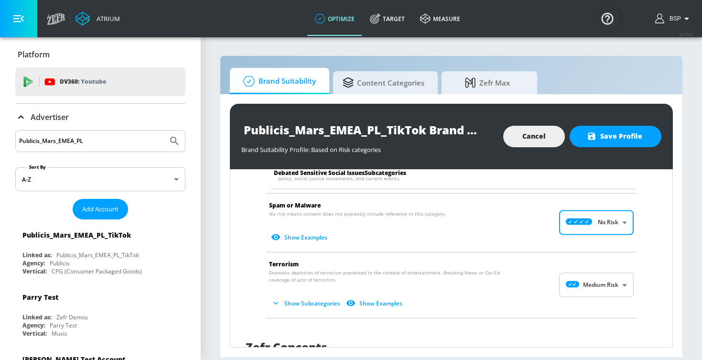
click at [587, 270] on body "Atrium optimize Target measure optimize Target measure v 4.25.4 BSP Platform DV…" at bounding box center [351, 180] width 702 height 360
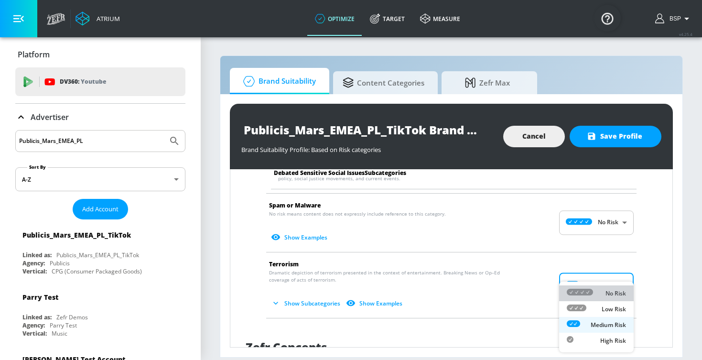
click at [587, 287] on li "No Risk" at bounding box center [596, 293] width 75 height 16
type input "MINIMAL"
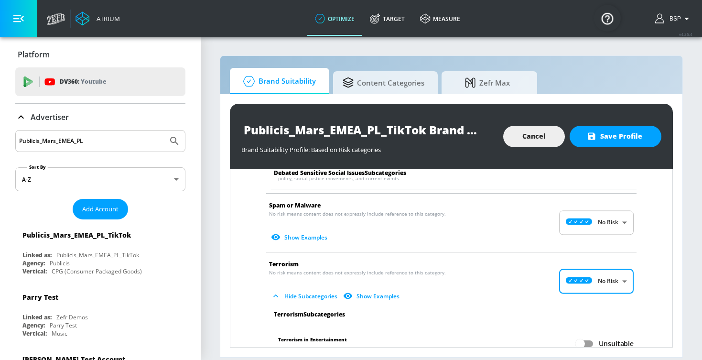
scroll to position [1396, 0]
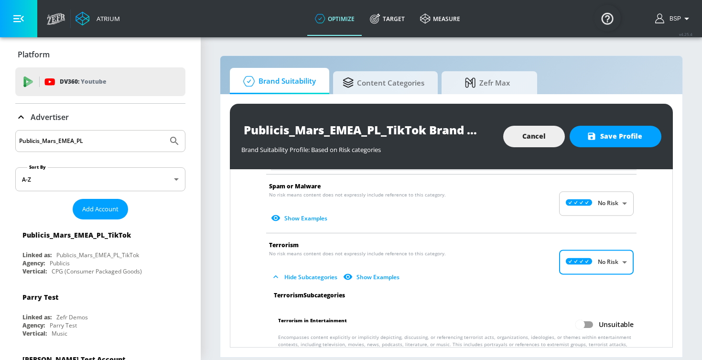
click at [582, 315] on input "Unsuitable" at bounding box center [580, 324] width 54 height 18
checkbox input "true"
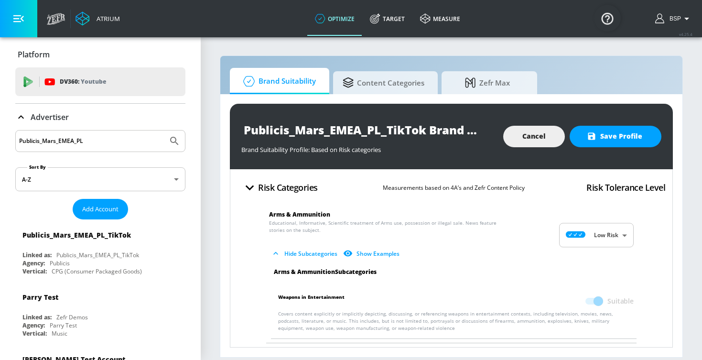
scroll to position [0, 0]
click at [615, 154] on div "Publicis_Mars_EMEA_PL_TikTok Brand Suitability Profile Brand Suitability Profil…" at bounding box center [451, 136] width 443 height 65
click at [615, 131] on span "Save Profile" at bounding box center [616, 136] width 54 height 12
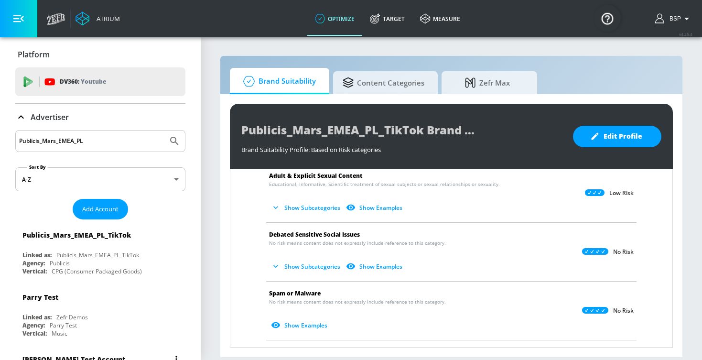
scroll to position [156, 0]
